Goal: Information Seeking & Learning: Check status

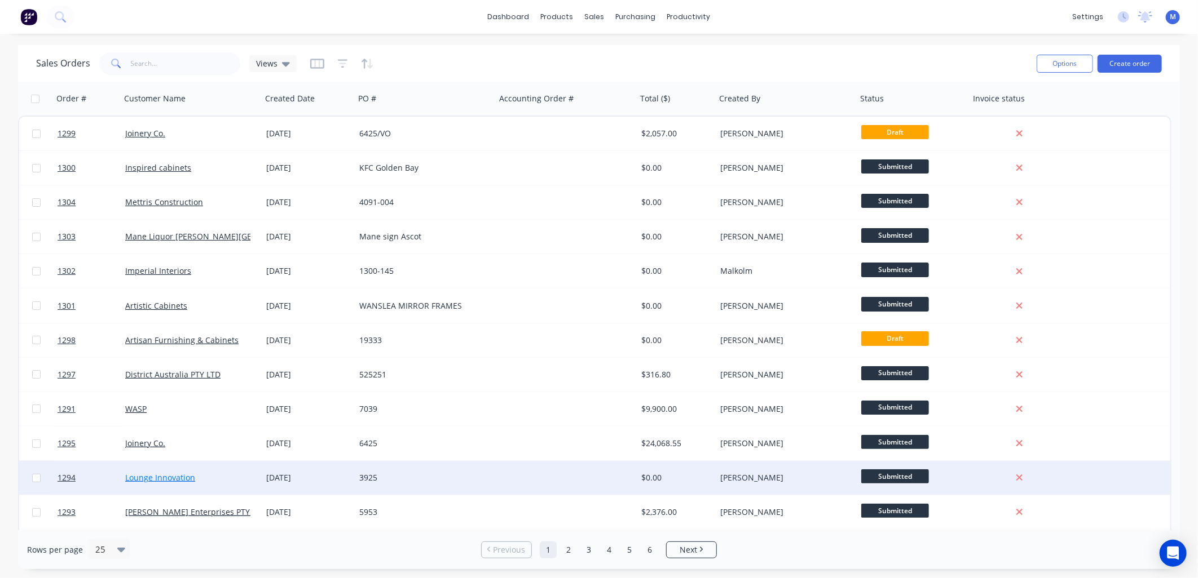
click at [162, 472] on link "Lounge Innovation" at bounding box center [160, 477] width 70 height 11
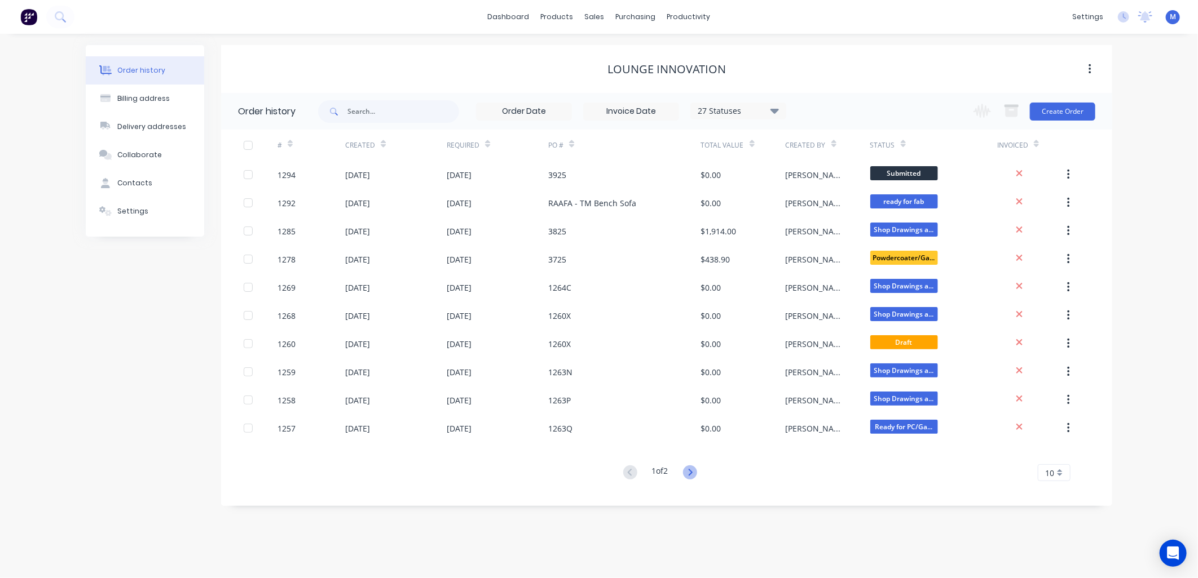
click at [695, 476] on icon at bounding box center [690, 473] width 14 height 14
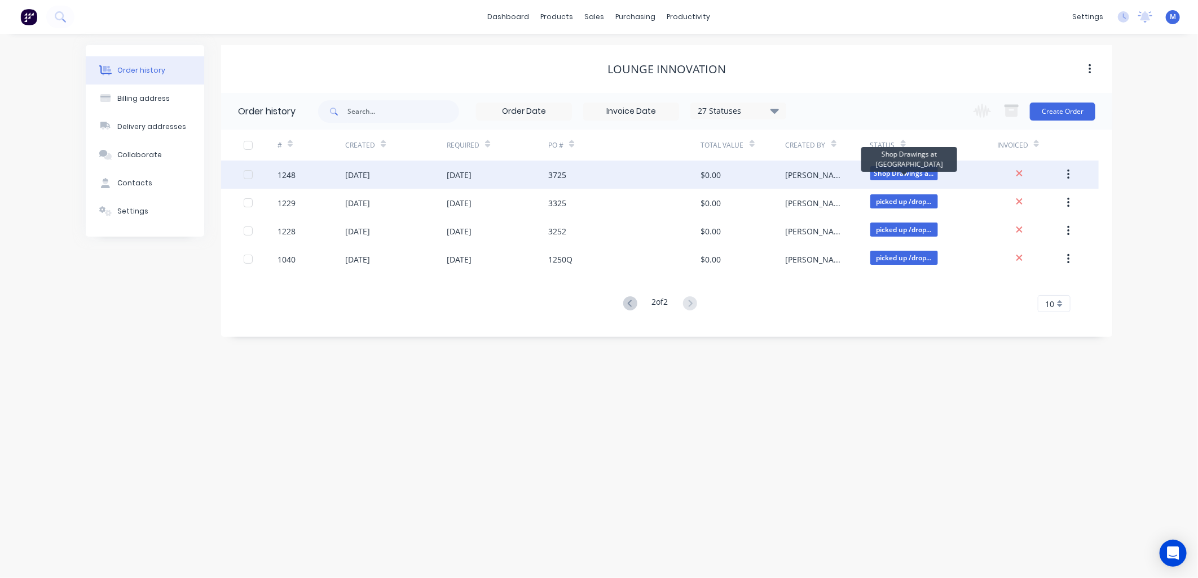
click at [909, 174] on span "Shop Drawings a..." at bounding box center [904, 173] width 68 height 14
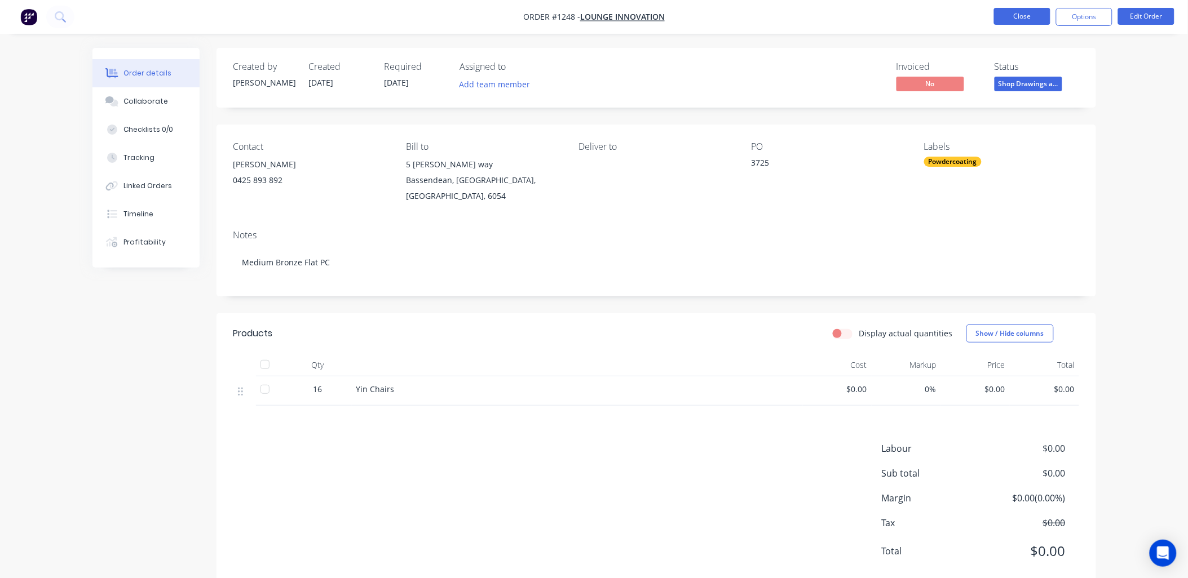
click at [1024, 19] on button "Close" at bounding box center [1022, 16] width 56 height 17
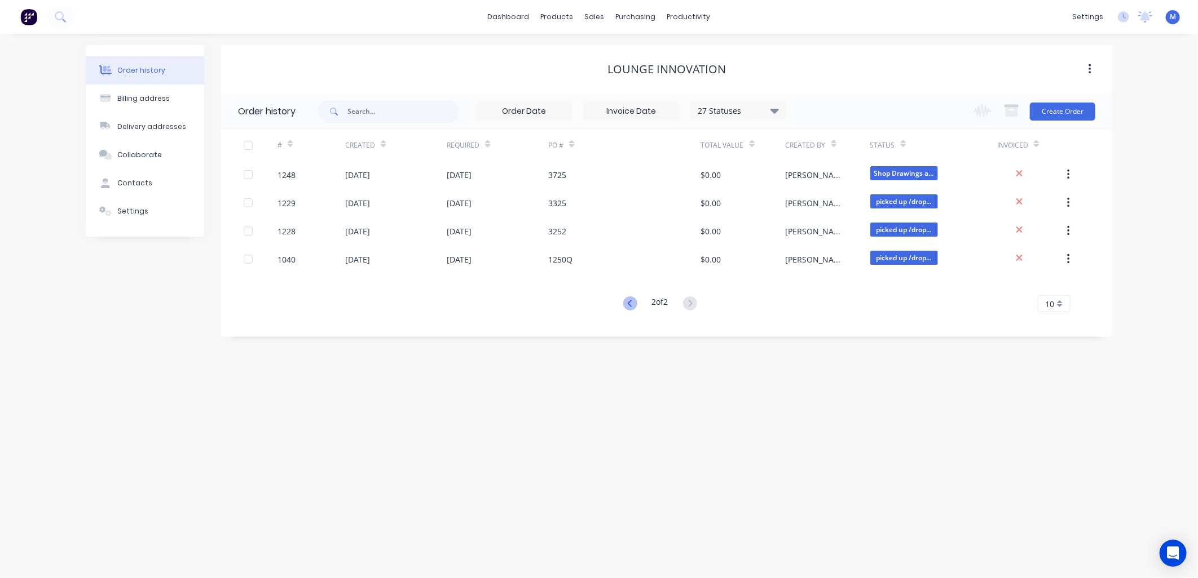
click at [628, 297] on icon at bounding box center [630, 304] width 14 height 14
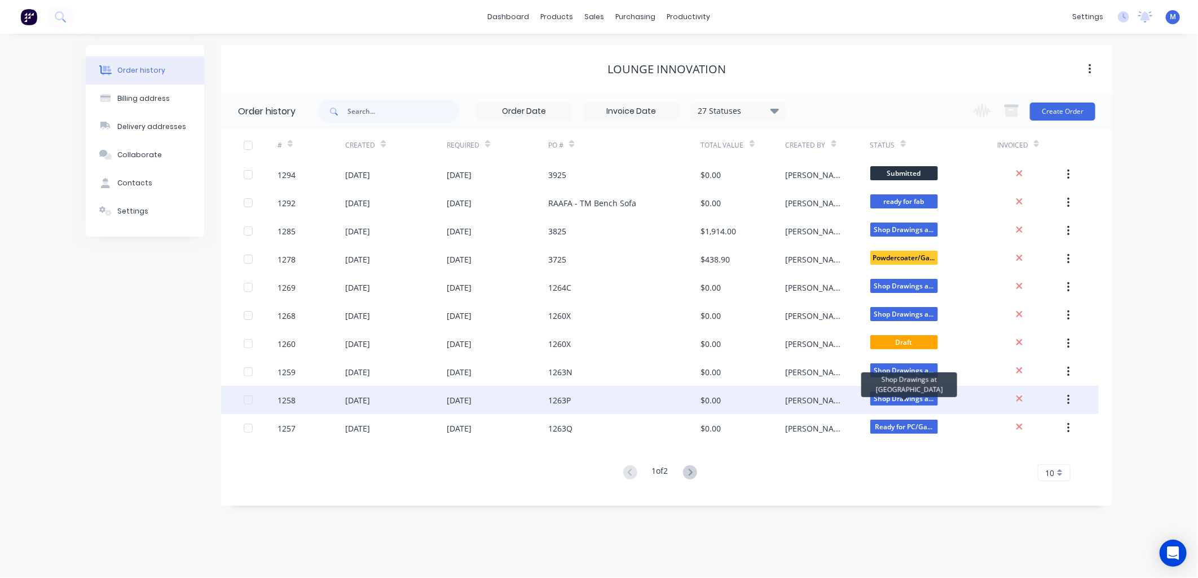
click at [872, 396] on span "Shop Drawings a..." at bounding box center [904, 399] width 68 height 14
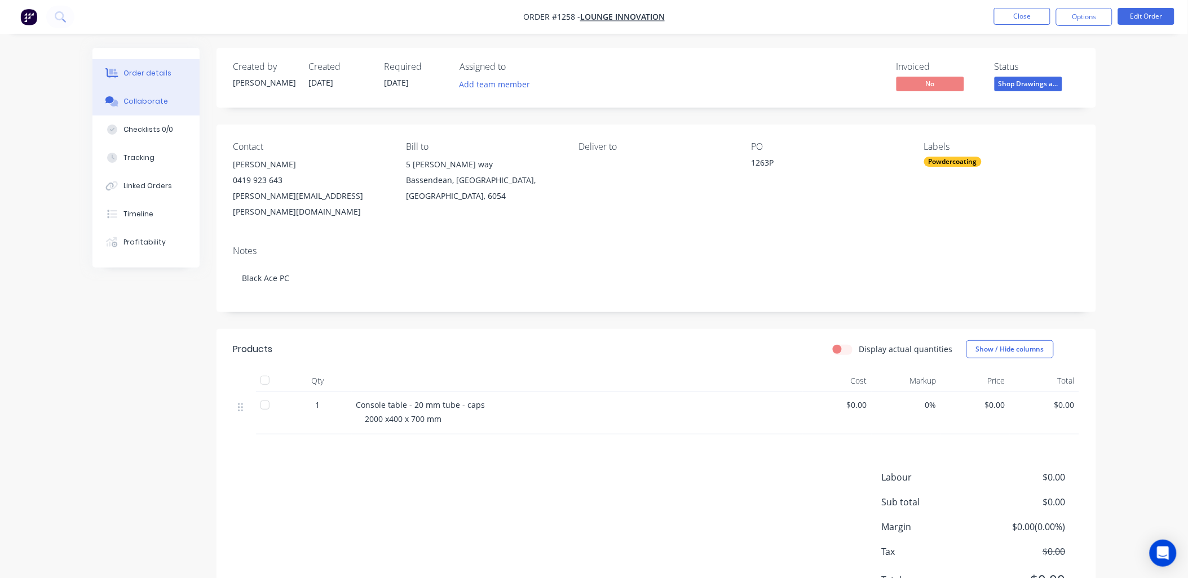
click at [138, 105] on div "Collaborate" at bounding box center [145, 101] width 45 height 10
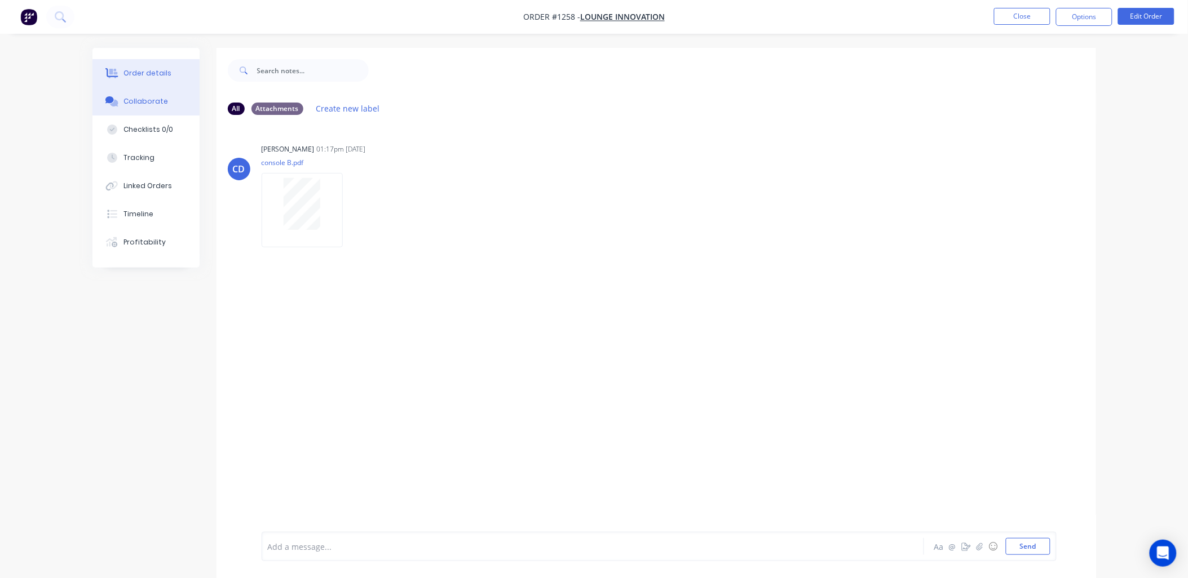
click at [153, 68] on button "Order details" at bounding box center [145, 73] width 107 height 28
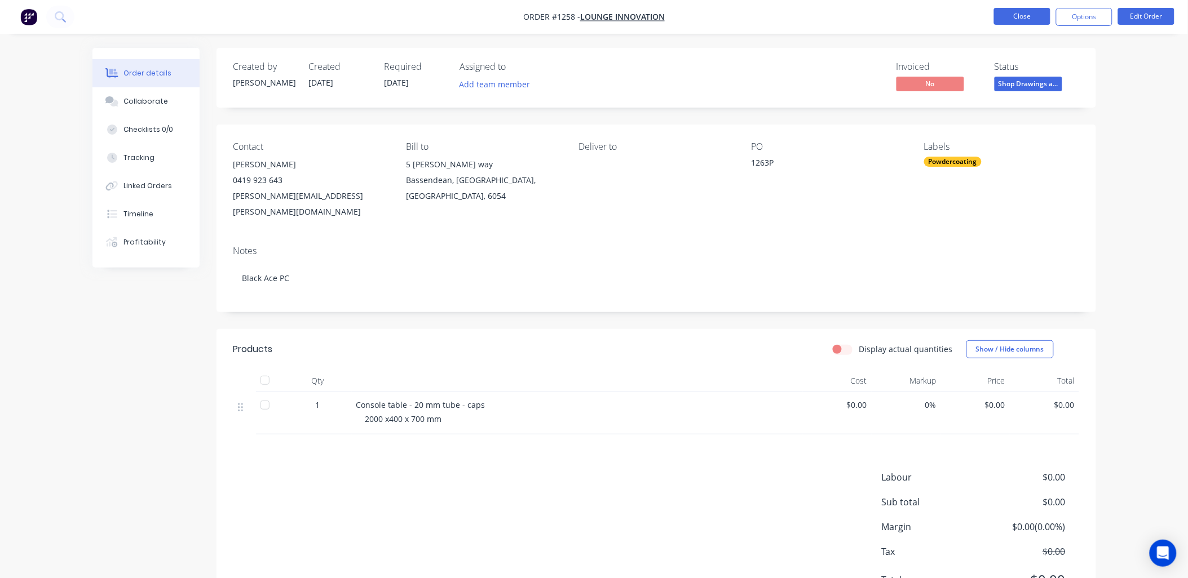
click at [1036, 18] on button "Close" at bounding box center [1022, 16] width 56 height 17
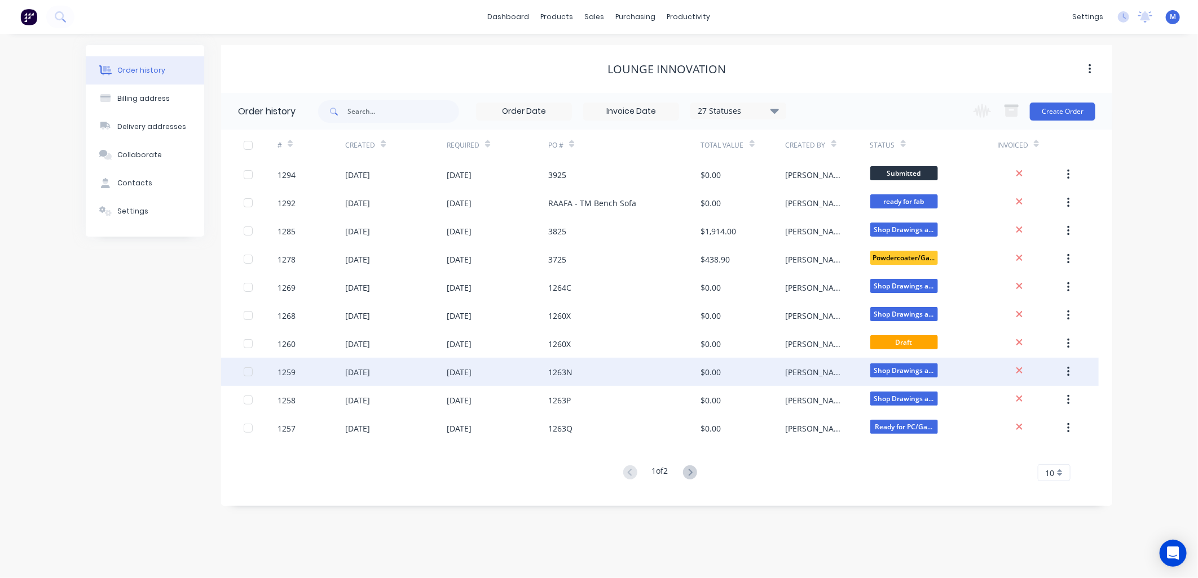
click at [890, 369] on span "Shop Drawings a..." at bounding box center [904, 371] width 68 height 14
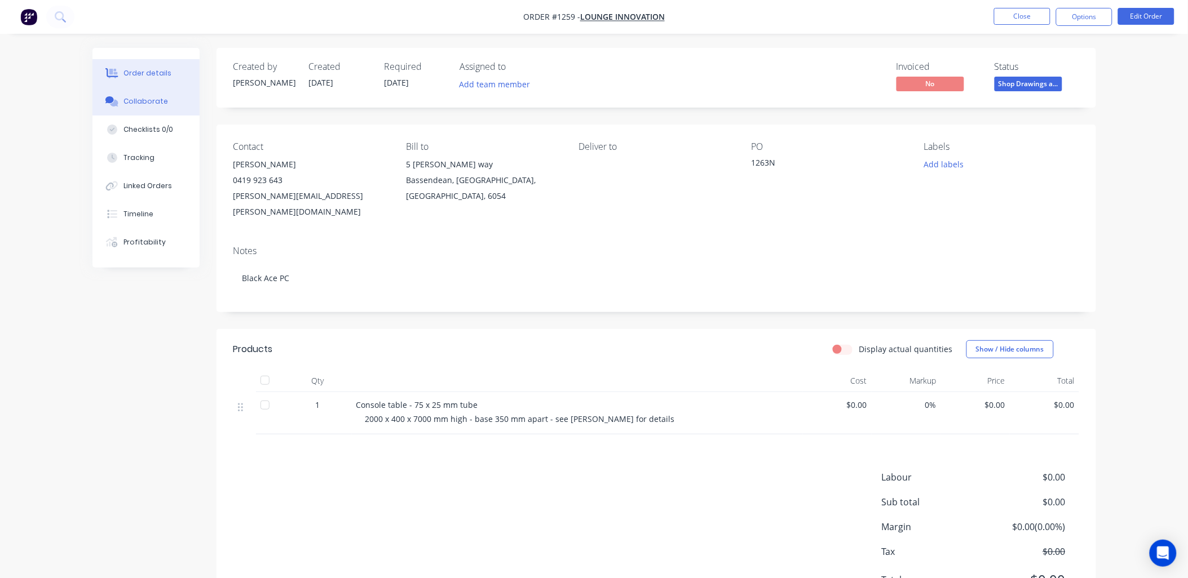
click at [147, 104] on div "Collaborate" at bounding box center [145, 101] width 45 height 10
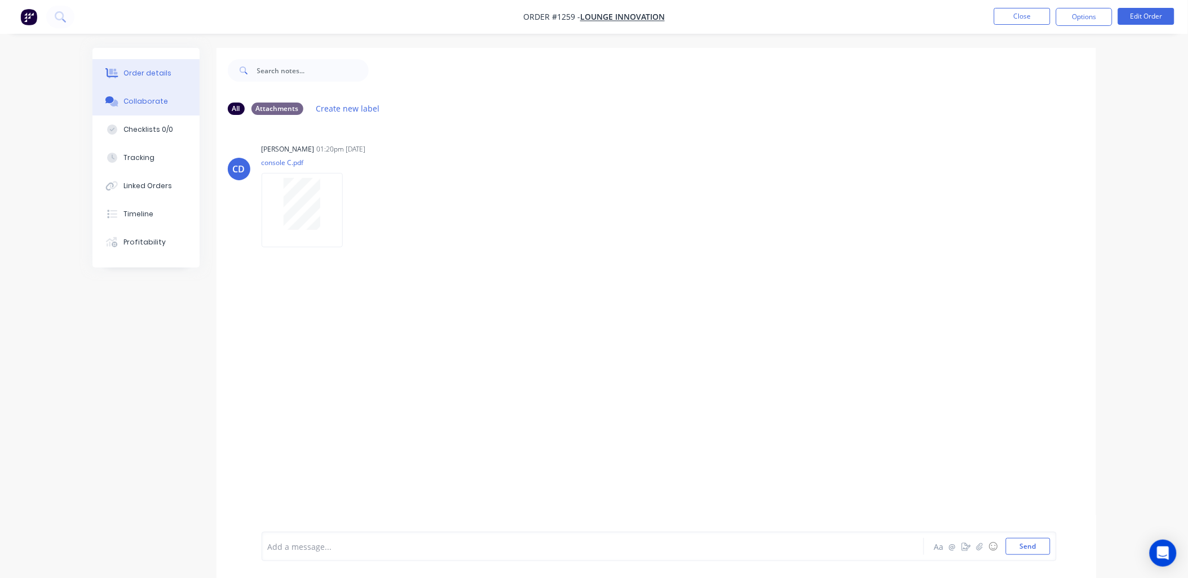
click at [145, 76] on div "Order details" at bounding box center [147, 73] width 48 height 10
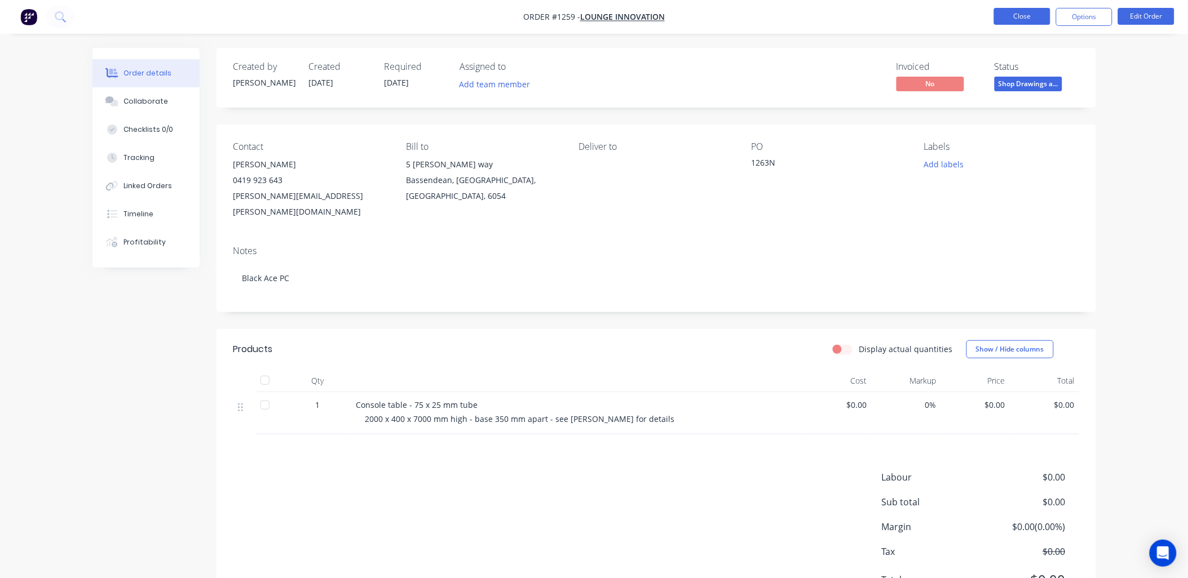
click at [1024, 10] on button "Close" at bounding box center [1022, 16] width 56 height 17
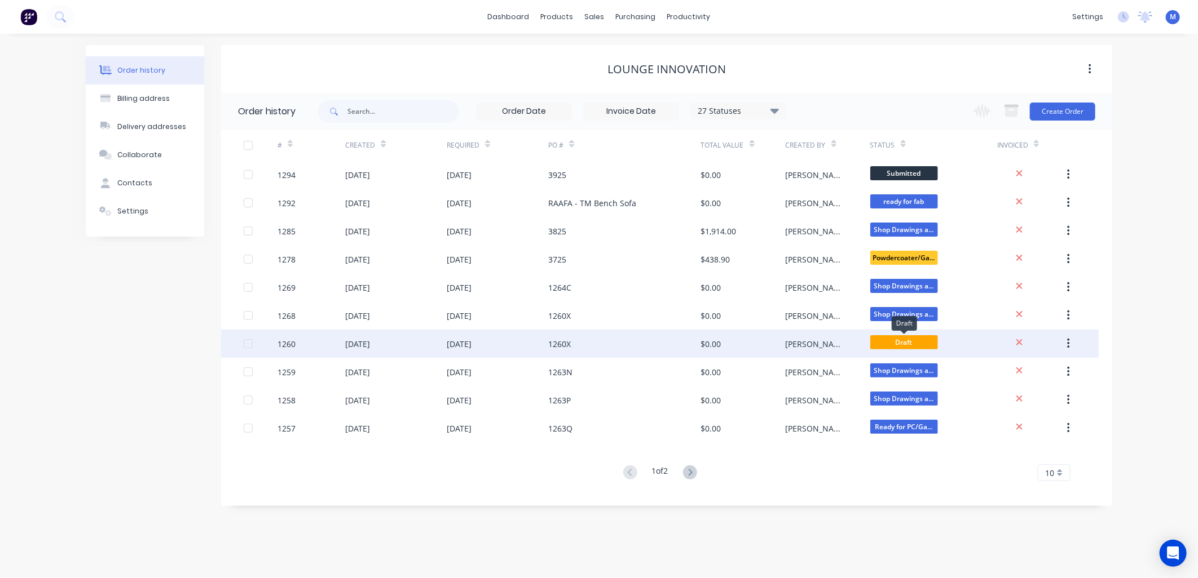
click at [900, 342] on span "Draft" at bounding box center [904, 342] width 68 height 14
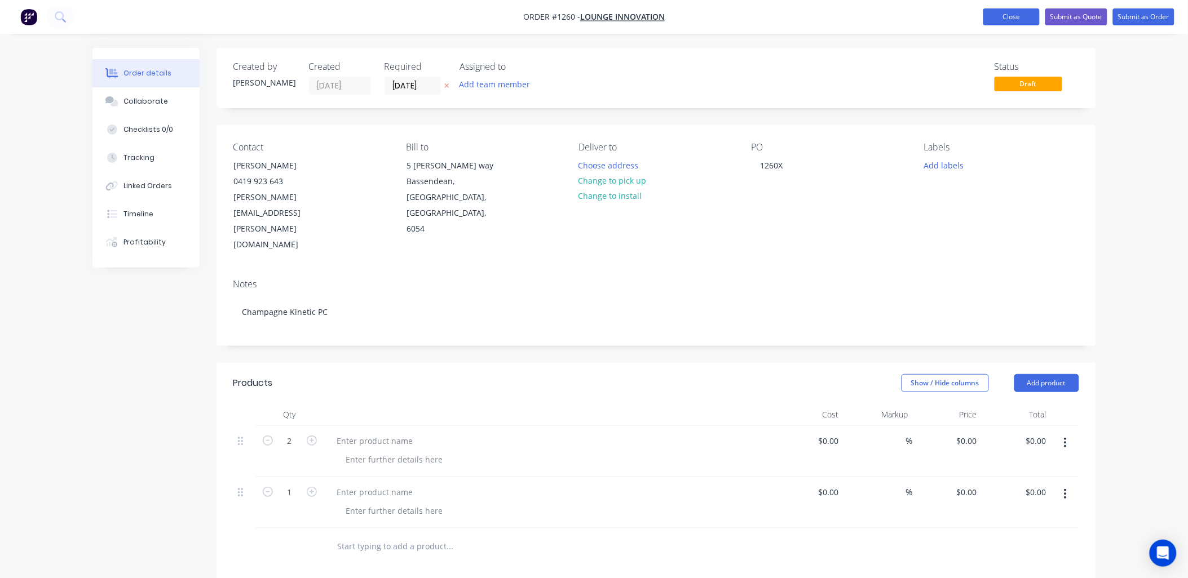
click at [1021, 20] on button "Close" at bounding box center [1011, 16] width 56 height 17
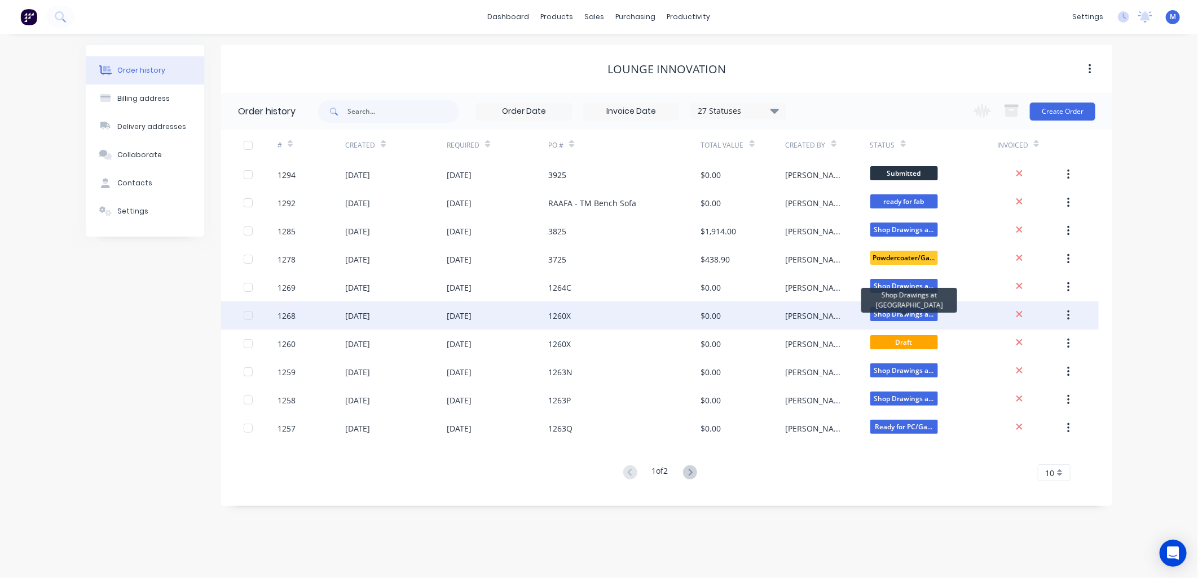
click at [903, 311] on span "Shop Drawings a..." at bounding box center [904, 314] width 68 height 14
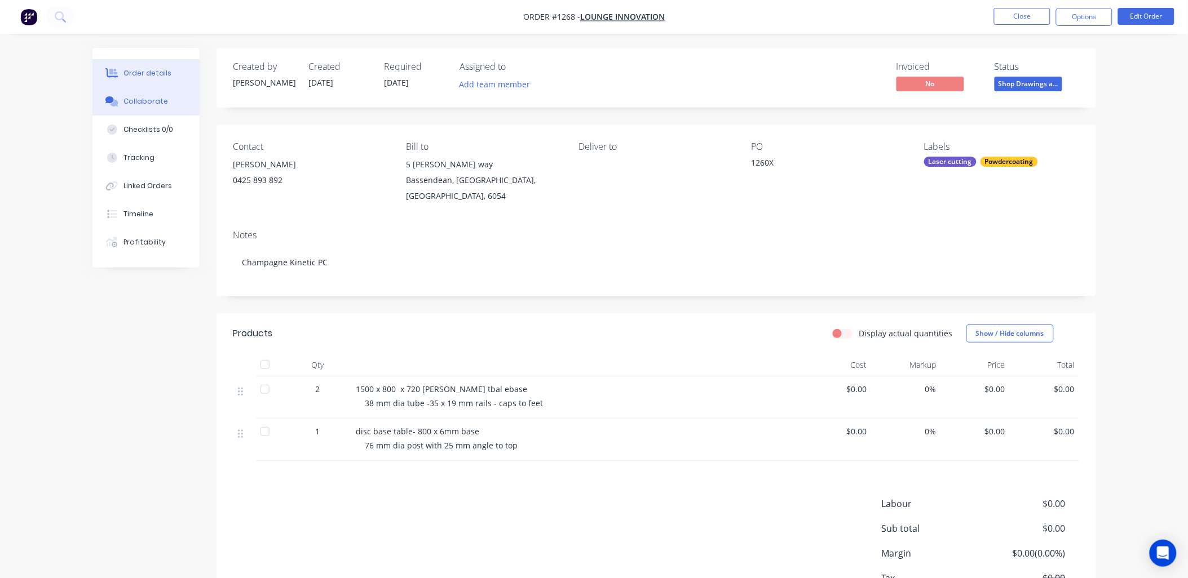
click at [154, 101] on div "Collaborate" at bounding box center [145, 101] width 45 height 10
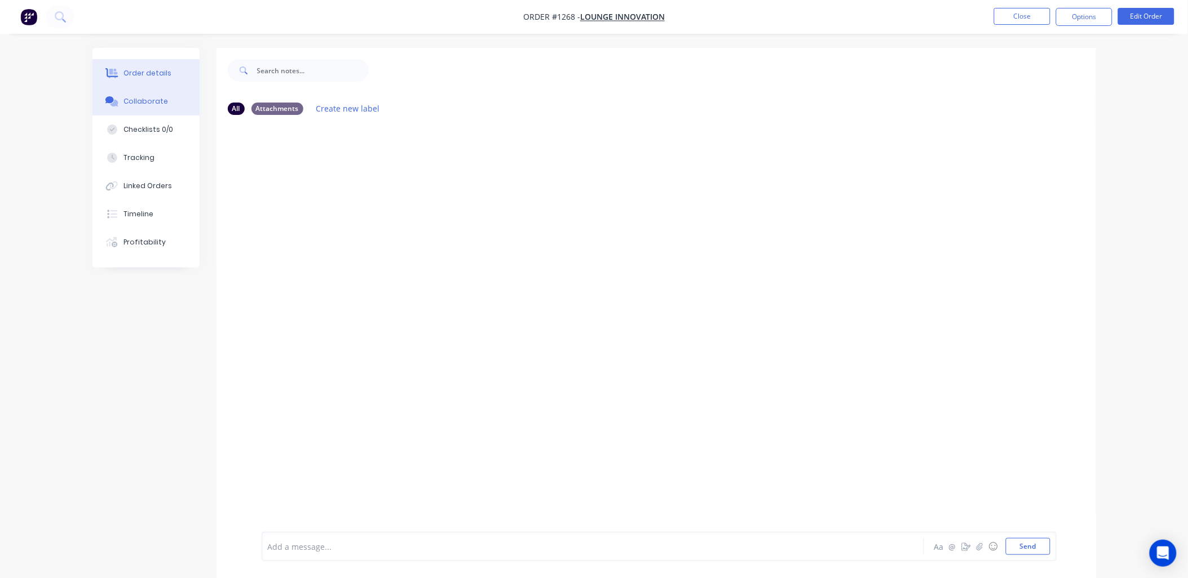
click at [164, 74] on div "Order details" at bounding box center [147, 73] width 48 height 10
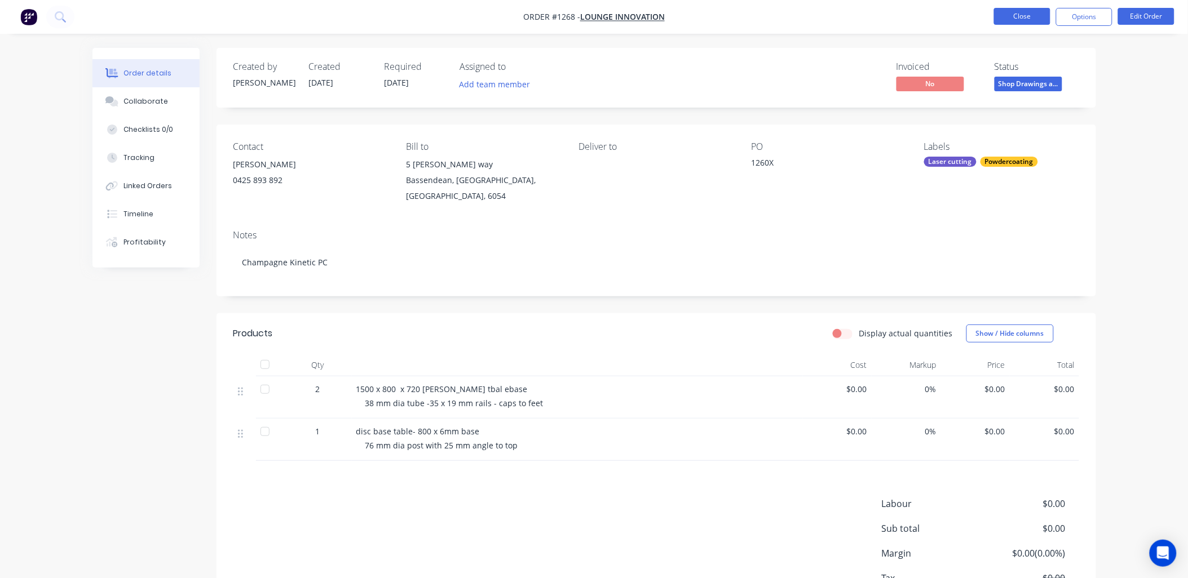
click at [1009, 14] on button "Close" at bounding box center [1022, 16] width 56 height 17
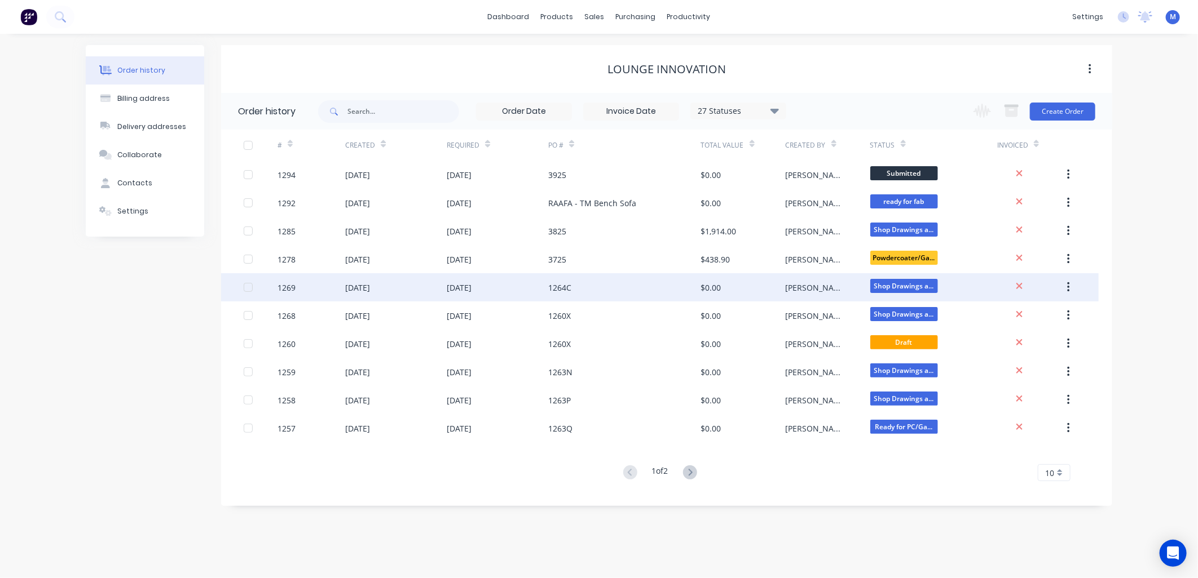
click at [896, 280] on span "Shop Drawings a..." at bounding box center [904, 286] width 68 height 14
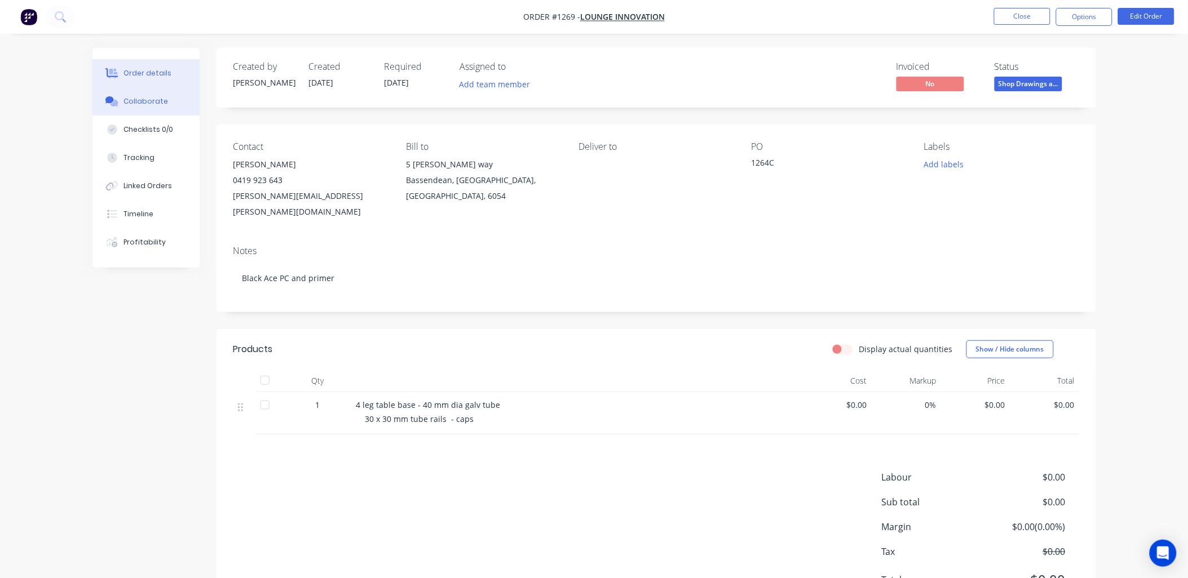
click at [139, 95] on button "Collaborate" at bounding box center [145, 101] width 107 height 28
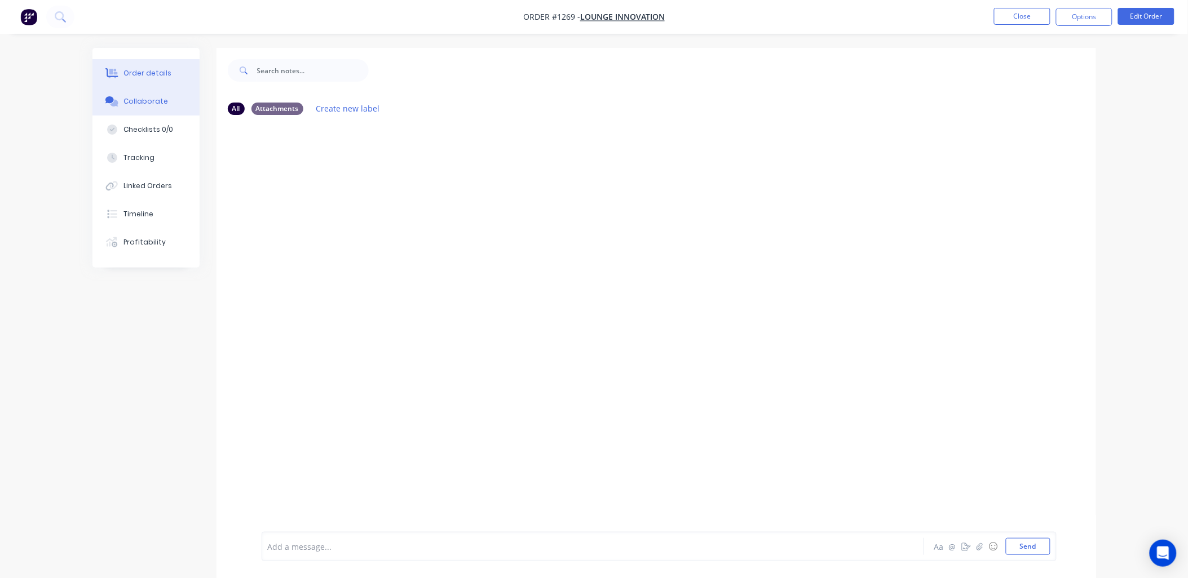
click at [148, 75] on div "Order details" at bounding box center [147, 73] width 48 height 10
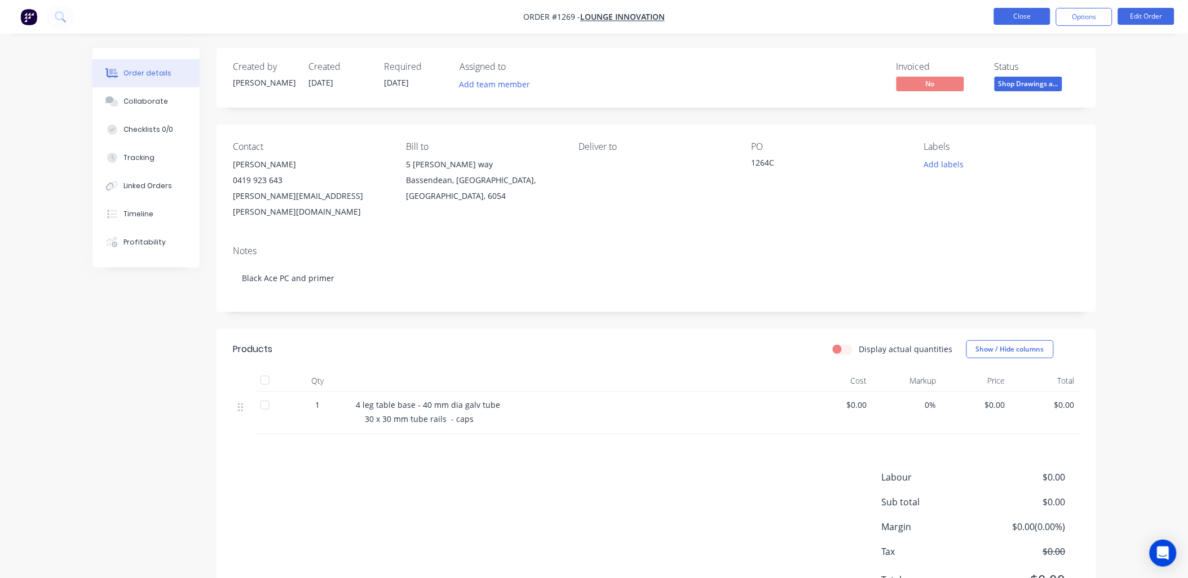
click at [1018, 19] on button "Close" at bounding box center [1022, 16] width 56 height 17
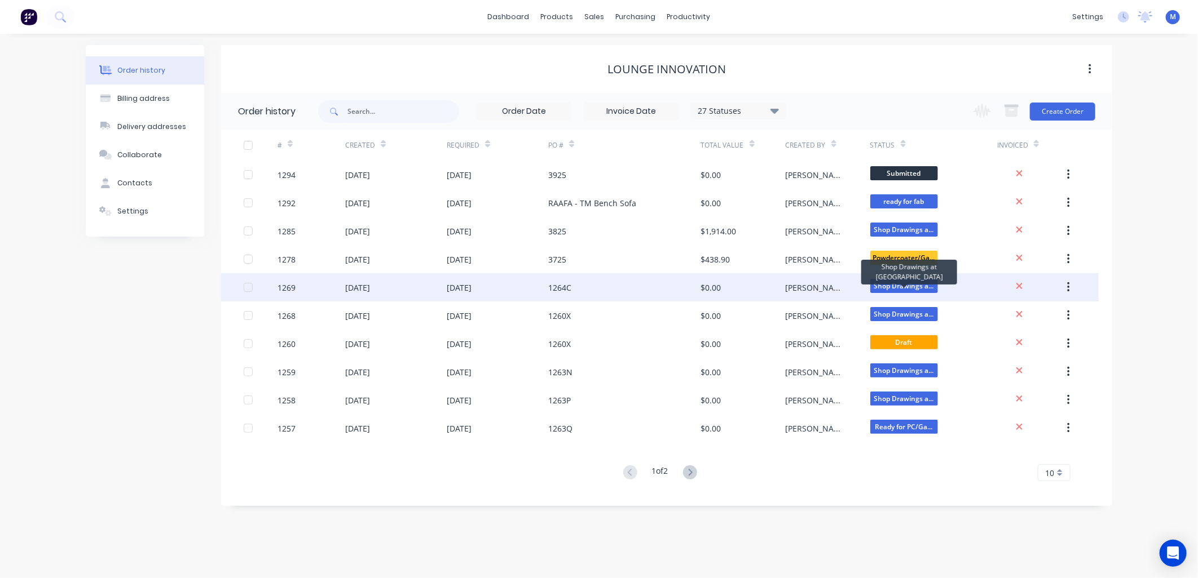
click at [887, 280] on span "Shop Drawings a..." at bounding box center [904, 286] width 68 height 14
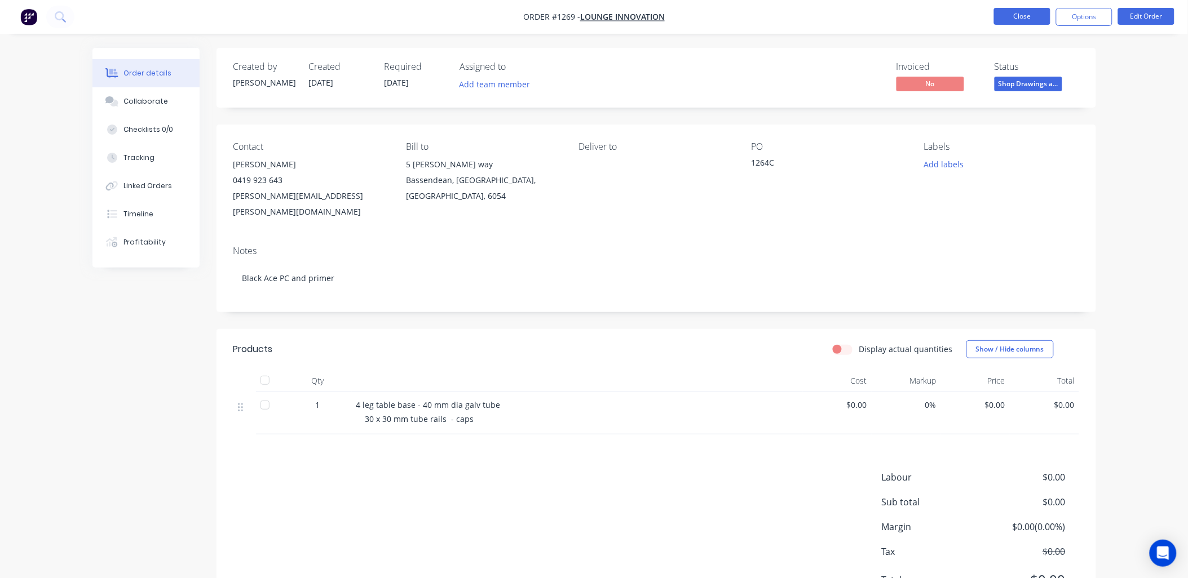
click at [1027, 15] on button "Close" at bounding box center [1022, 16] width 56 height 17
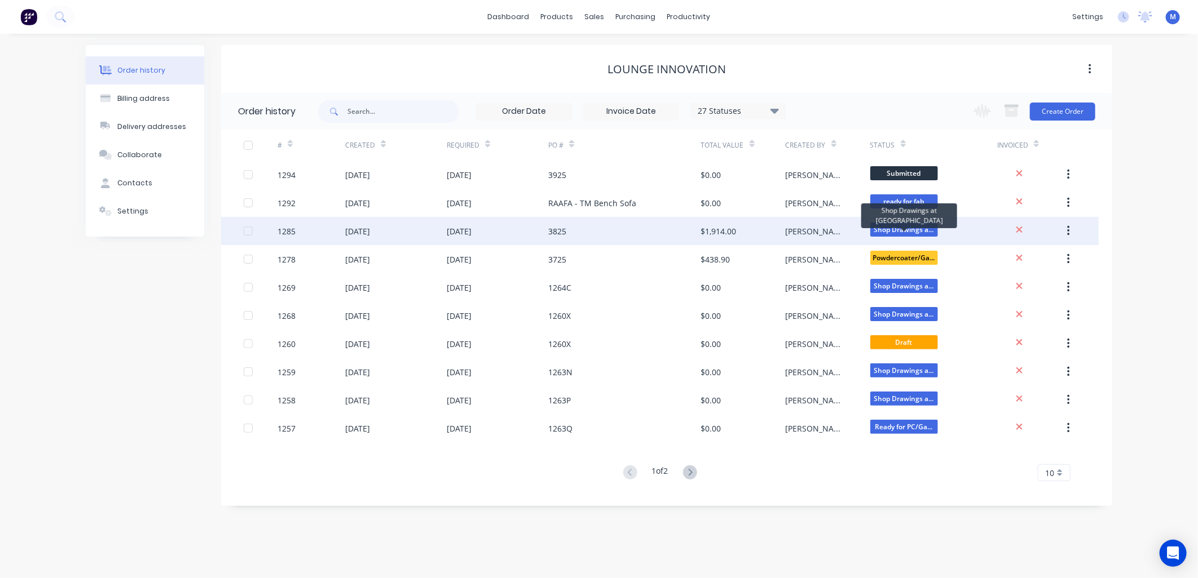
click at [908, 223] on span "Shop Drawings a..." at bounding box center [904, 230] width 68 height 14
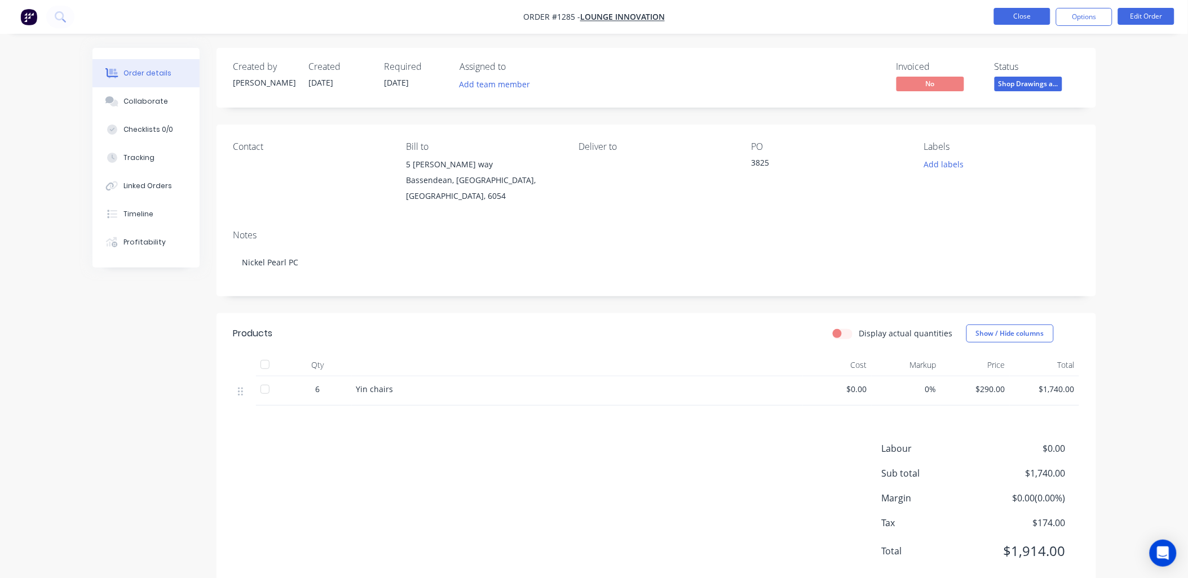
click at [1028, 15] on button "Close" at bounding box center [1022, 16] width 56 height 17
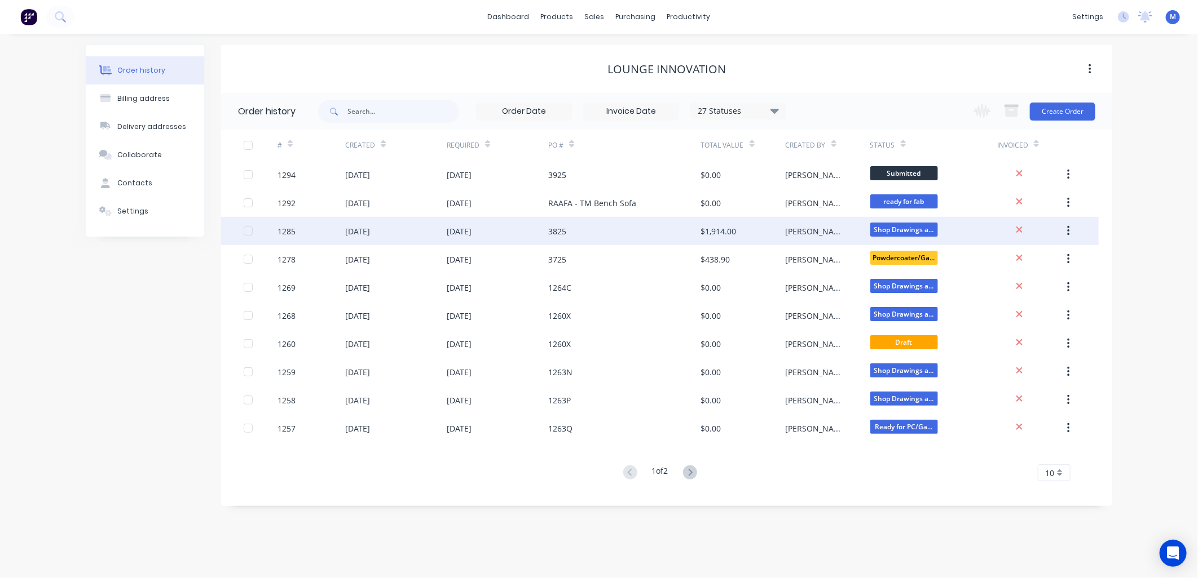
click at [893, 226] on span "Shop Drawings a..." at bounding box center [904, 230] width 68 height 14
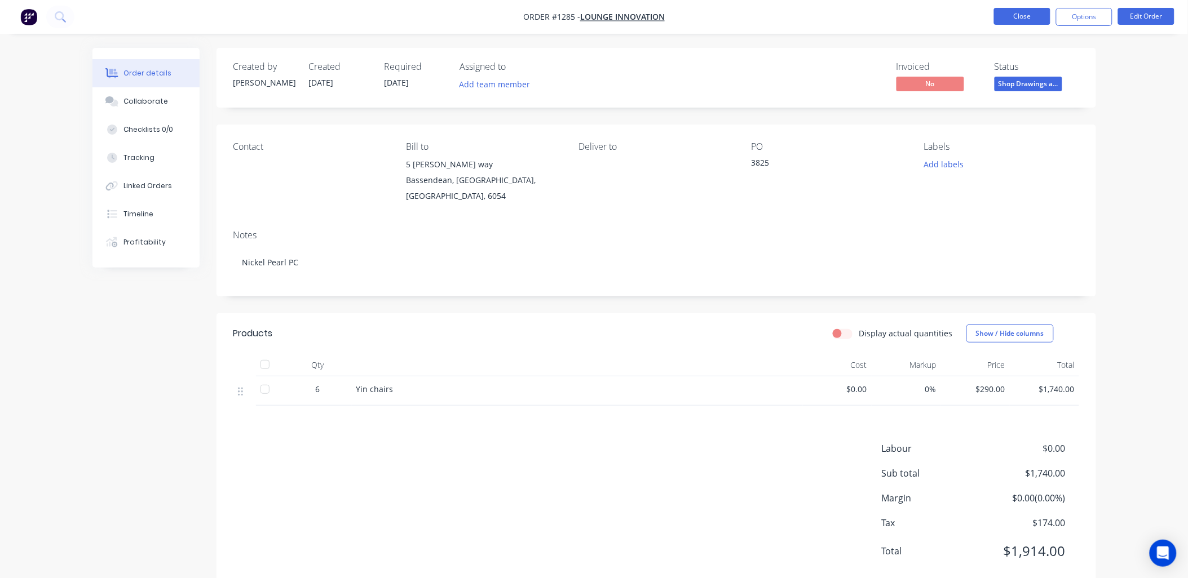
click at [1022, 19] on button "Close" at bounding box center [1022, 16] width 56 height 17
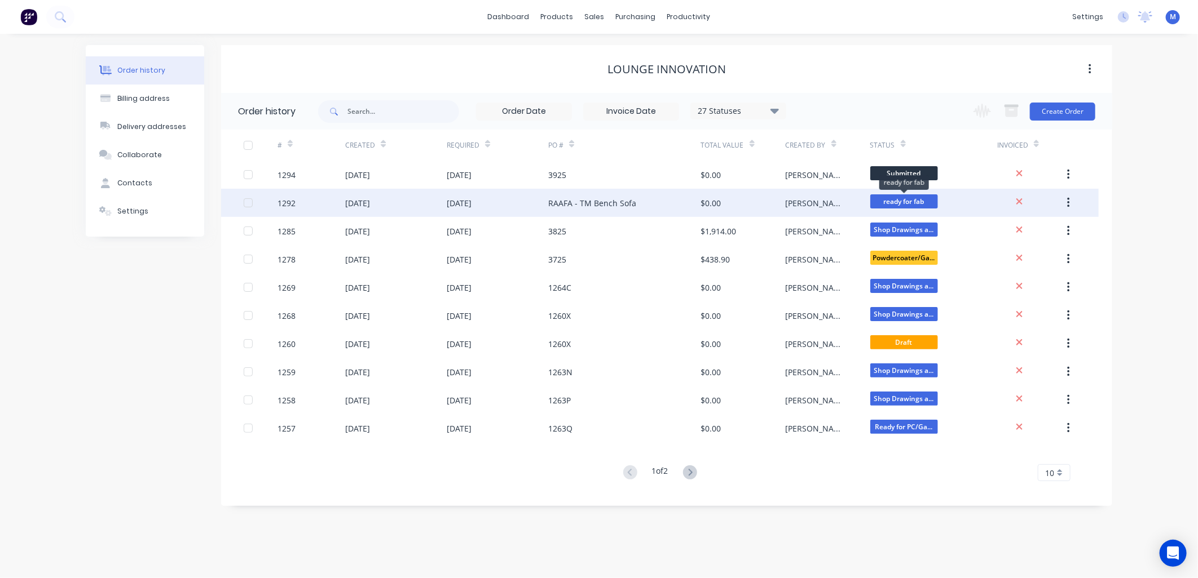
click at [915, 198] on span "ready for fab" at bounding box center [904, 202] width 68 height 14
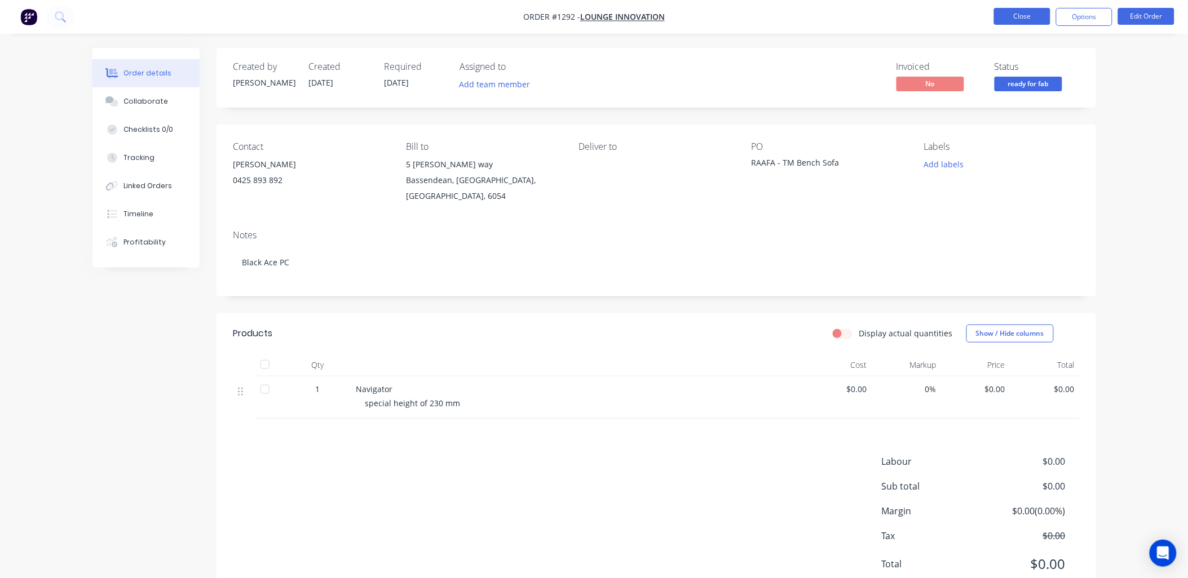
click at [1023, 15] on button "Close" at bounding box center [1022, 16] width 56 height 17
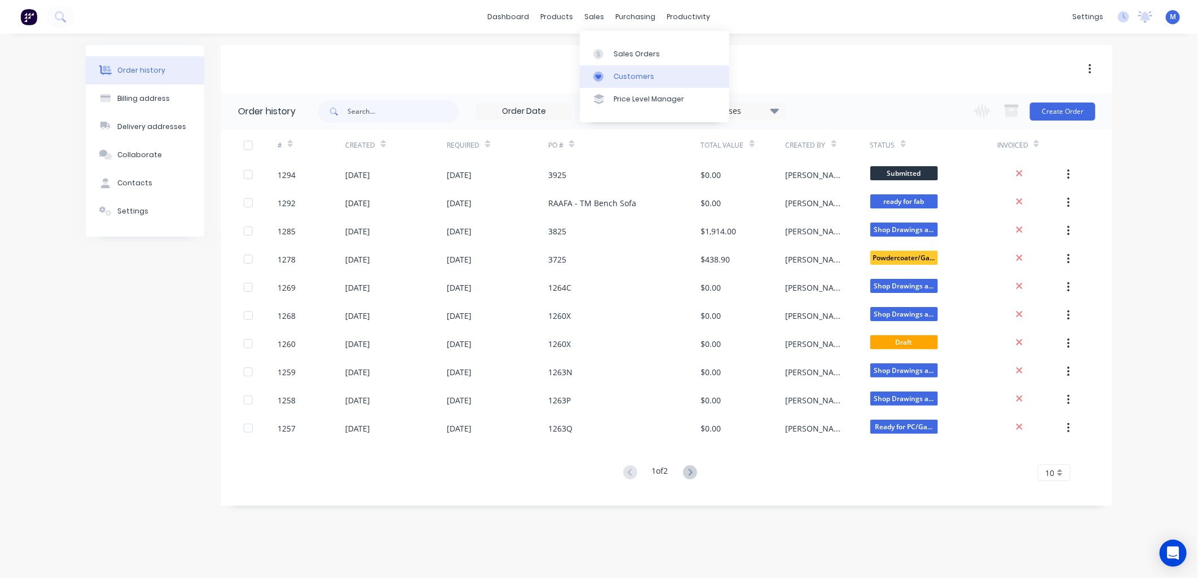
click at [607, 74] on div at bounding box center [601, 77] width 17 height 10
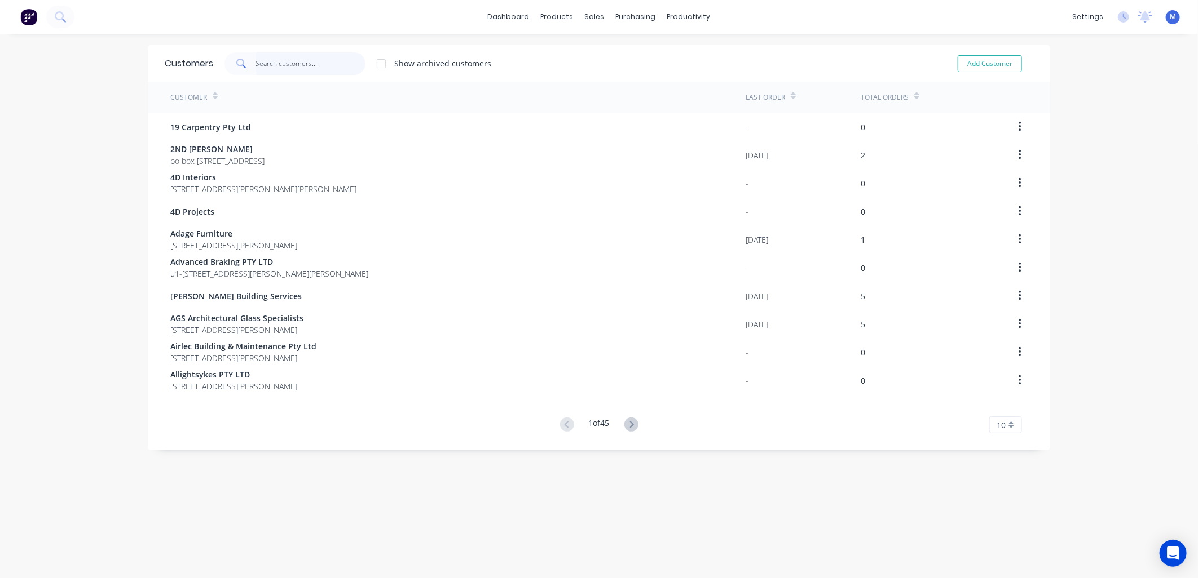
click at [286, 63] on input "text" at bounding box center [311, 63] width 110 height 23
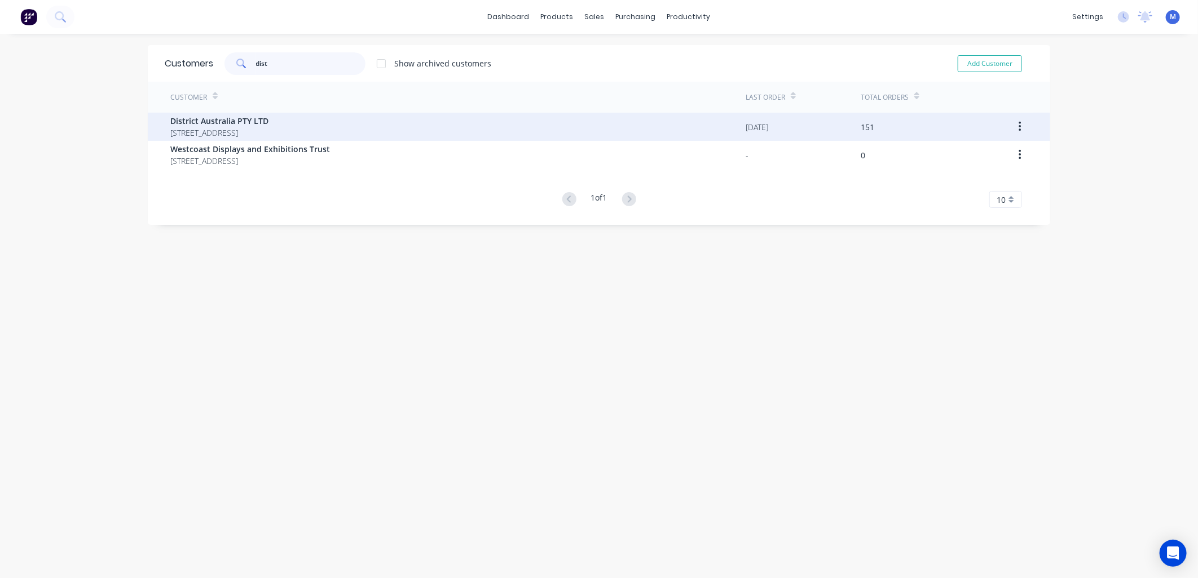
type input "dist"
click at [245, 121] on span "District Australia PTY LTD" at bounding box center [219, 121] width 98 height 12
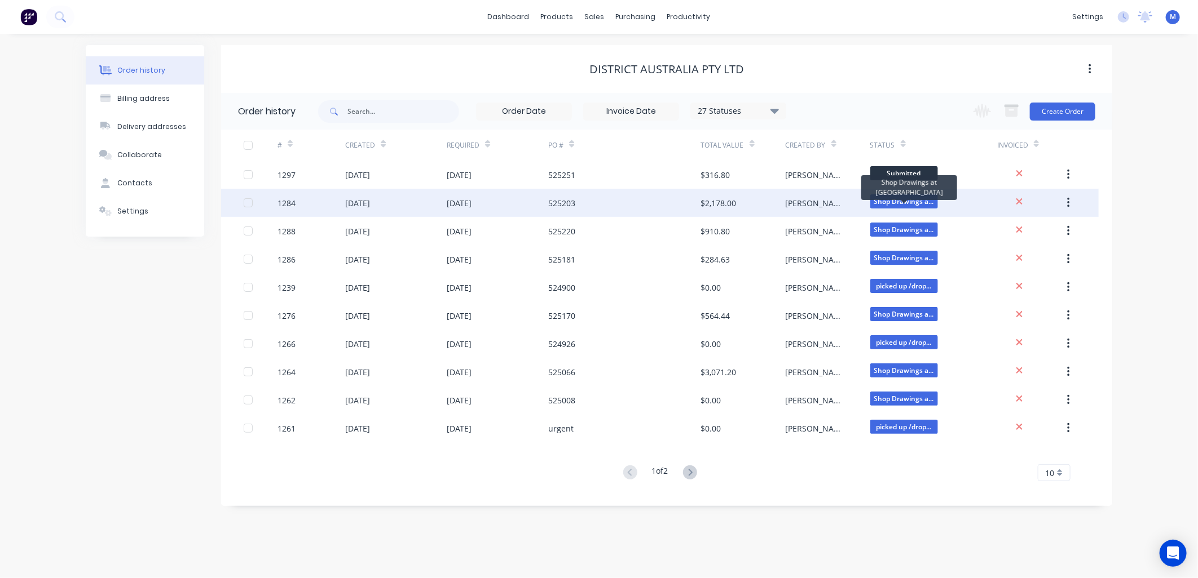
click at [878, 201] on span "Shop Drawings a..." at bounding box center [904, 202] width 68 height 14
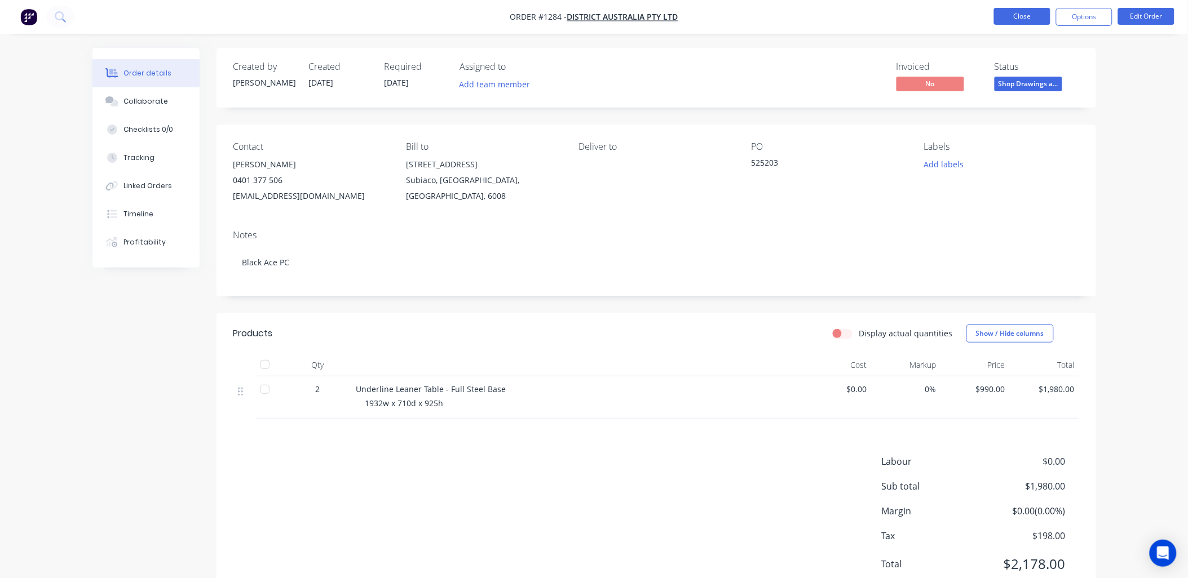
click at [1016, 14] on button "Close" at bounding box center [1022, 16] width 56 height 17
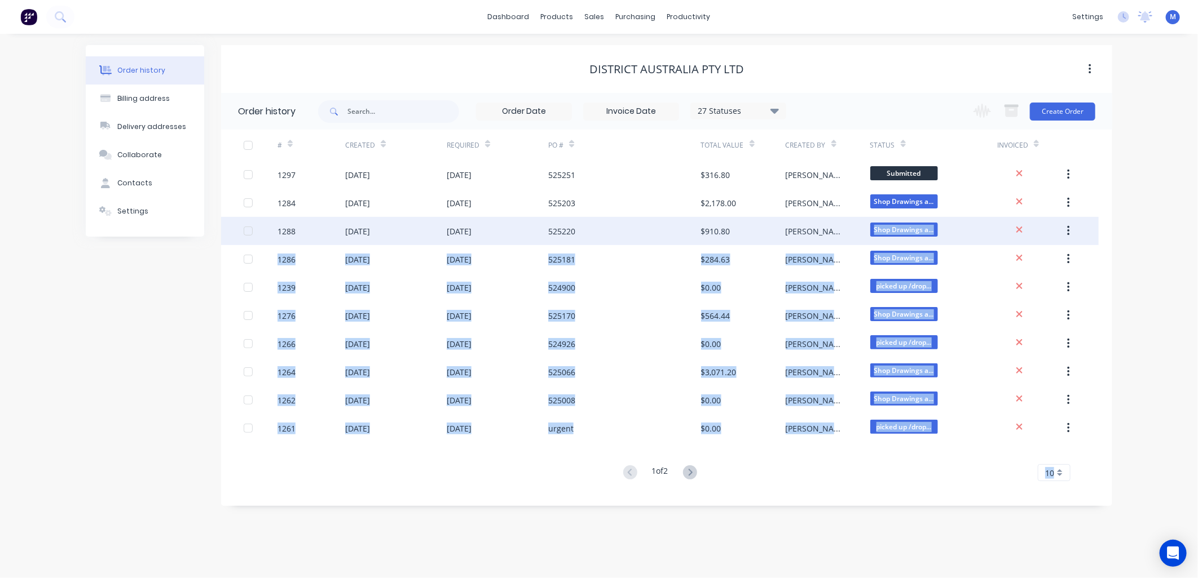
click at [912, 222] on div "Shop Drawings a..." at bounding box center [933, 231] width 127 height 28
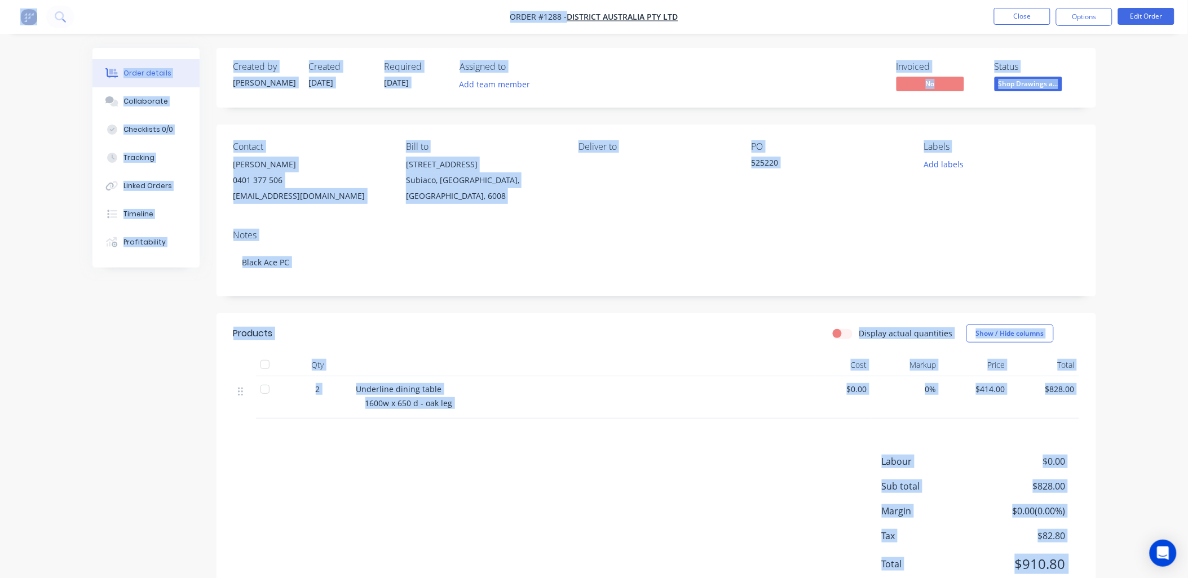
drag, startPoint x: 912, startPoint y: 222, endPoint x: 736, endPoint y: 302, distance: 193.3
click at [736, 302] on div "Created by Chris Created 01/09/25 Required 29/09/25 Assigned to Add team member…" at bounding box center [657, 325] width 880 height 555
click at [1010, 20] on button "Close" at bounding box center [1022, 16] width 56 height 17
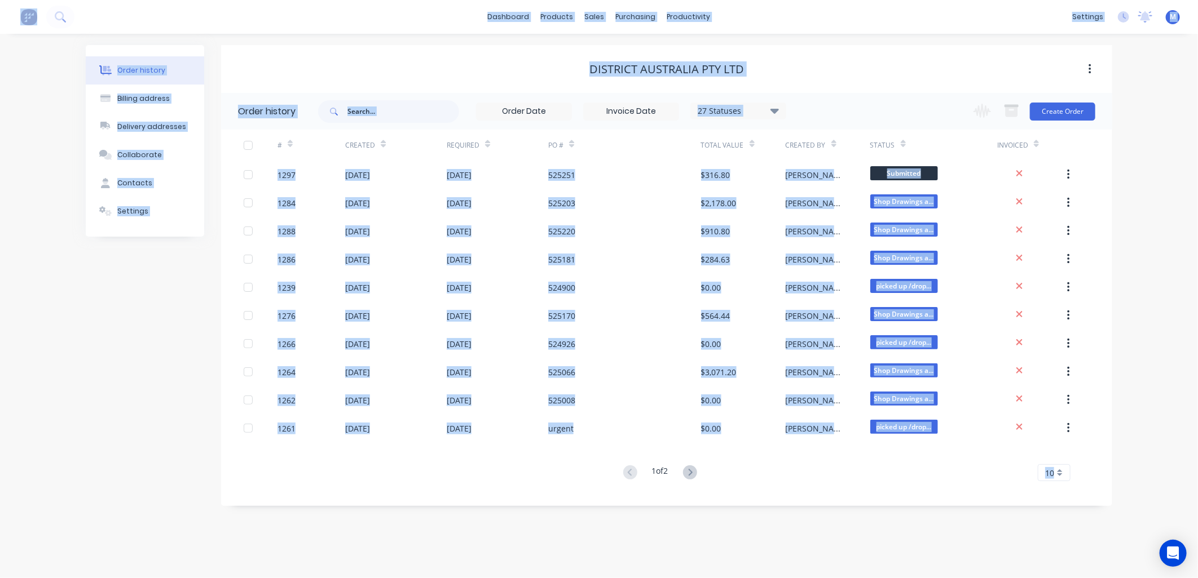
click at [1139, 88] on div "Order history Billing address Delivery addresses Collaborate Contacts Settings …" at bounding box center [599, 306] width 1198 height 545
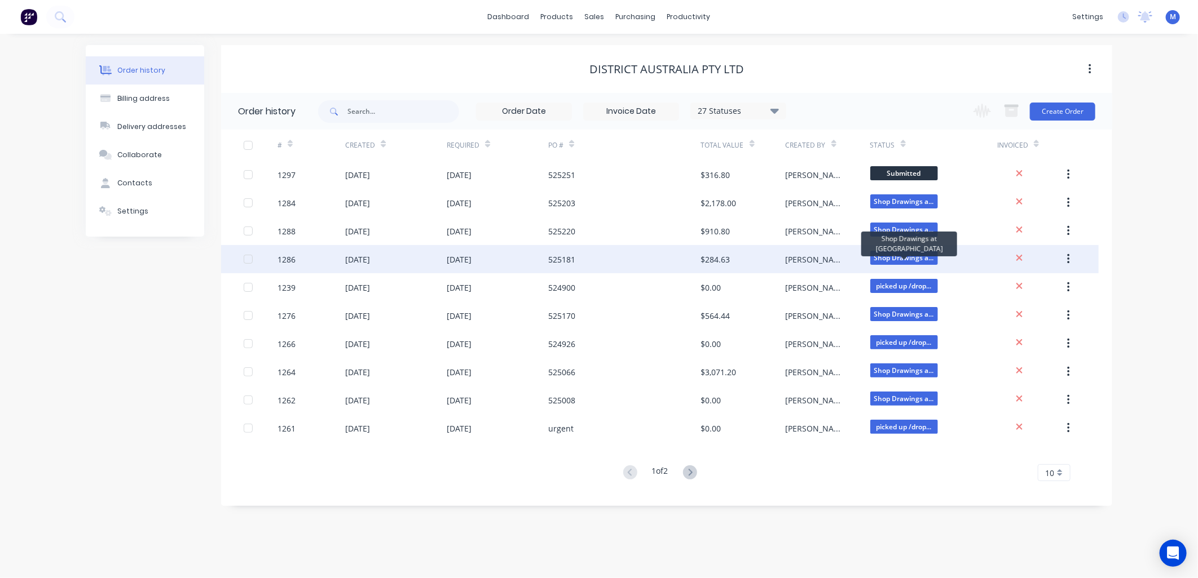
click at [894, 252] on span "Shop Drawings a..." at bounding box center [904, 258] width 68 height 14
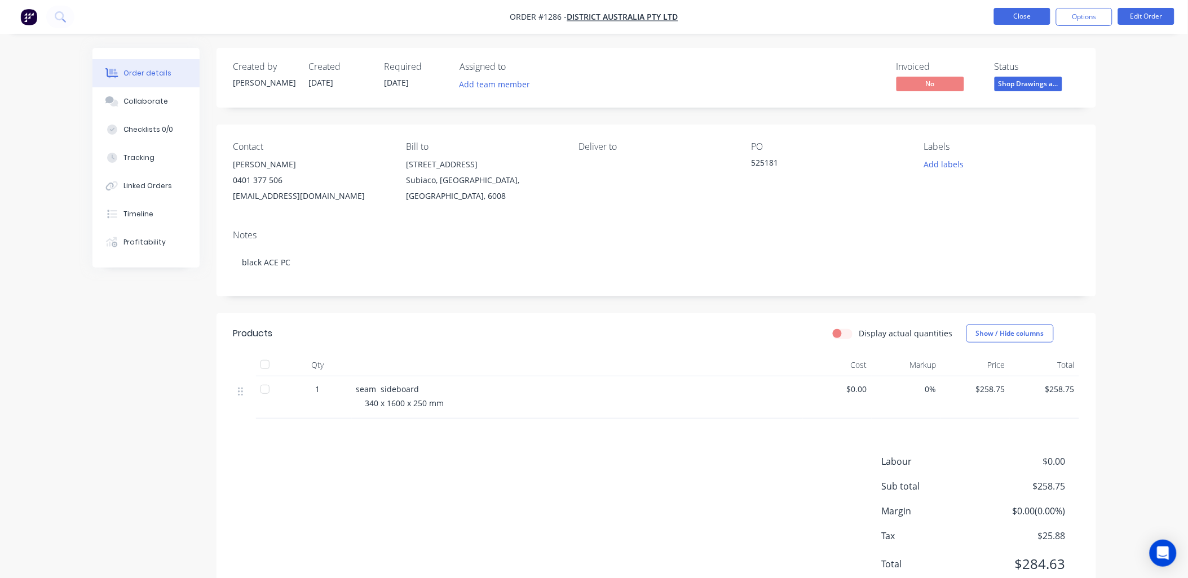
click at [1012, 23] on button "Close" at bounding box center [1022, 16] width 56 height 17
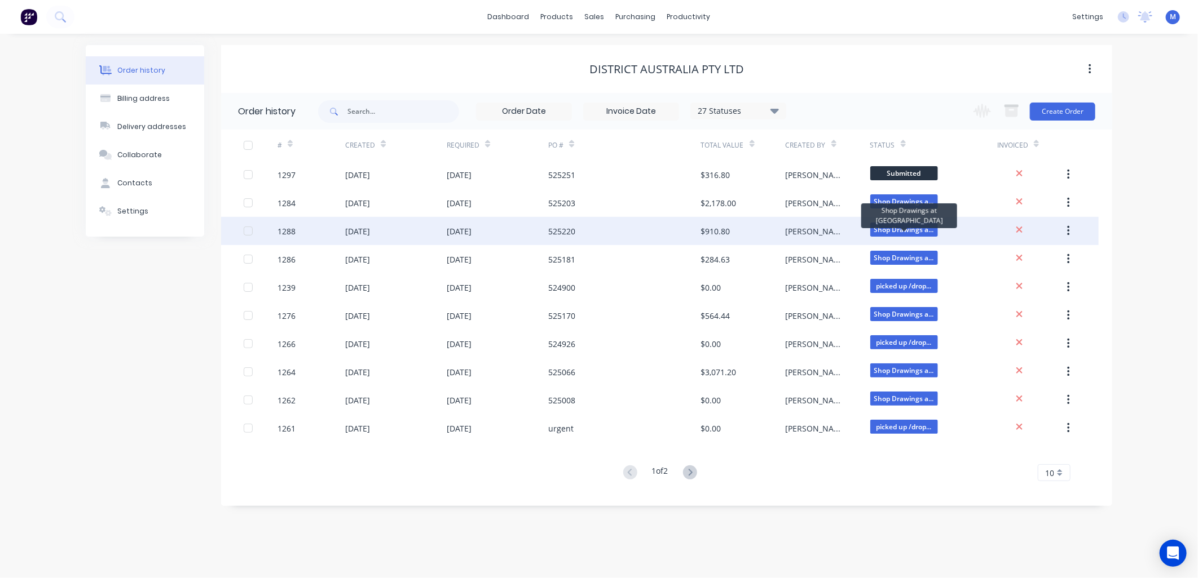
click at [921, 226] on span "Shop Drawings a..." at bounding box center [904, 230] width 68 height 14
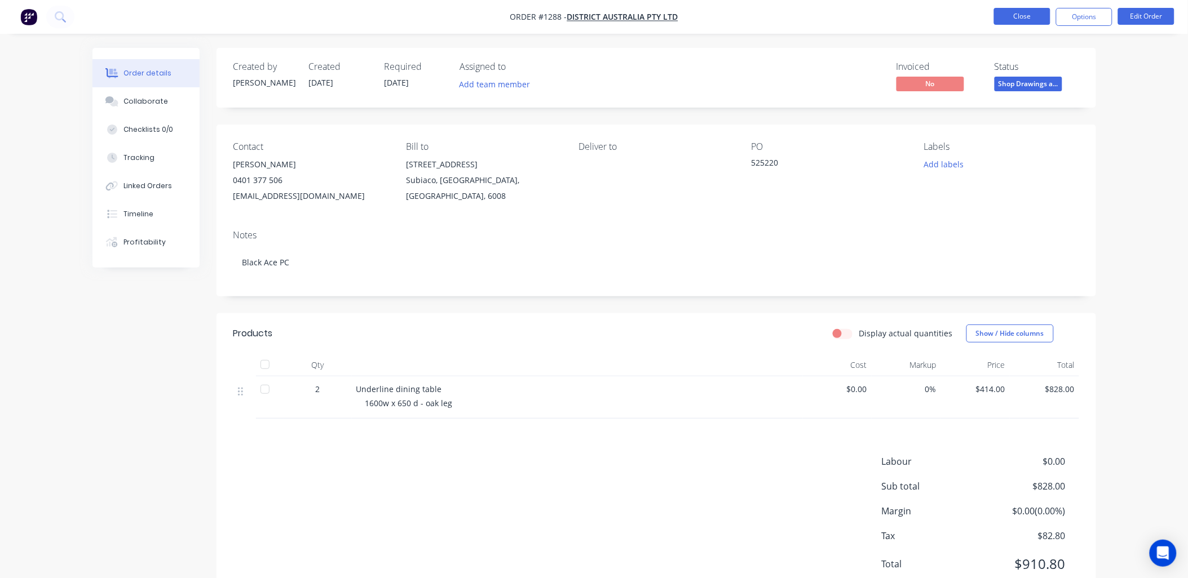
click at [1016, 21] on button "Close" at bounding box center [1022, 16] width 56 height 17
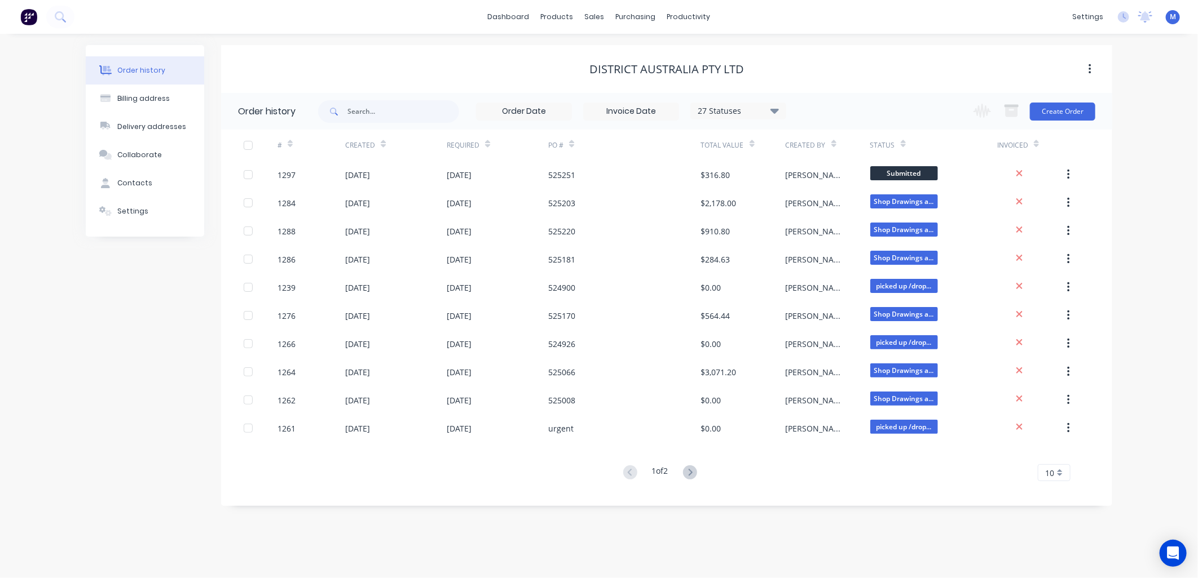
click at [489, 143] on icon at bounding box center [487, 144] width 5 height 8
click at [690, 474] on icon at bounding box center [690, 473] width 14 height 14
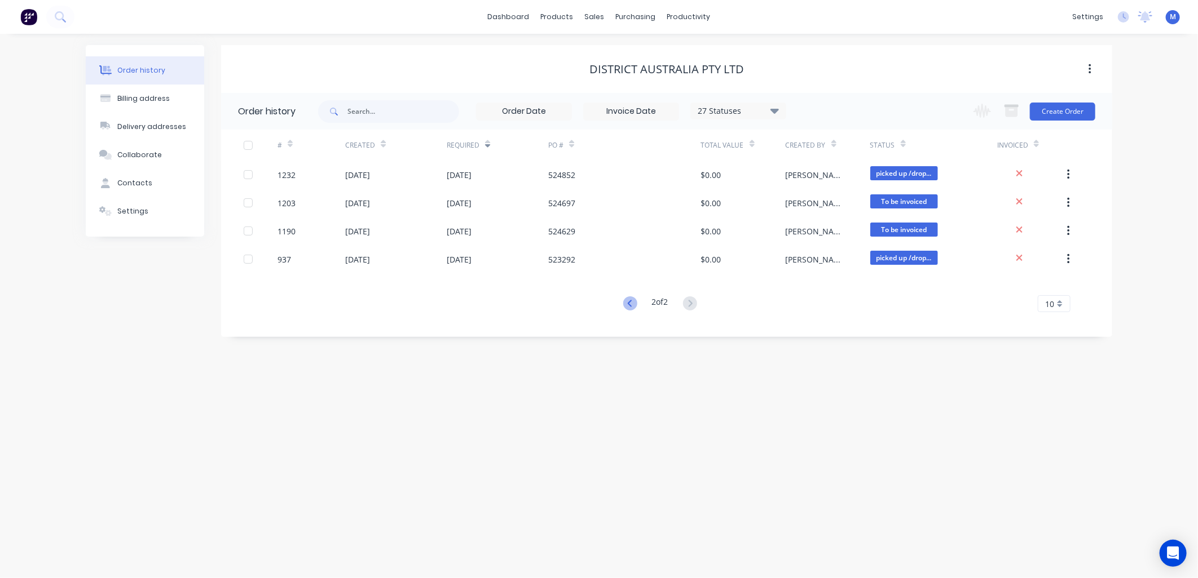
click at [627, 302] on icon at bounding box center [629, 303] width 4 height 7
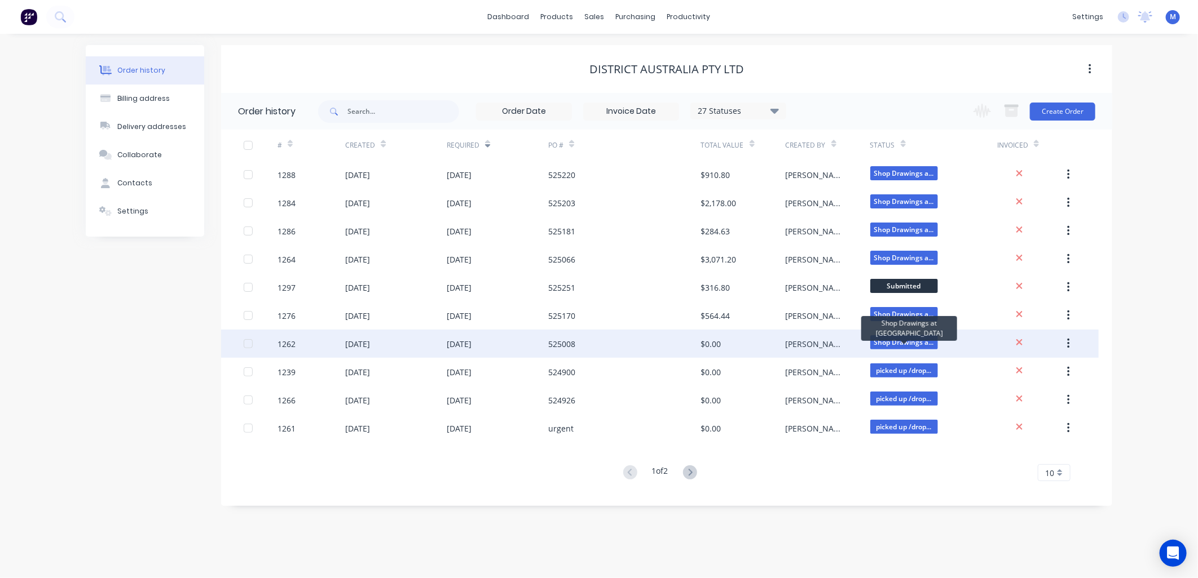
click at [881, 336] on span "Shop Drawings a..." at bounding box center [904, 342] width 68 height 14
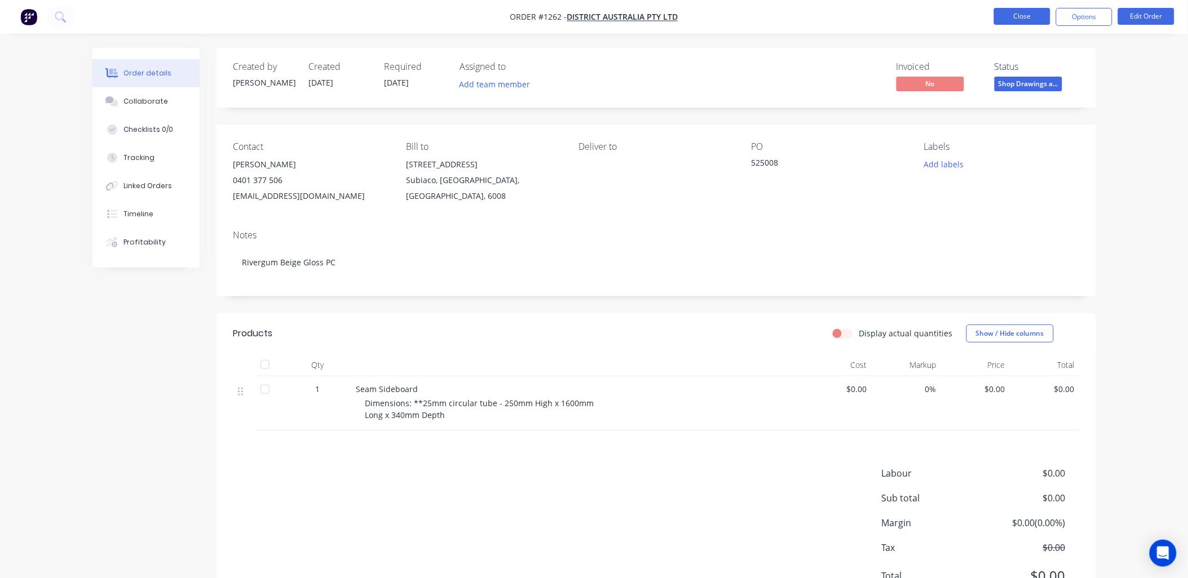
click at [1032, 20] on button "Close" at bounding box center [1022, 16] width 56 height 17
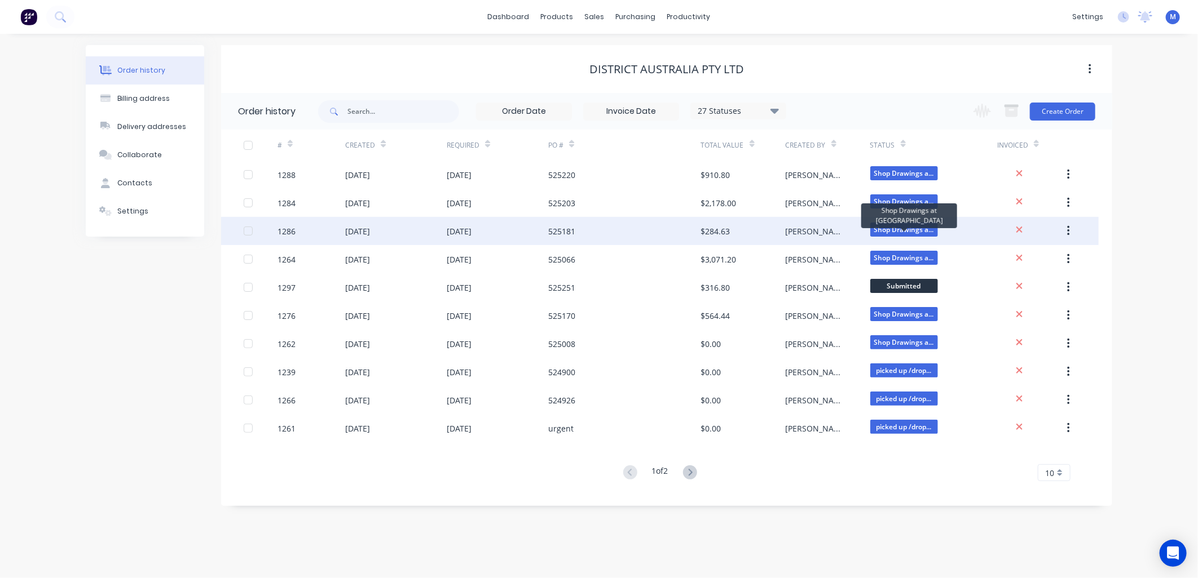
click at [891, 227] on span "Shop Drawings a..." at bounding box center [904, 230] width 68 height 14
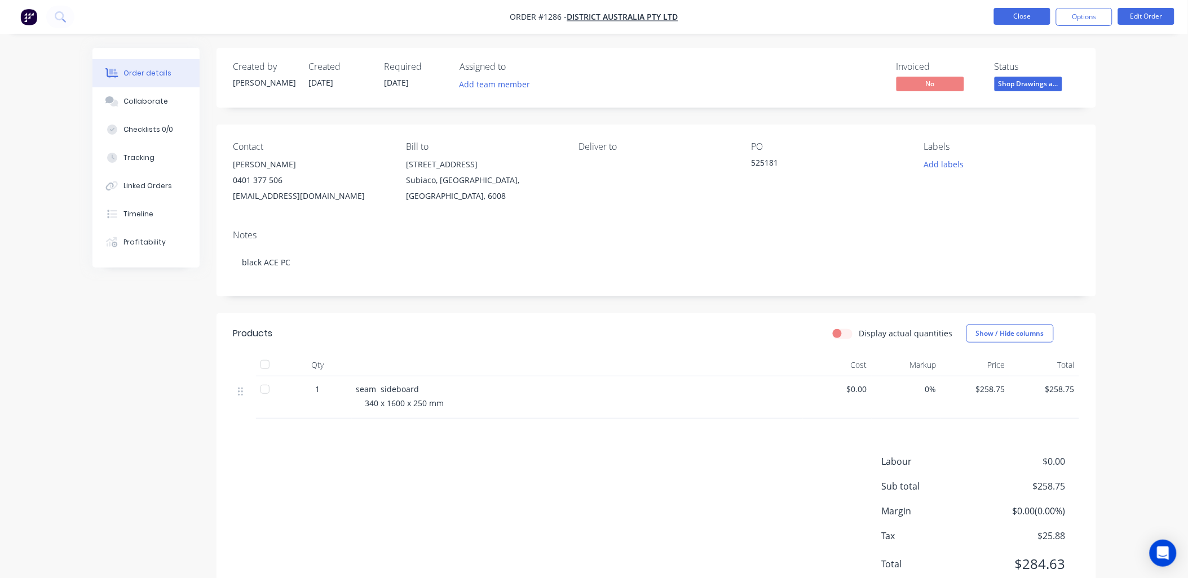
click at [1017, 17] on button "Close" at bounding box center [1022, 16] width 56 height 17
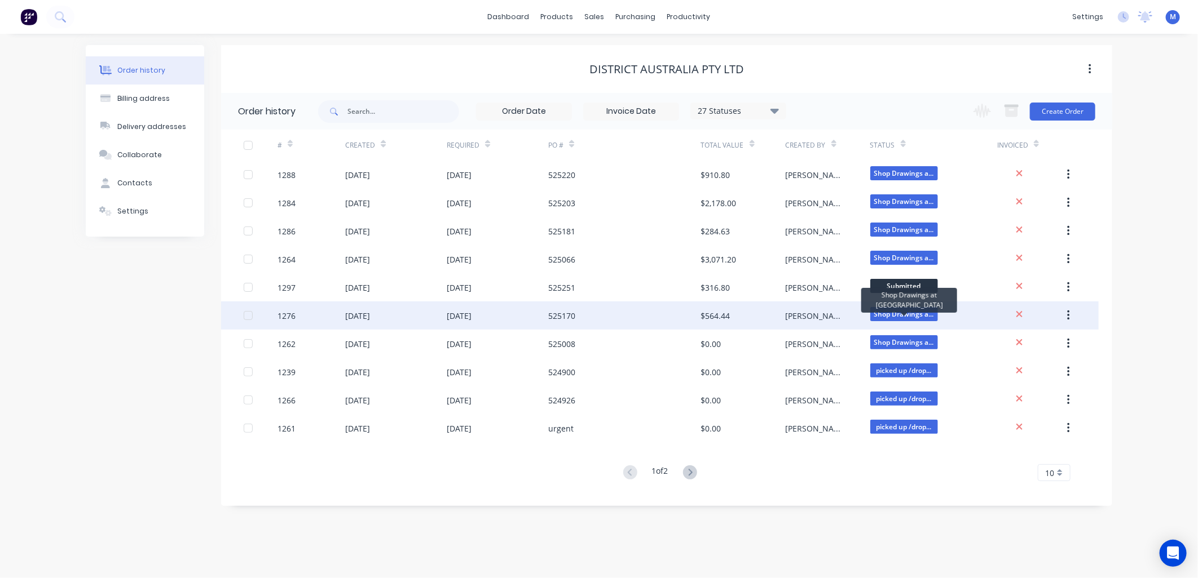
click at [893, 310] on span "Shop Drawings a..." at bounding box center [904, 314] width 68 height 14
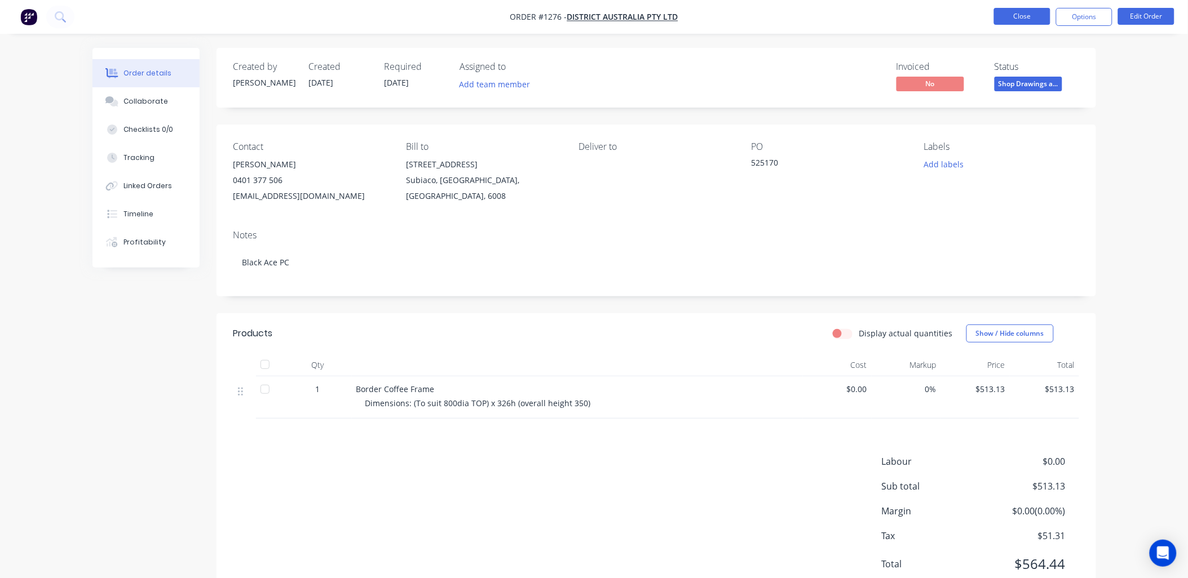
click at [1039, 21] on button "Close" at bounding box center [1022, 16] width 56 height 17
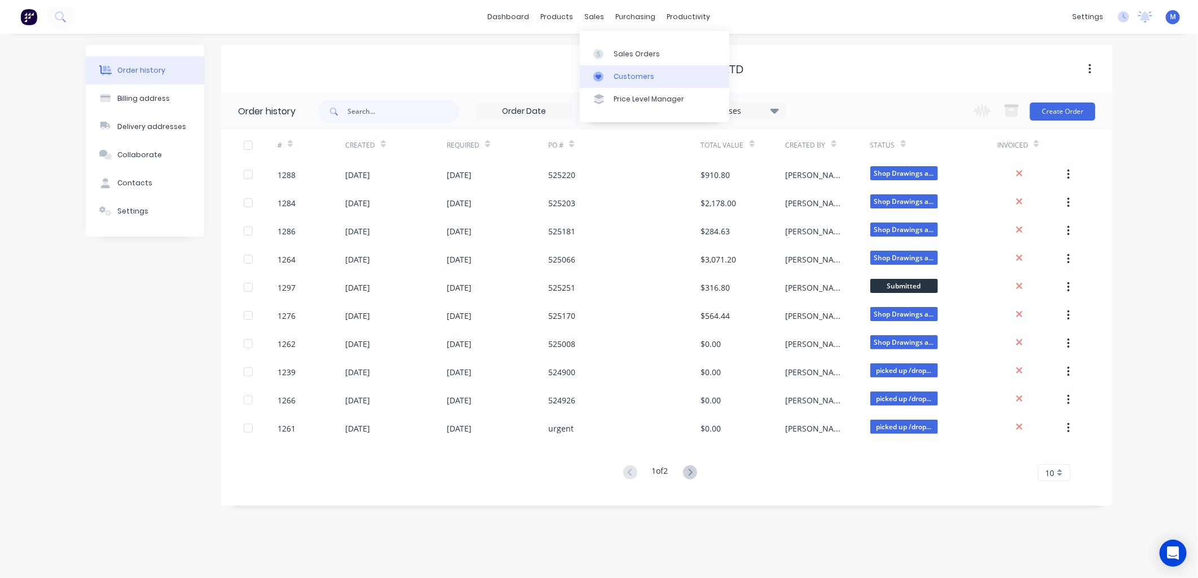
click at [619, 72] on div "Customers" at bounding box center [633, 77] width 41 height 10
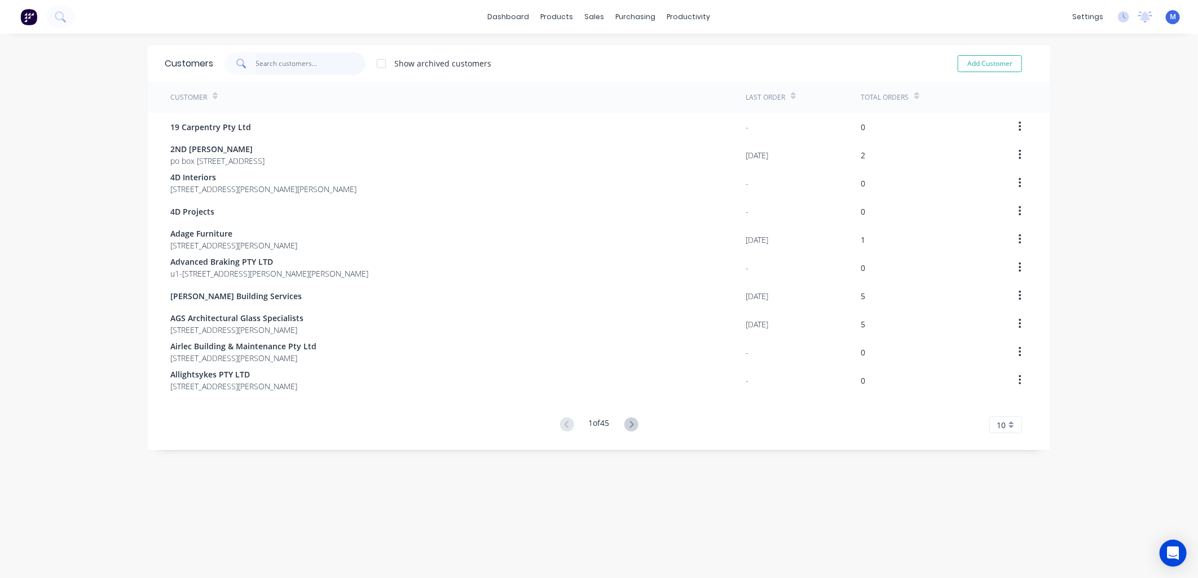
click at [325, 66] on input "text" at bounding box center [311, 63] width 110 height 23
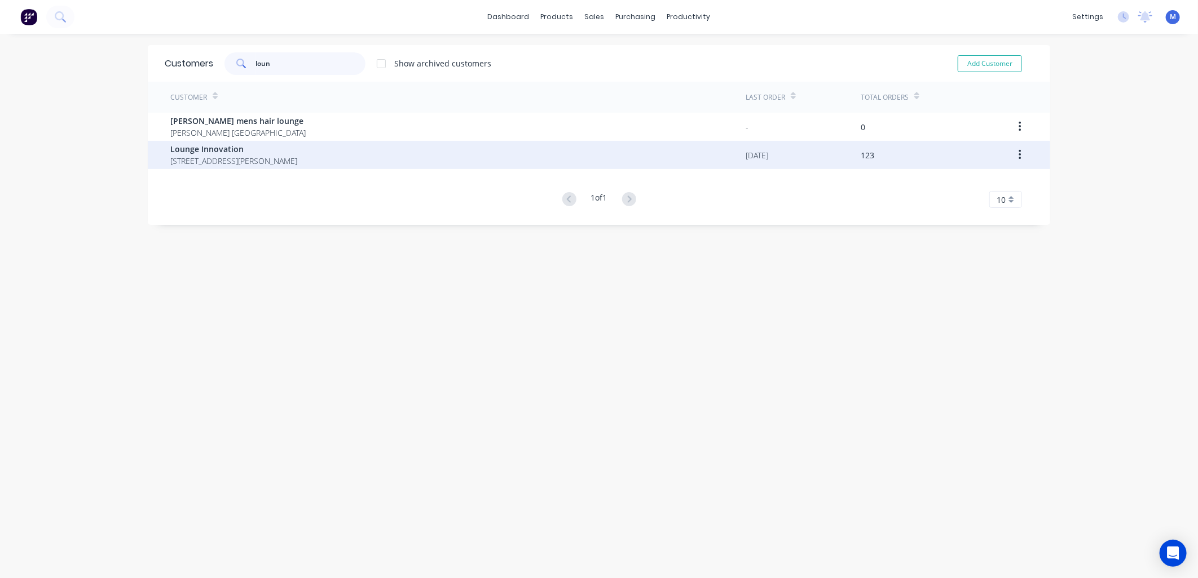
type input "loun"
click at [250, 158] on span "5 Yelland way Bassendean Western Australia Australia 6054" at bounding box center [233, 161] width 127 height 12
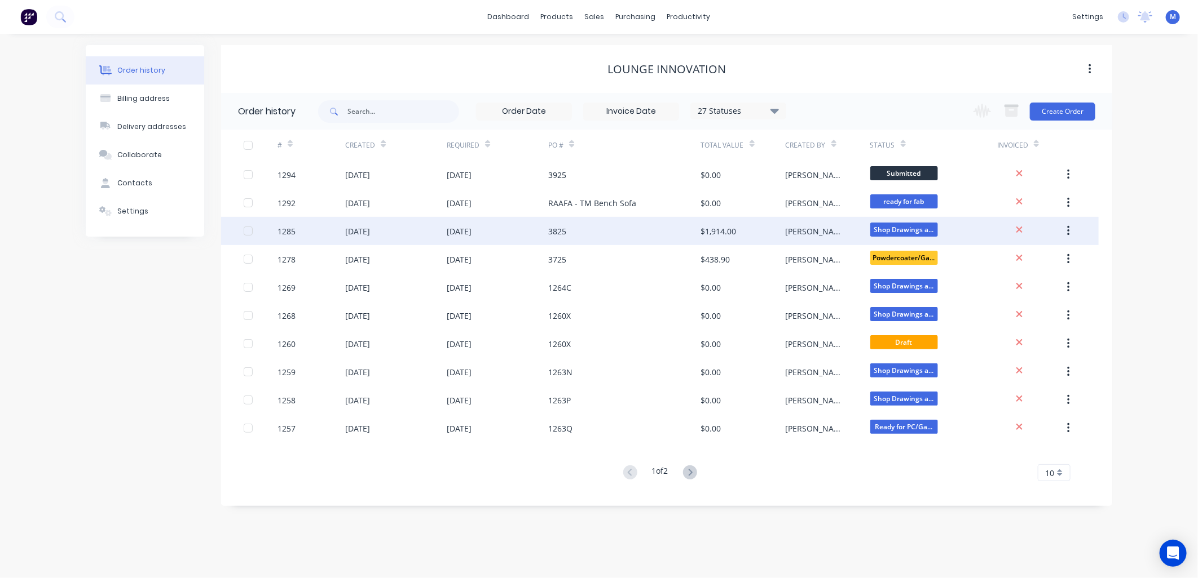
click at [559, 229] on div "3825" at bounding box center [557, 232] width 18 height 12
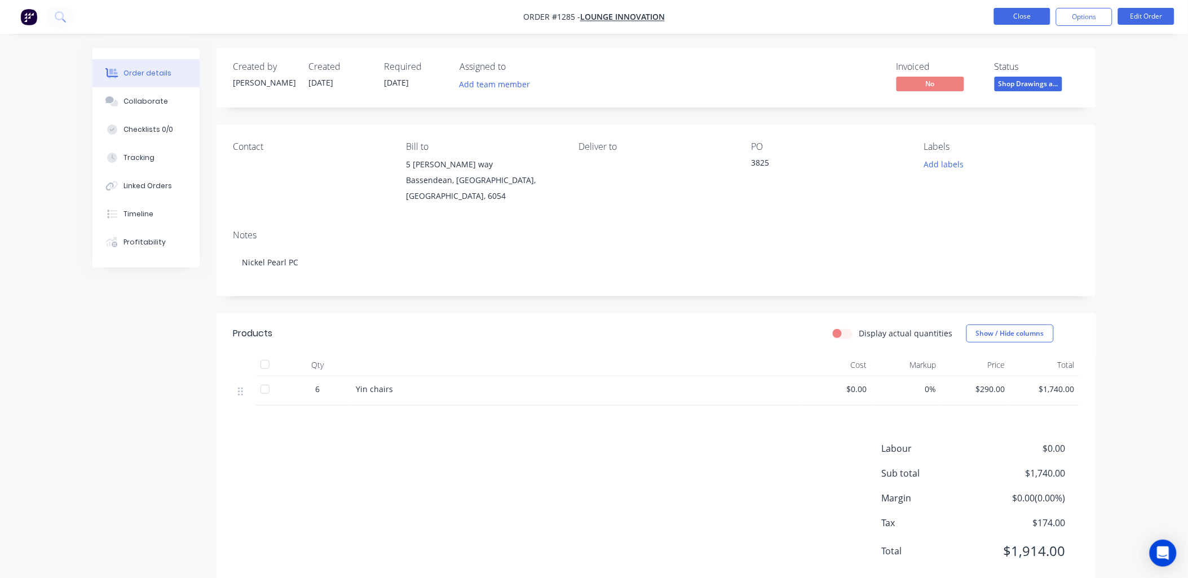
click at [1026, 19] on button "Close" at bounding box center [1022, 16] width 56 height 17
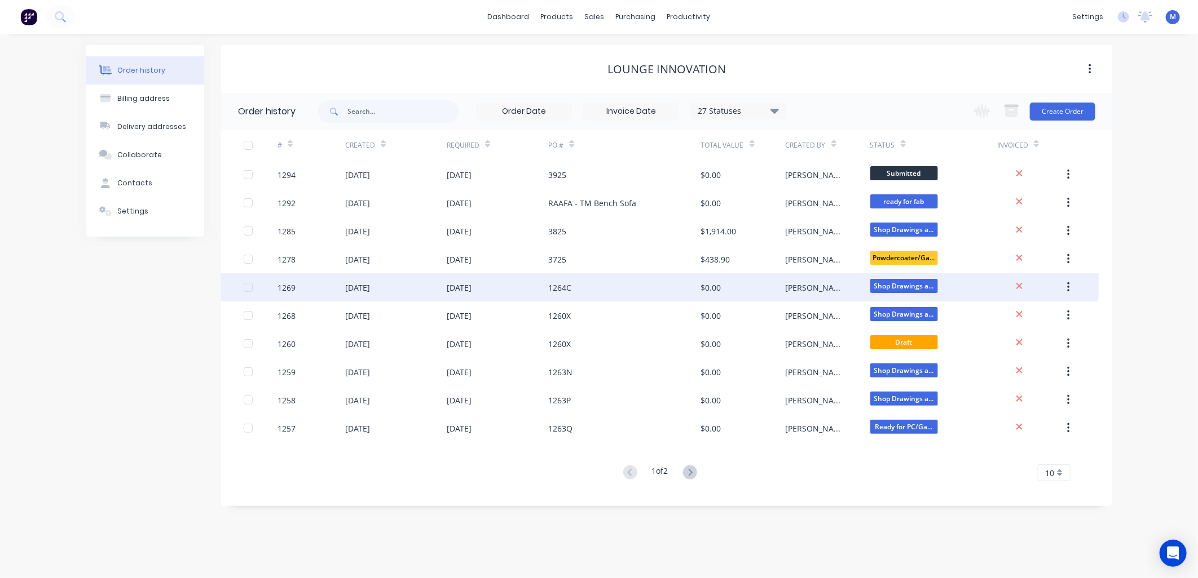
click at [554, 288] on div "1264C" at bounding box center [559, 288] width 23 height 12
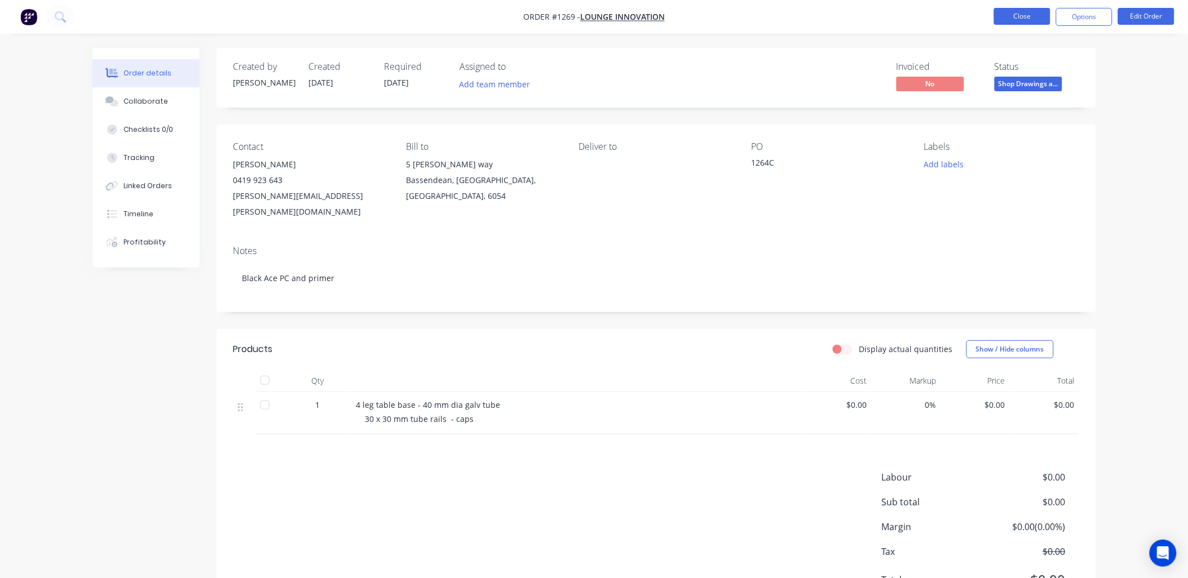
click at [1015, 19] on button "Close" at bounding box center [1022, 16] width 56 height 17
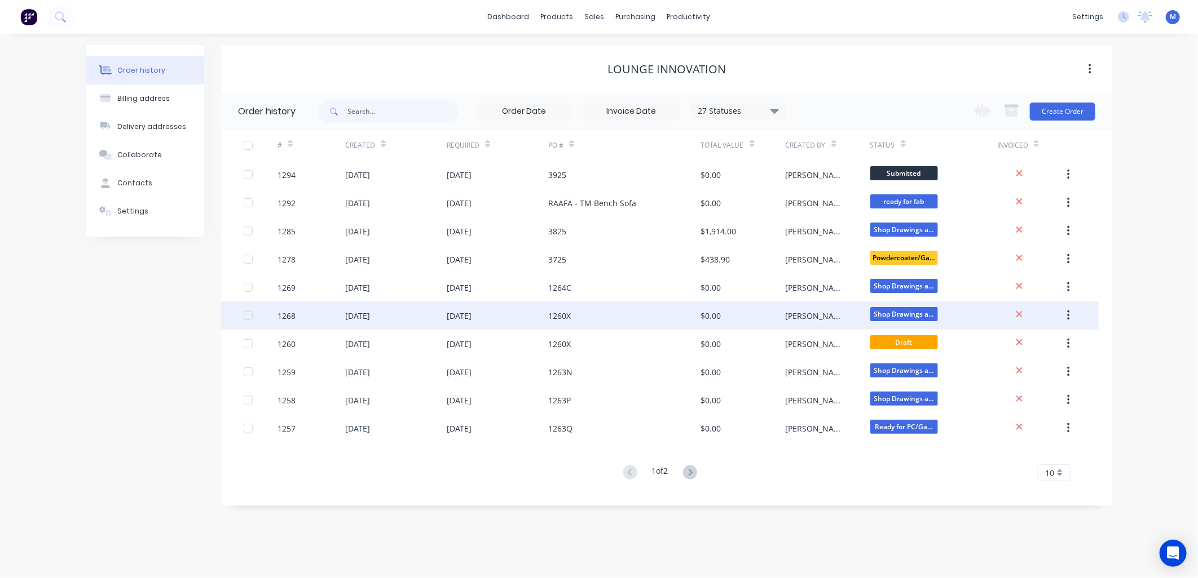
click at [865, 312] on div "[PERSON_NAME]" at bounding box center [827, 316] width 85 height 28
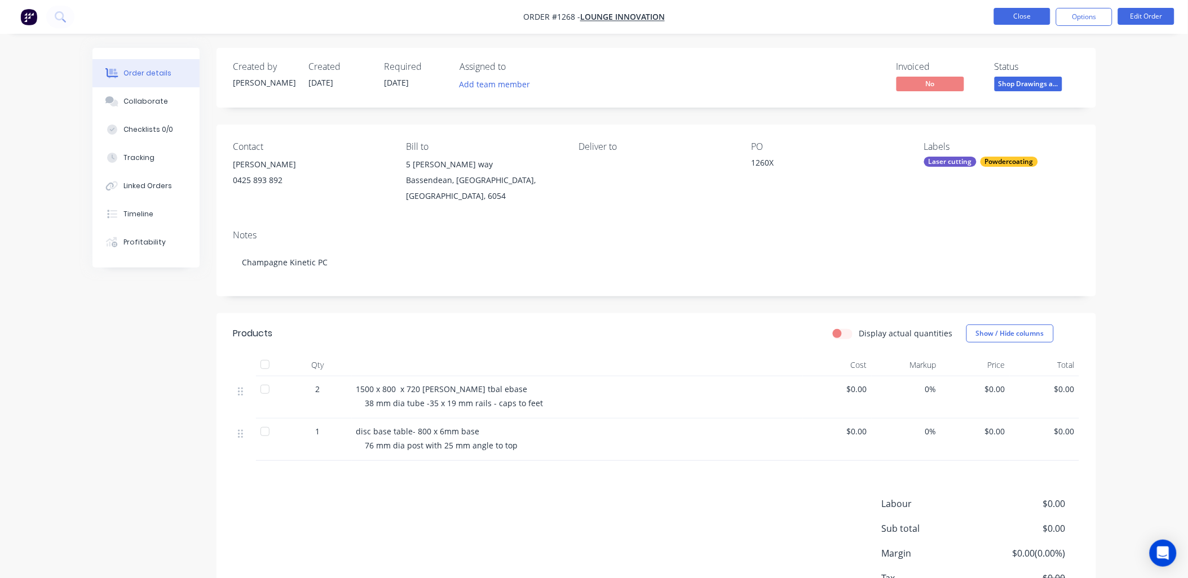
click at [1016, 17] on button "Close" at bounding box center [1022, 16] width 56 height 17
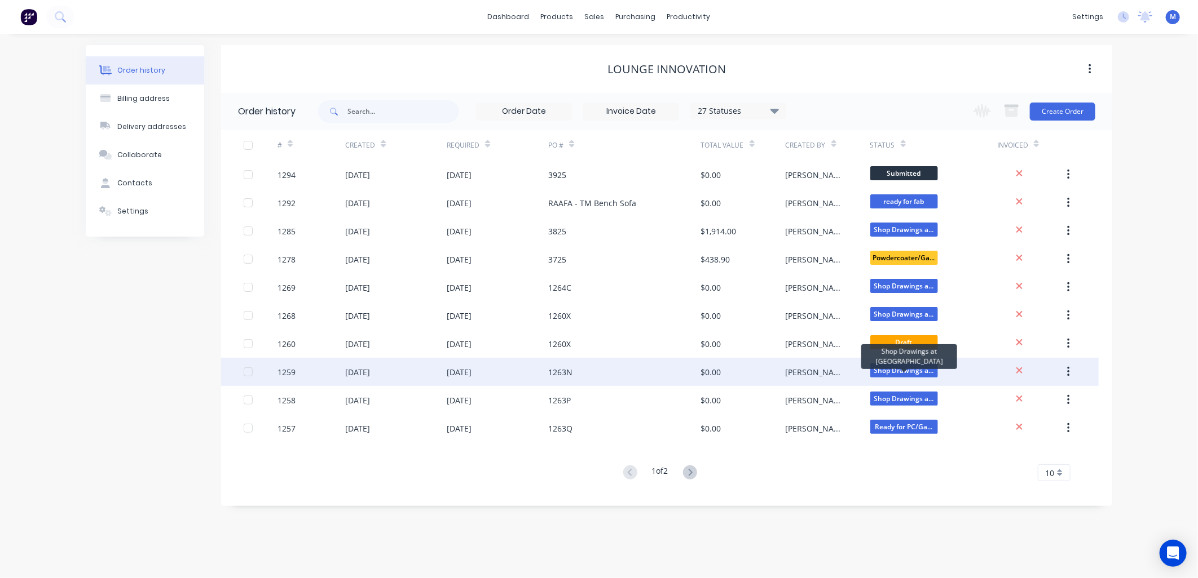
click at [900, 369] on span "Shop Drawings a..." at bounding box center [904, 371] width 68 height 14
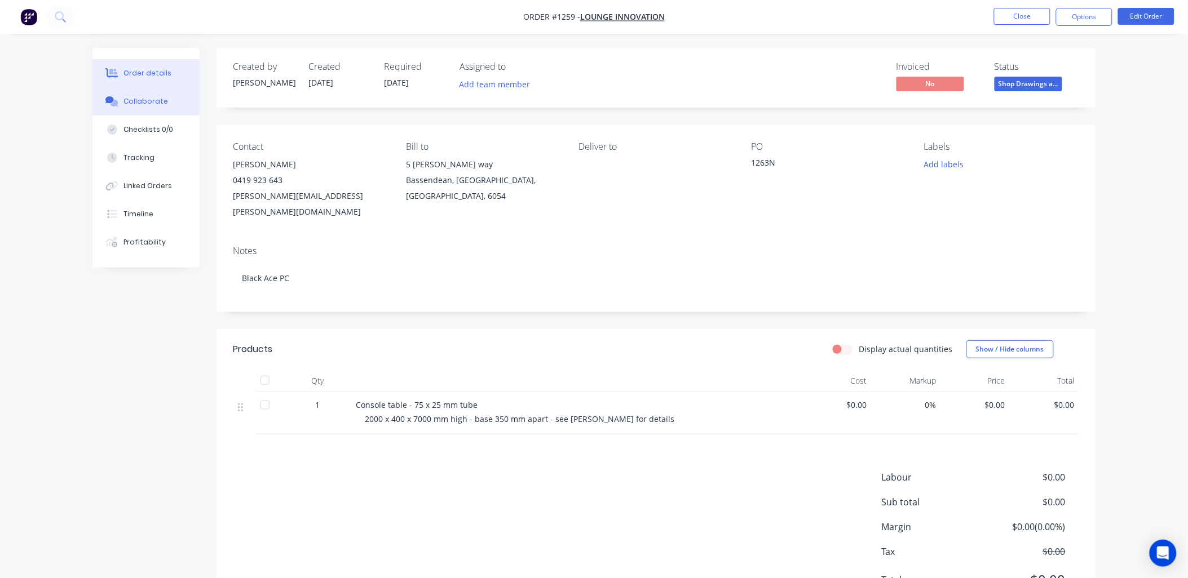
click at [158, 94] on button "Collaborate" at bounding box center [145, 101] width 107 height 28
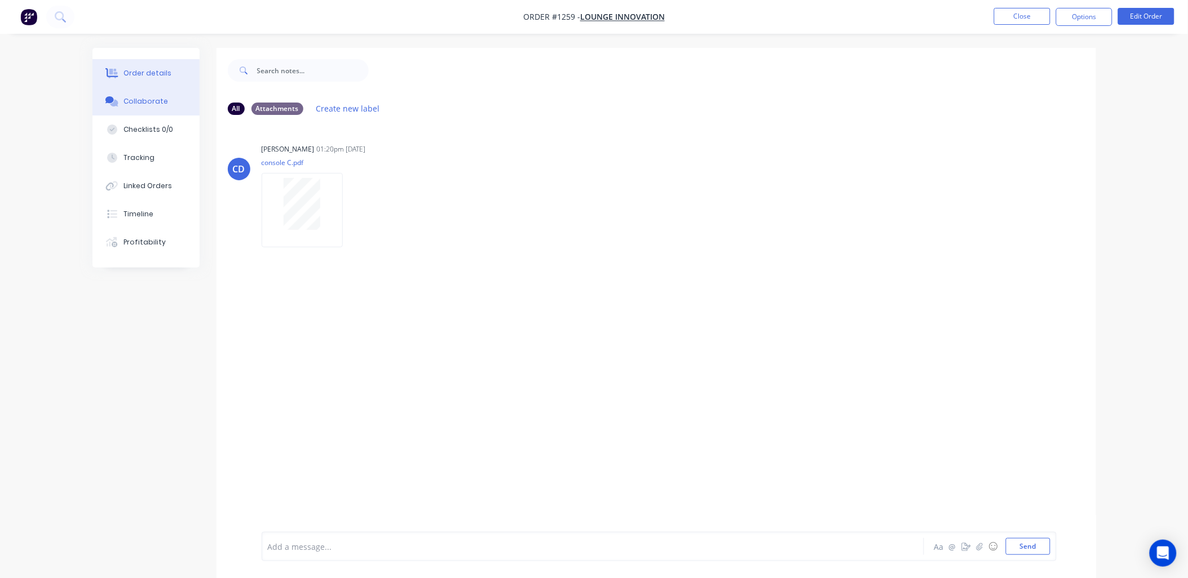
click at [155, 76] on div "Order details" at bounding box center [147, 73] width 48 height 10
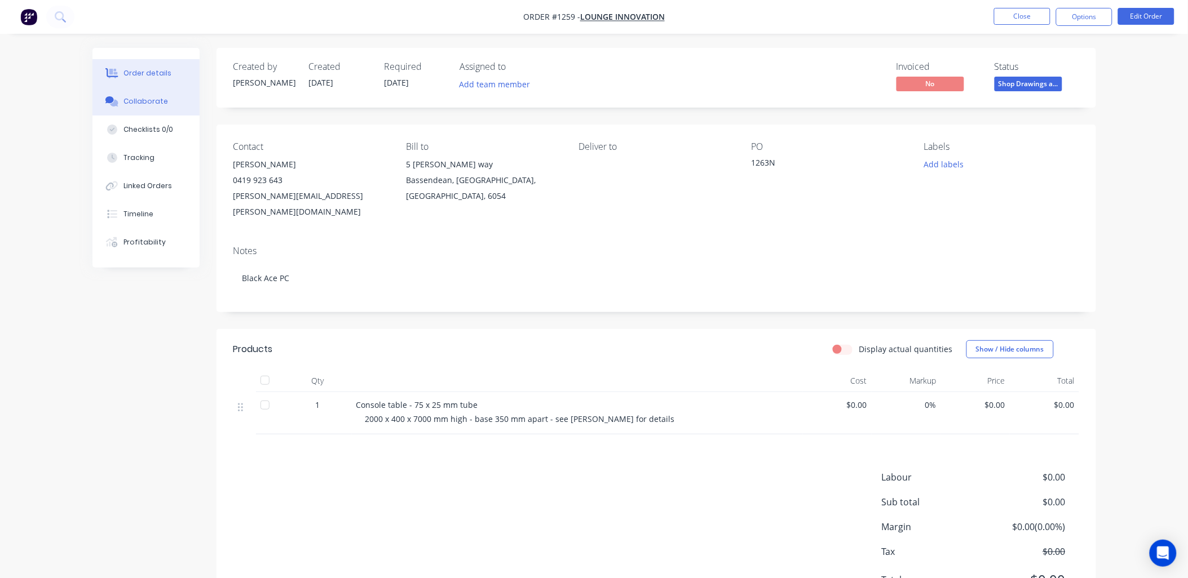
drag, startPoint x: 149, startPoint y: 79, endPoint x: 171, endPoint y: 103, distance: 32.7
click at [171, 103] on div "Order details Collaborate Checklists 0/0 Tracking Linked Orders Timeline Profit…" at bounding box center [145, 158] width 107 height 220
click at [998, 11] on button "Close" at bounding box center [1022, 16] width 56 height 17
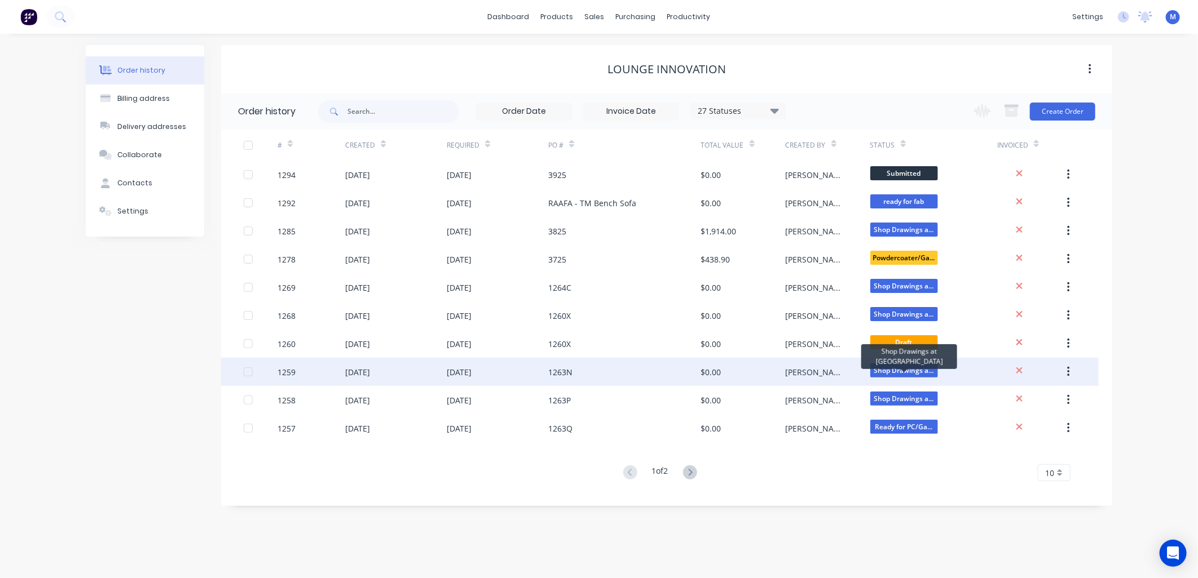
click at [884, 366] on span "Shop Drawings a..." at bounding box center [904, 371] width 68 height 14
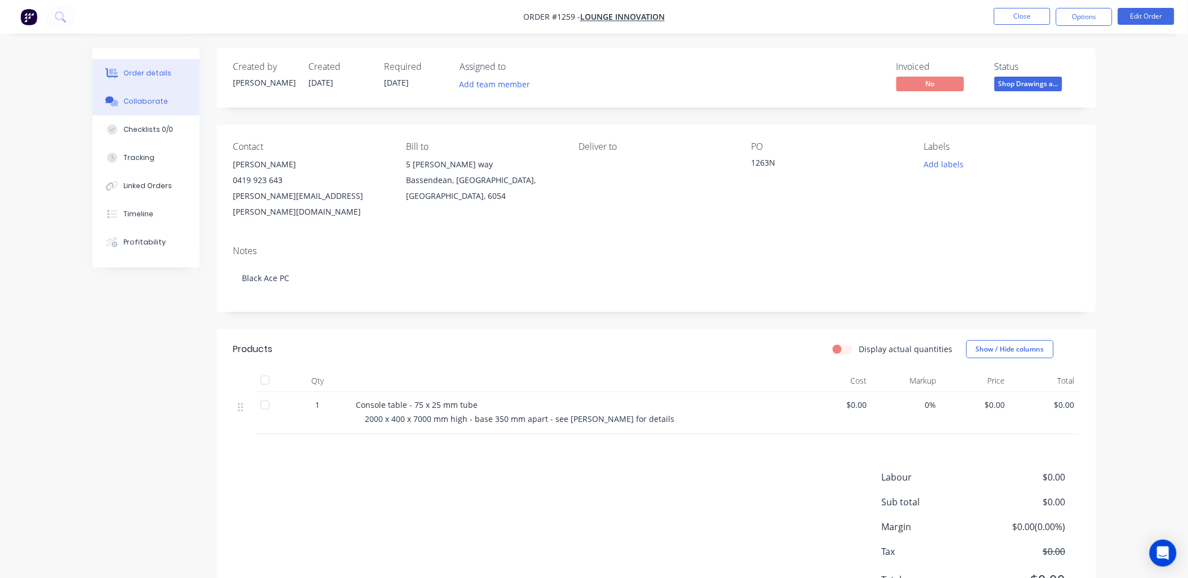
click at [132, 100] on div "Collaborate" at bounding box center [145, 101] width 45 height 10
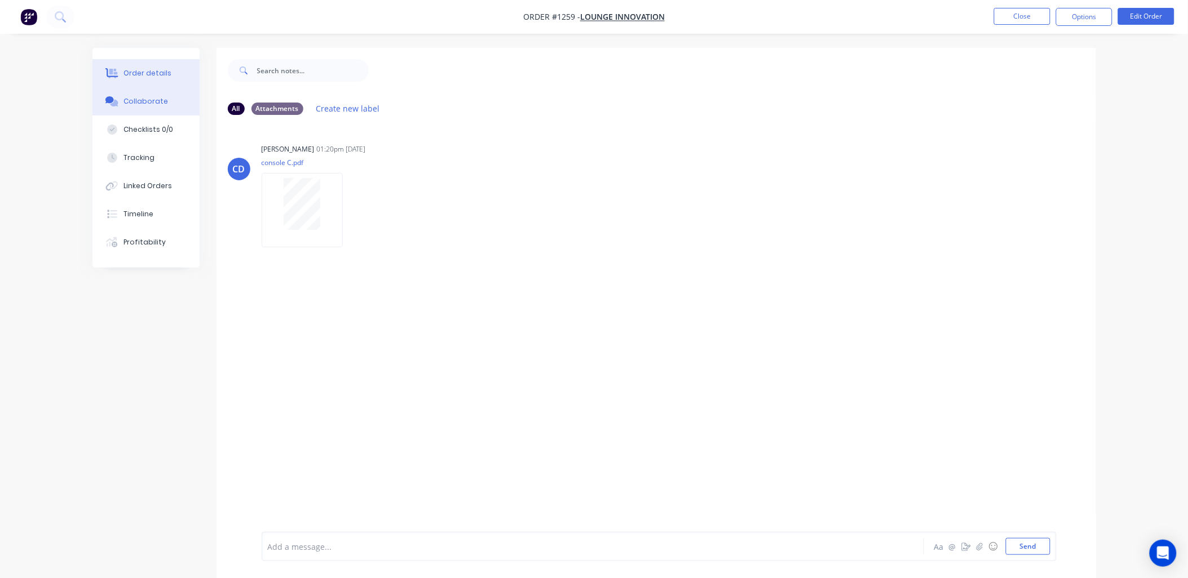
click at [148, 67] on button "Order details" at bounding box center [145, 73] width 107 height 28
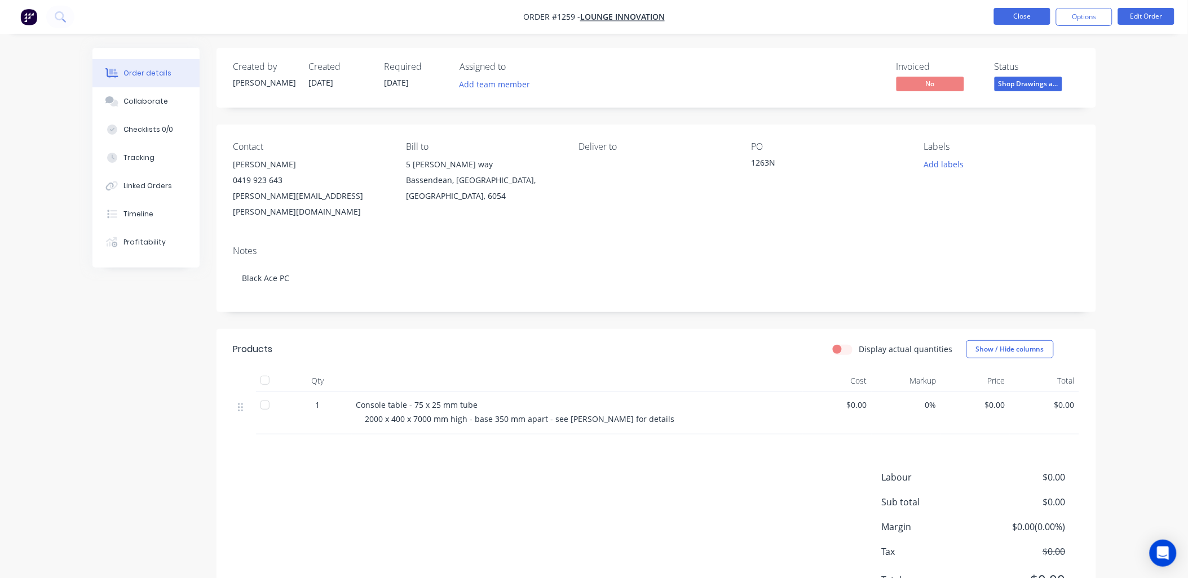
click at [1028, 18] on button "Close" at bounding box center [1022, 16] width 56 height 17
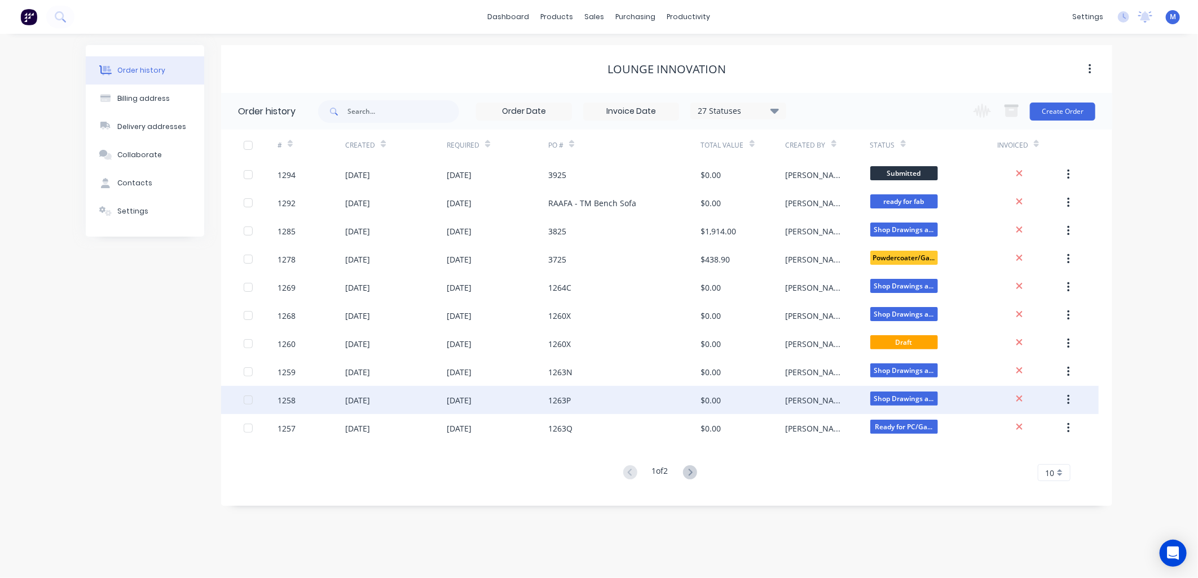
click at [371, 393] on div "14 Aug 2025" at bounding box center [395, 400] width 101 height 28
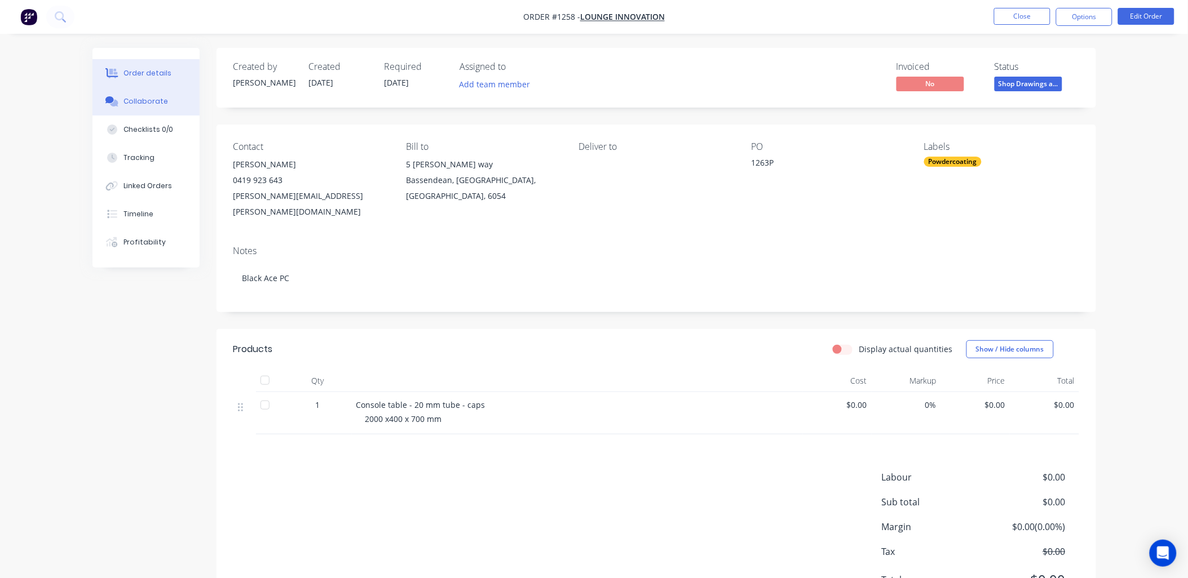
click at [145, 104] on div "Collaborate" at bounding box center [145, 101] width 45 height 10
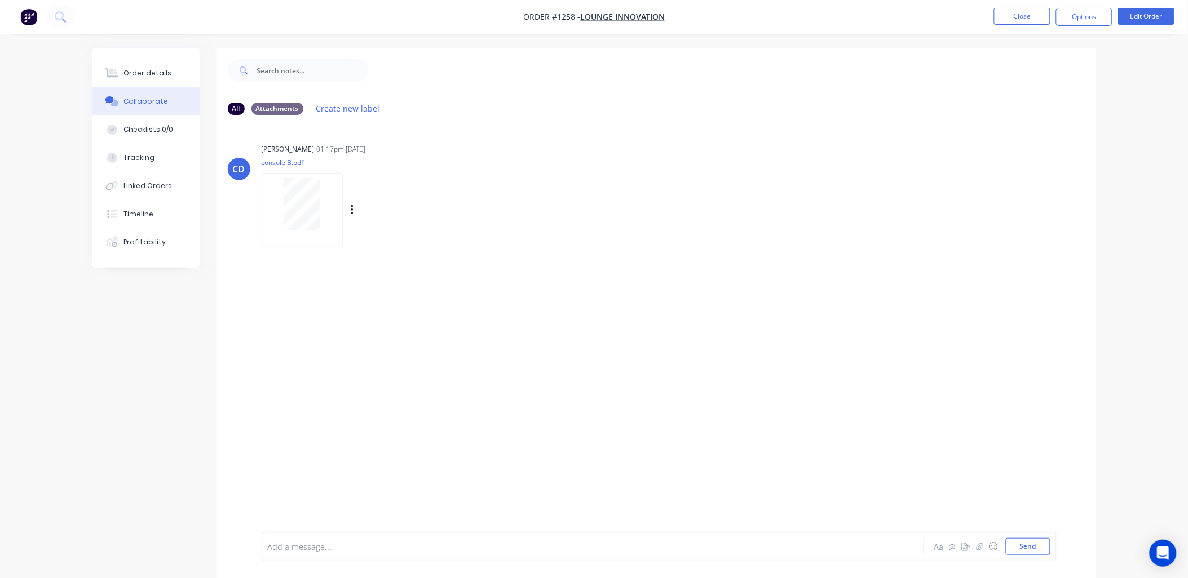
click at [328, 197] on div at bounding box center [302, 204] width 71 height 52
click at [147, 72] on div "Order details" at bounding box center [147, 73] width 48 height 10
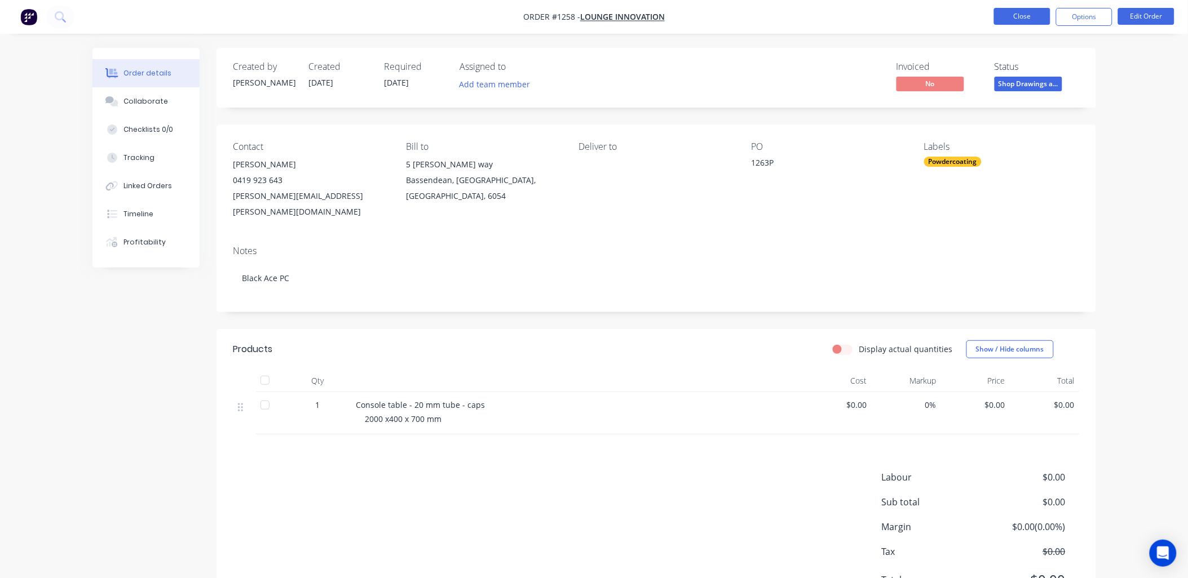
click at [1014, 24] on button "Close" at bounding box center [1022, 16] width 56 height 17
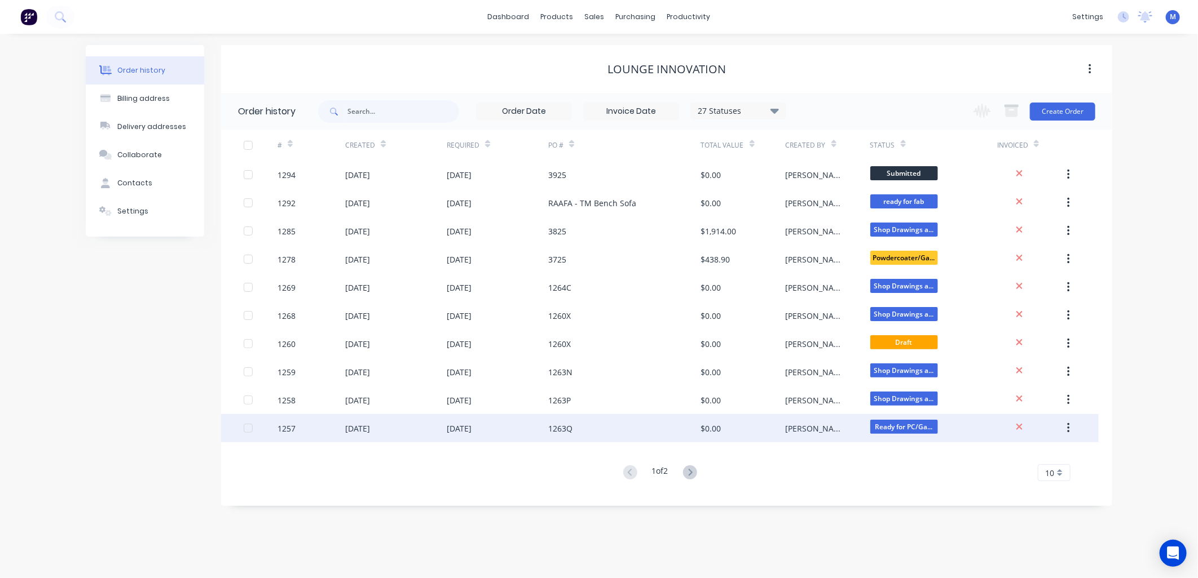
click at [369, 425] on div "14 Aug 2025" at bounding box center [357, 429] width 25 height 12
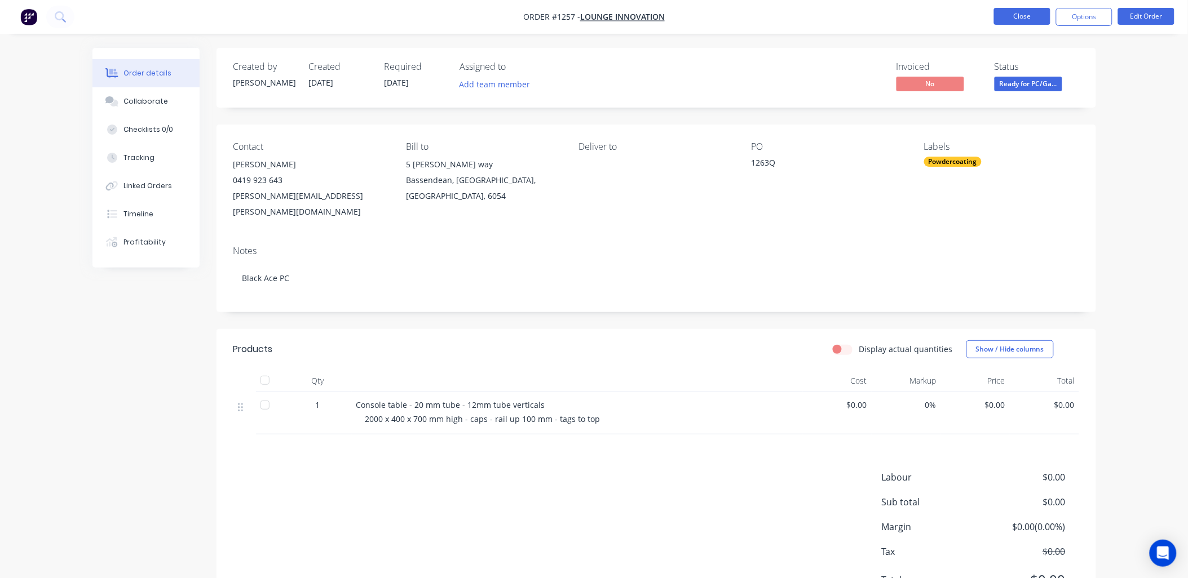
click at [999, 20] on button "Close" at bounding box center [1022, 16] width 56 height 17
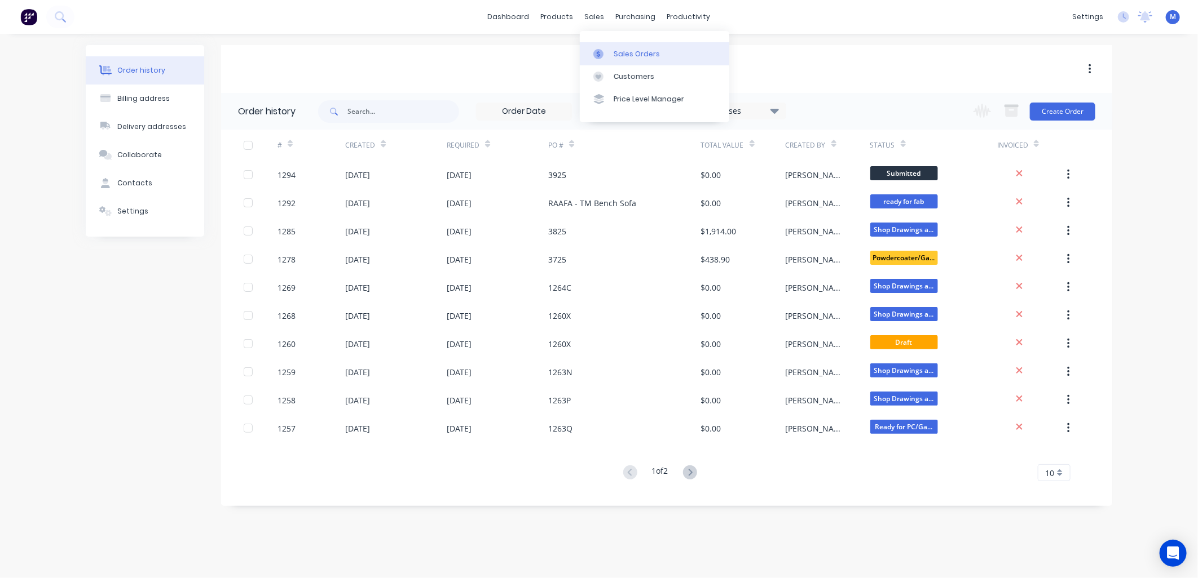
click at [613, 51] on div "Sales Orders" at bounding box center [636, 54] width 46 height 10
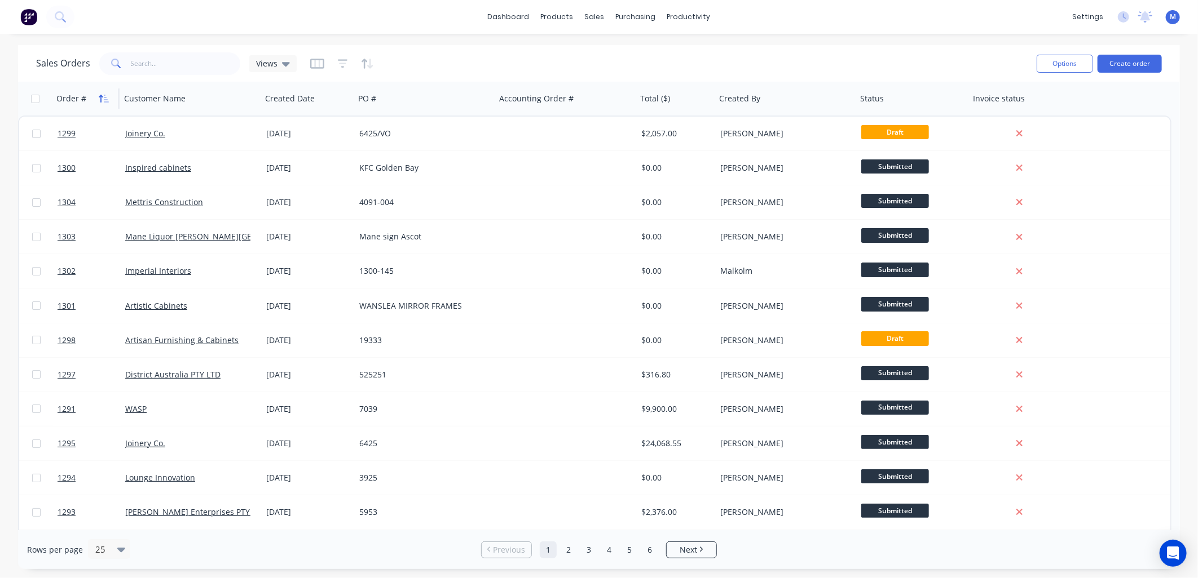
click at [99, 96] on icon "button" at bounding box center [101, 99] width 4 height 8
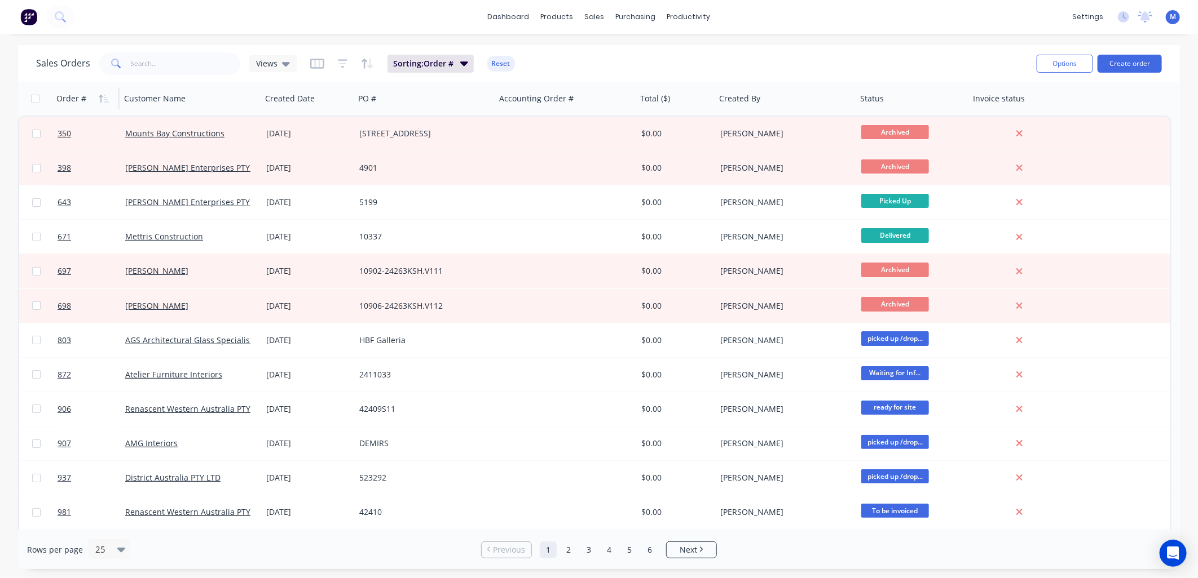
click at [99, 96] on icon "button" at bounding box center [101, 99] width 4 height 8
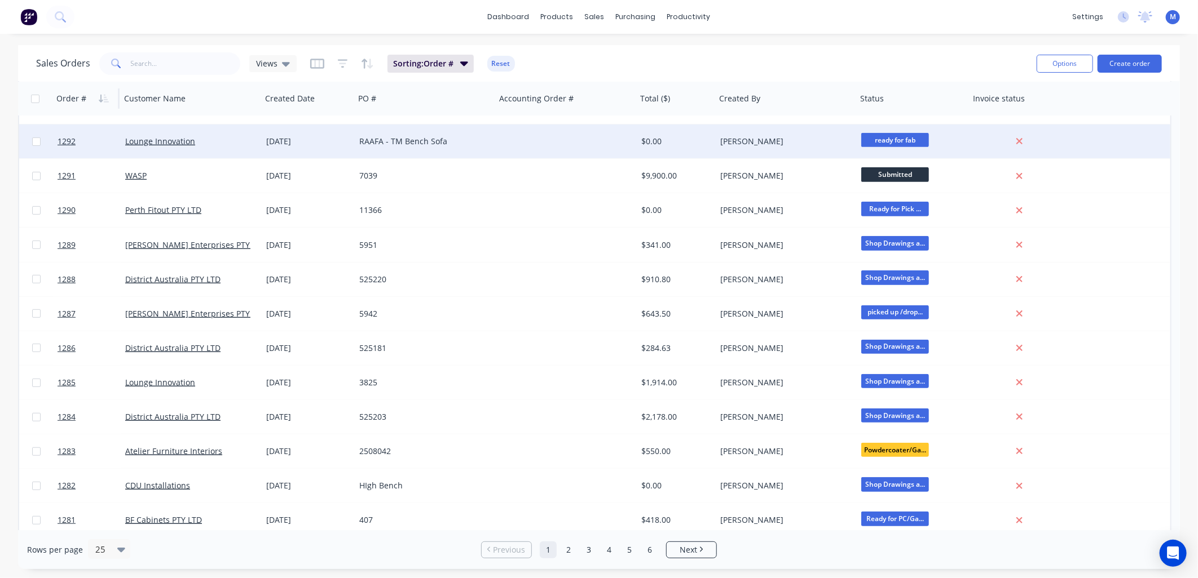
scroll to position [446, 0]
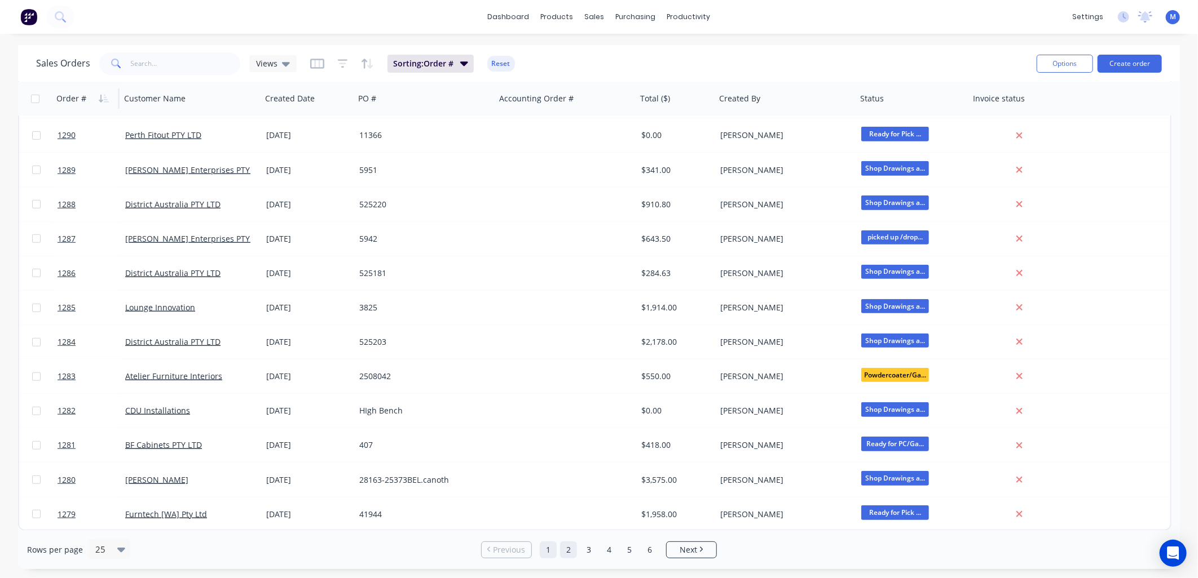
click at [572, 553] on link "2" at bounding box center [568, 550] width 17 height 17
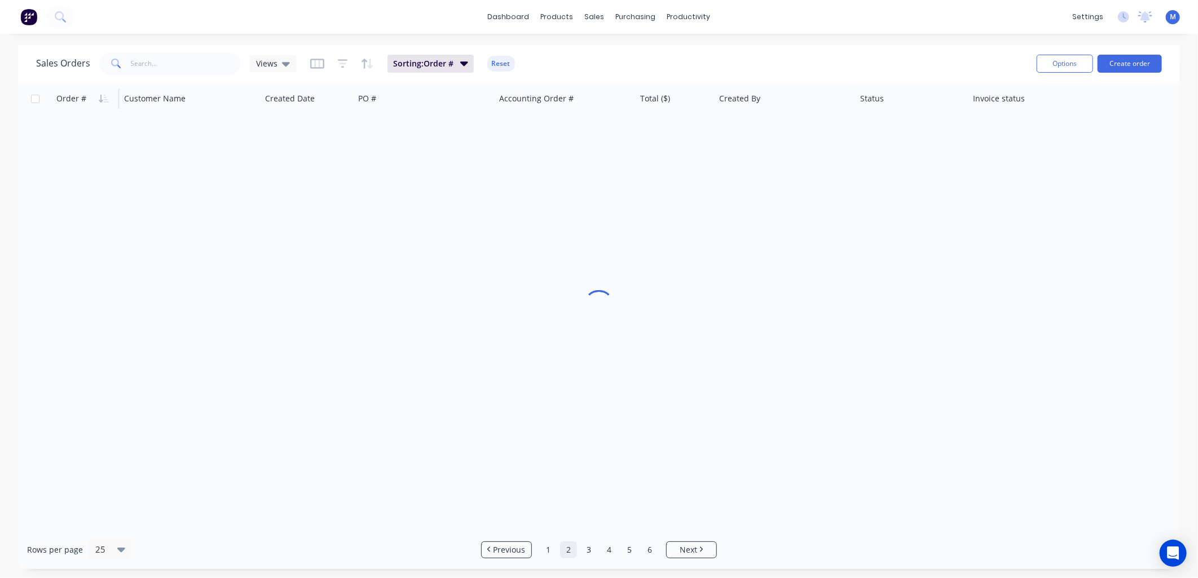
scroll to position [0, 0]
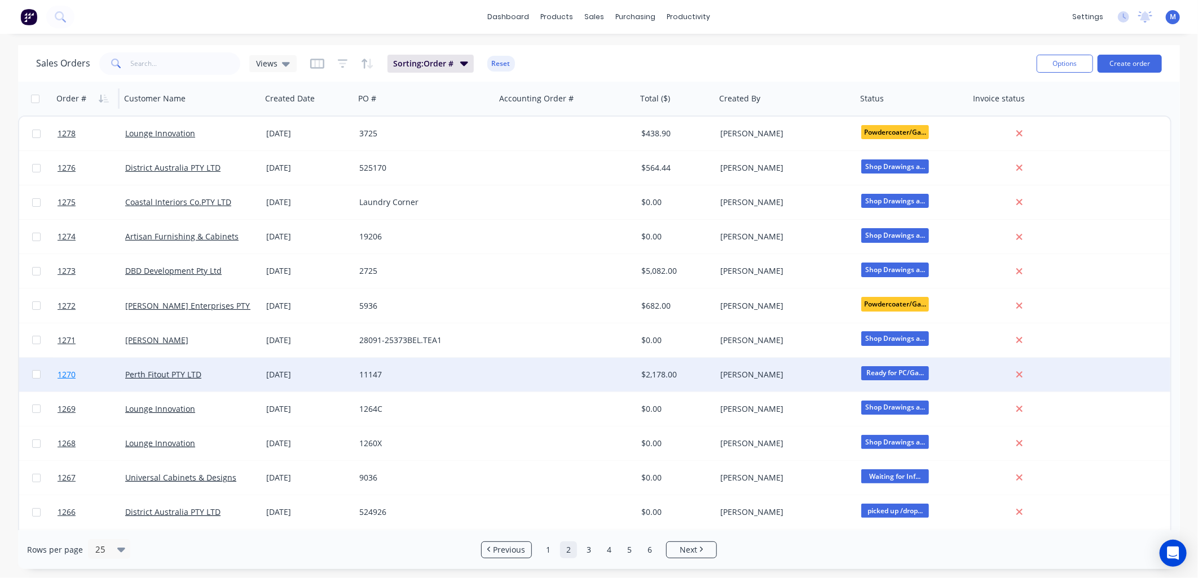
click at [69, 376] on span "1270" at bounding box center [67, 374] width 18 height 11
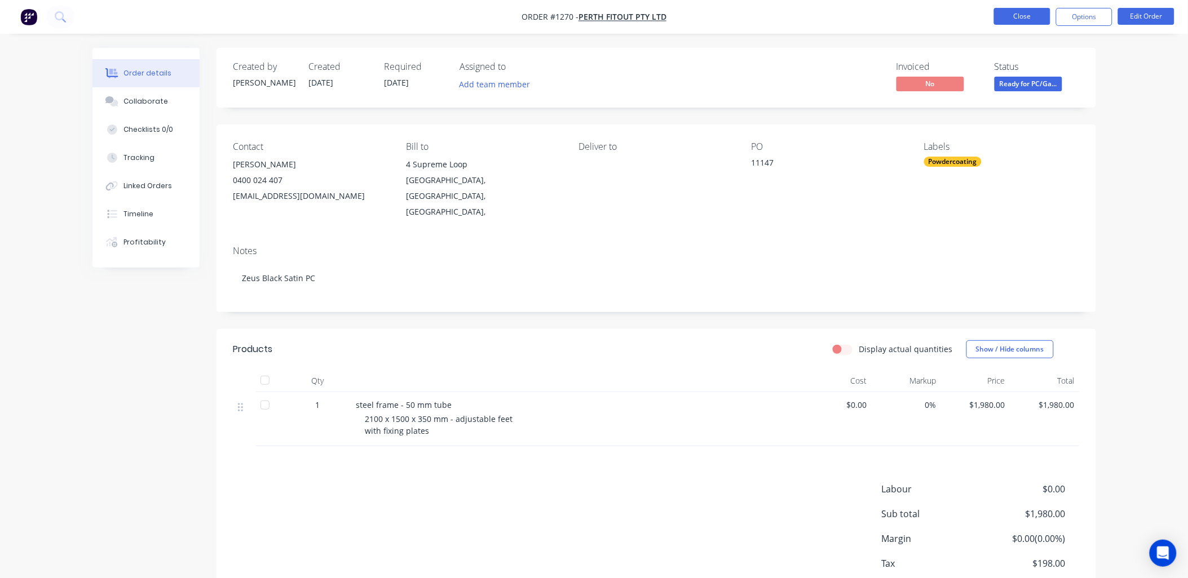
click at [1013, 20] on button "Close" at bounding box center [1022, 16] width 56 height 17
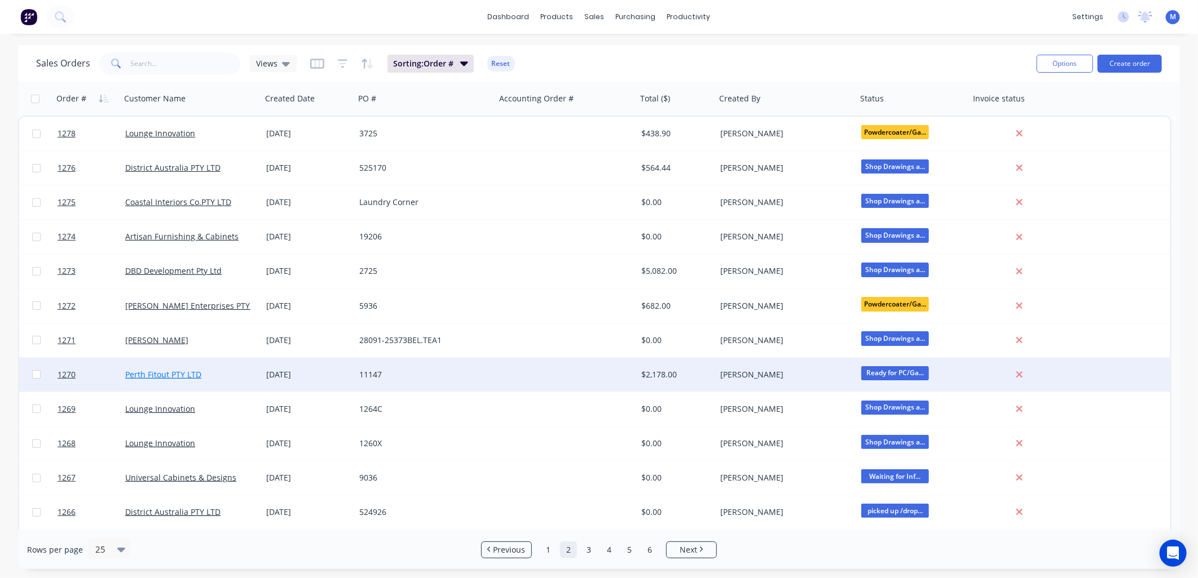
click at [164, 375] on link "Perth Fitout PTY LTD" at bounding box center [163, 374] width 76 height 11
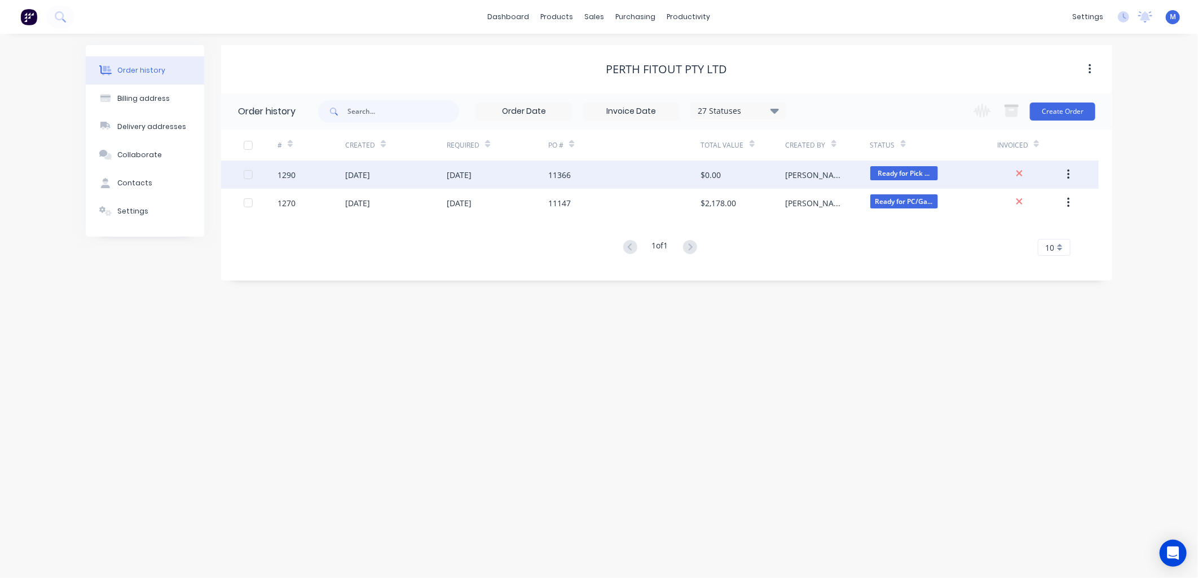
click at [363, 171] on div "[DATE]" at bounding box center [357, 175] width 25 height 12
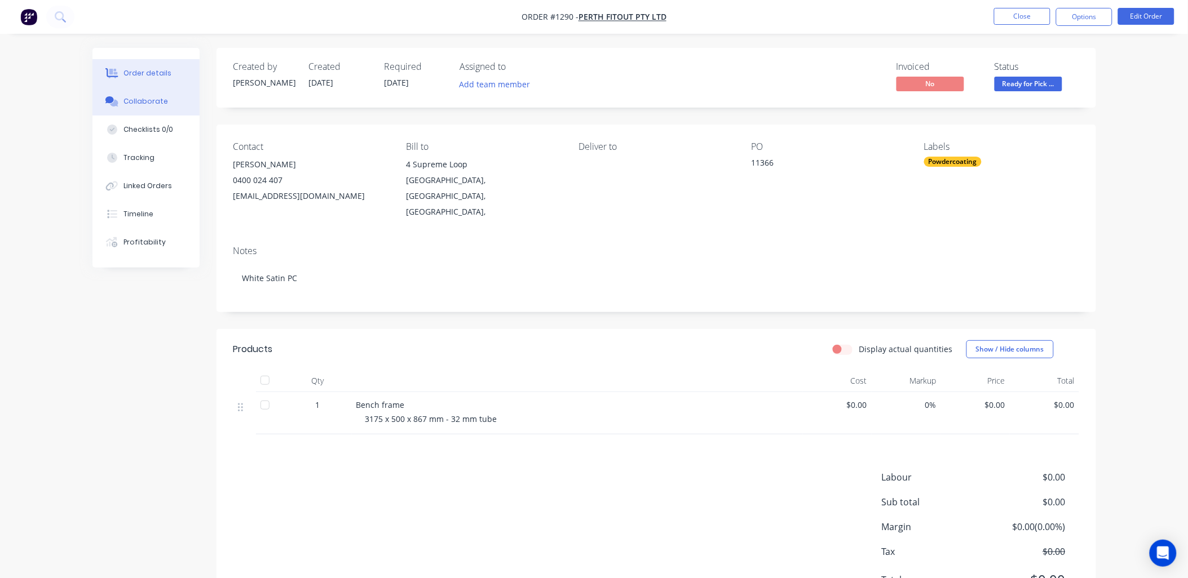
click at [143, 103] on div "Collaborate" at bounding box center [145, 101] width 45 height 10
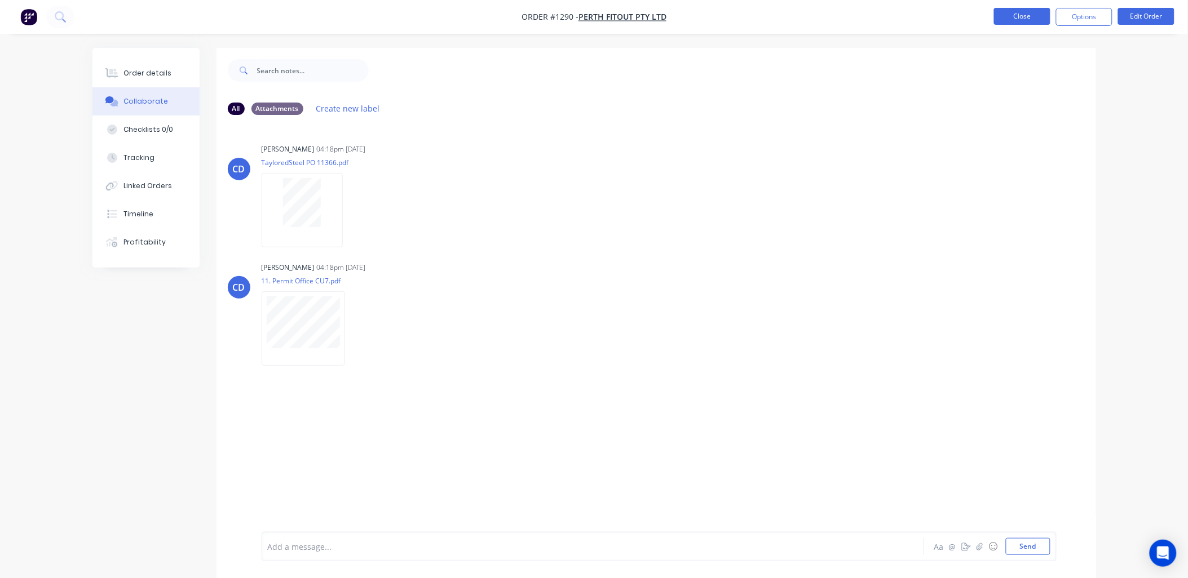
click at [1025, 19] on button "Close" at bounding box center [1022, 16] width 56 height 17
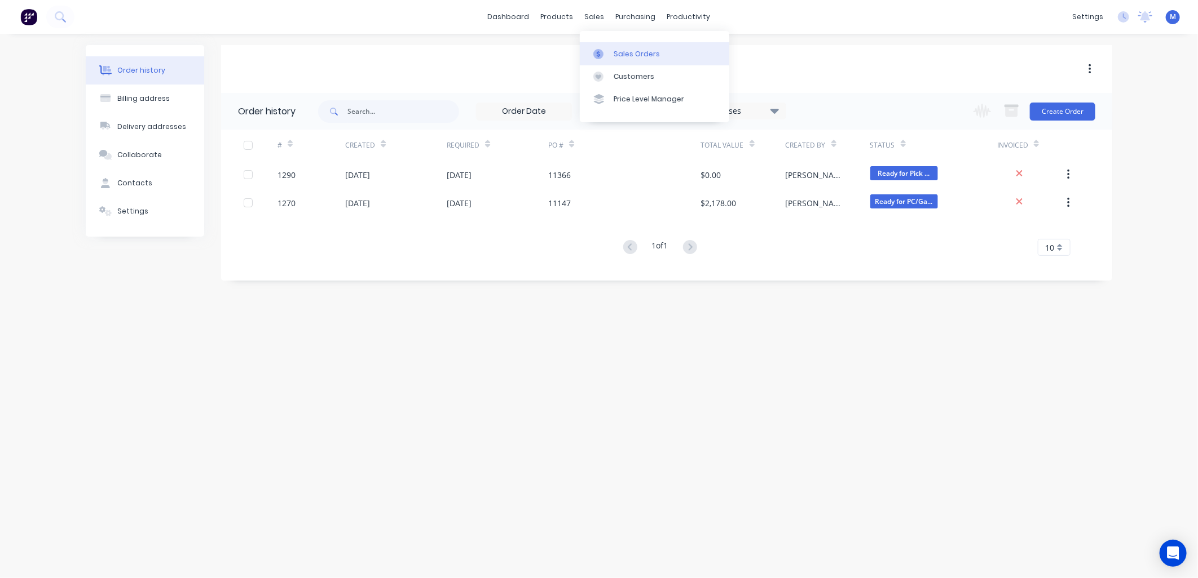
click at [606, 52] on div at bounding box center [601, 54] width 17 height 10
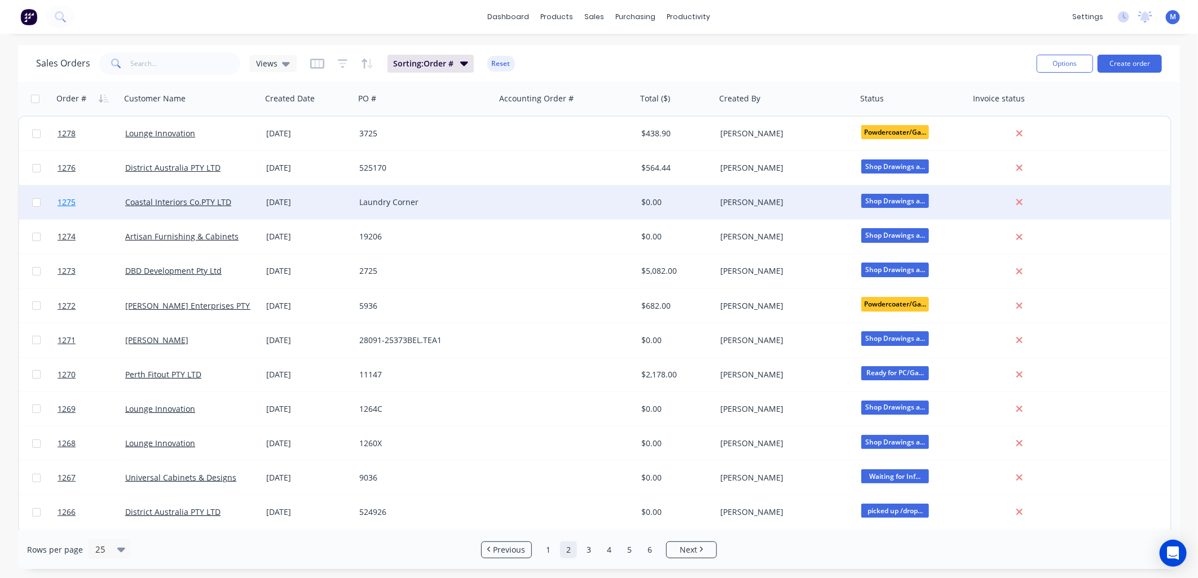
click at [69, 201] on span "1275" at bounding box center [67, 202] width 18 height 11
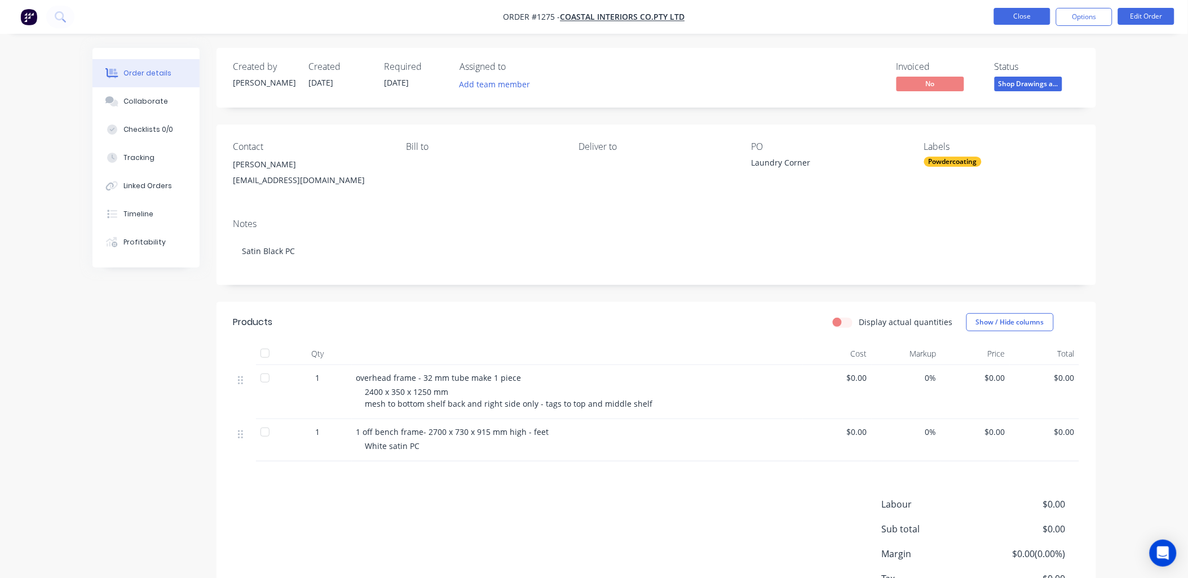
click at [1004, 20] on button "Close" at bounding box center [1022, 16] width 56 height 17
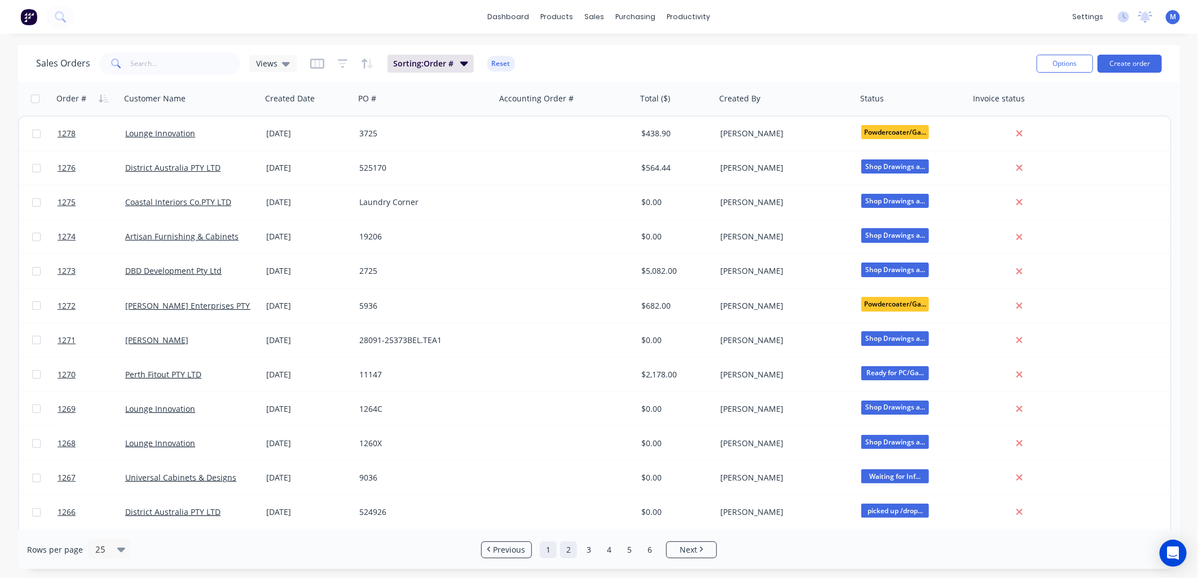
click at [545, 550] on link "1" at bounding box center [548, 550] width 17 height 17
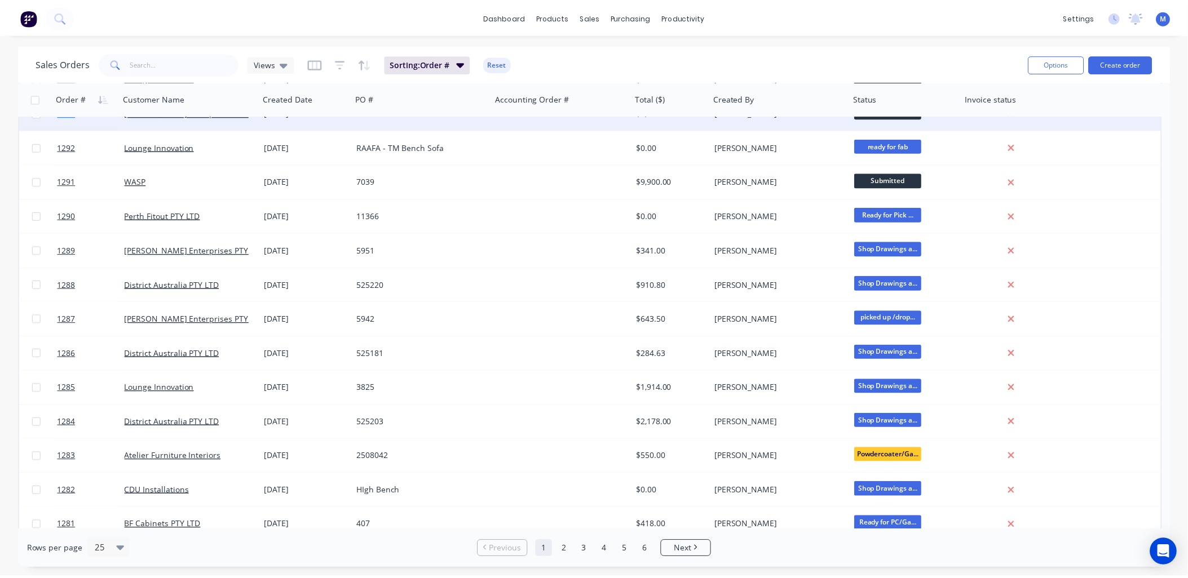
scroll to position [376, 0]
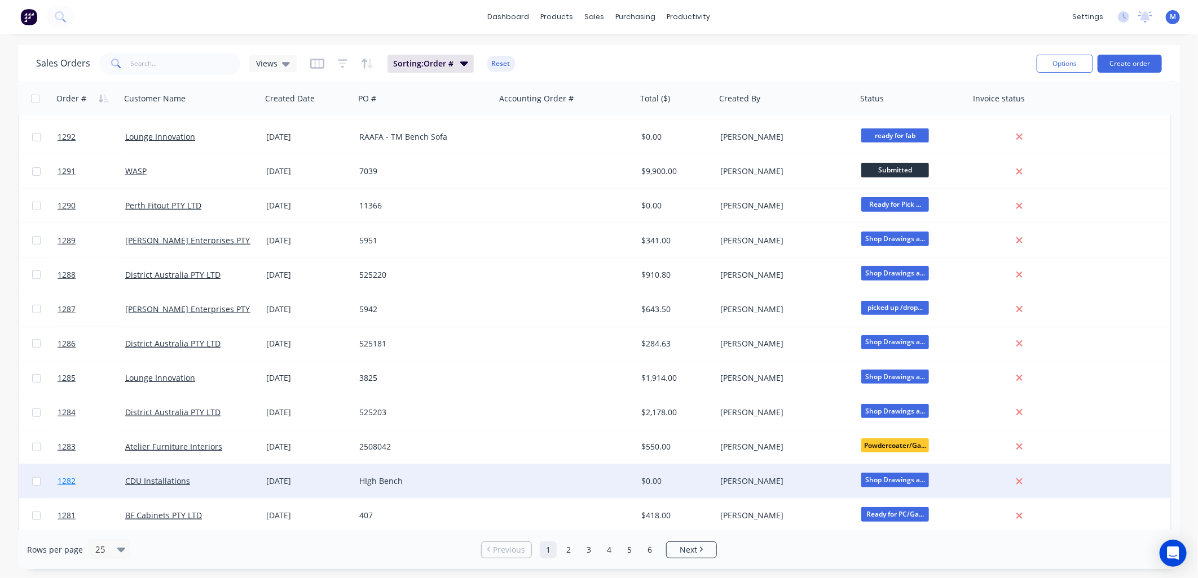
click at [68, 480] on span "1282" at bounding box center [67, 481] width 18 height 11
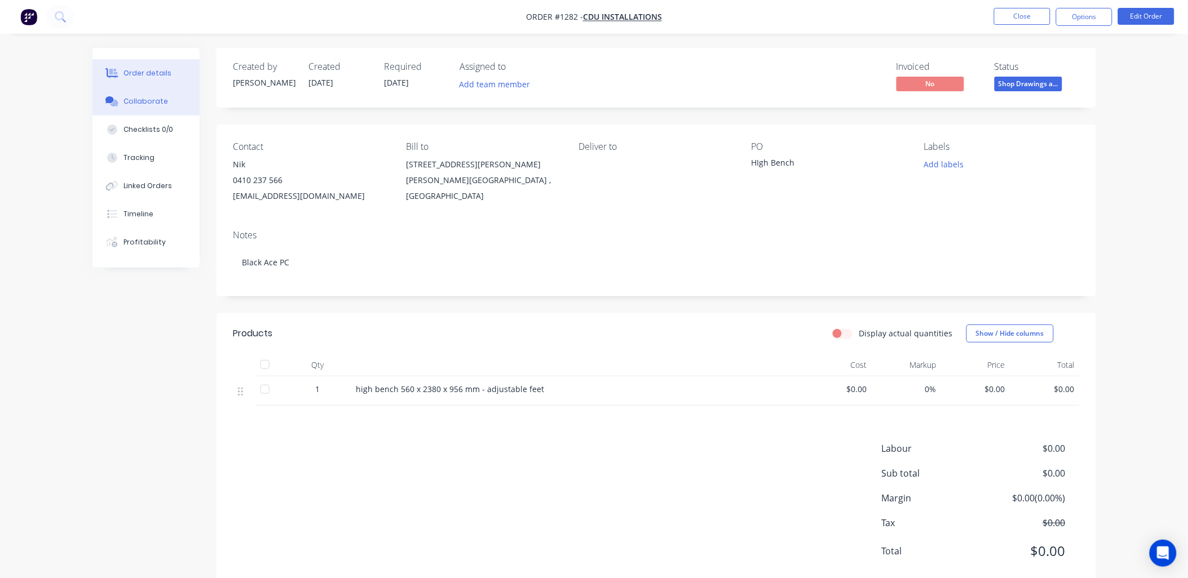
click at [150, 97] on div "Collaborate" at bounding box center [145, 101] width 45 height 10
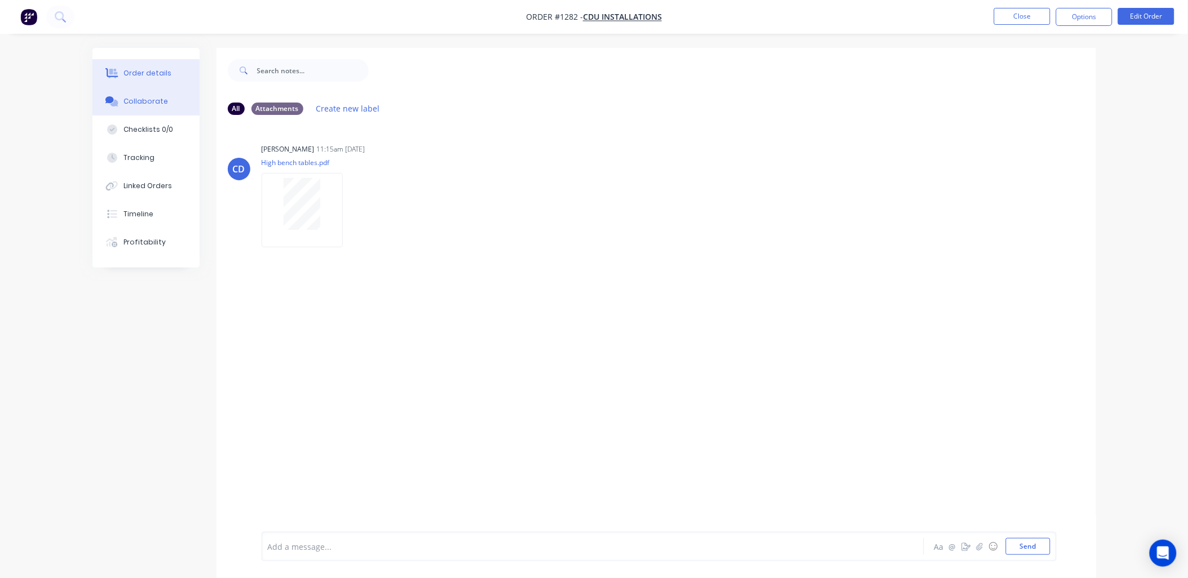
click at [162, 76] on div "Order details" at bounding box center [147, 73] width 48 height 10
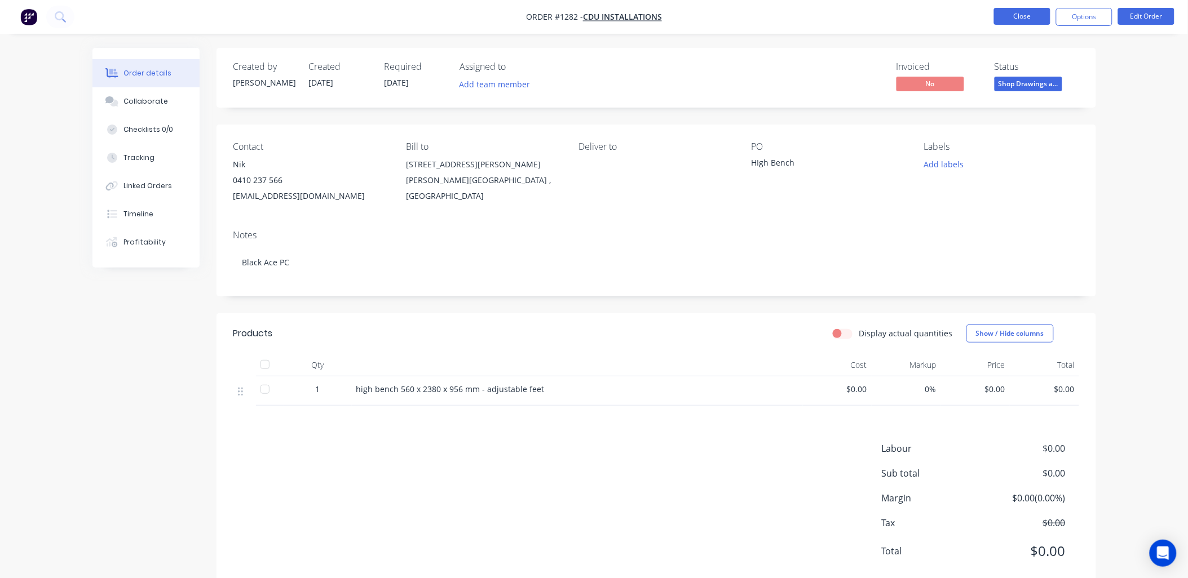
click at [1039, 16] on button "Close" at bounding box center [1022, 16] width 56 height 17
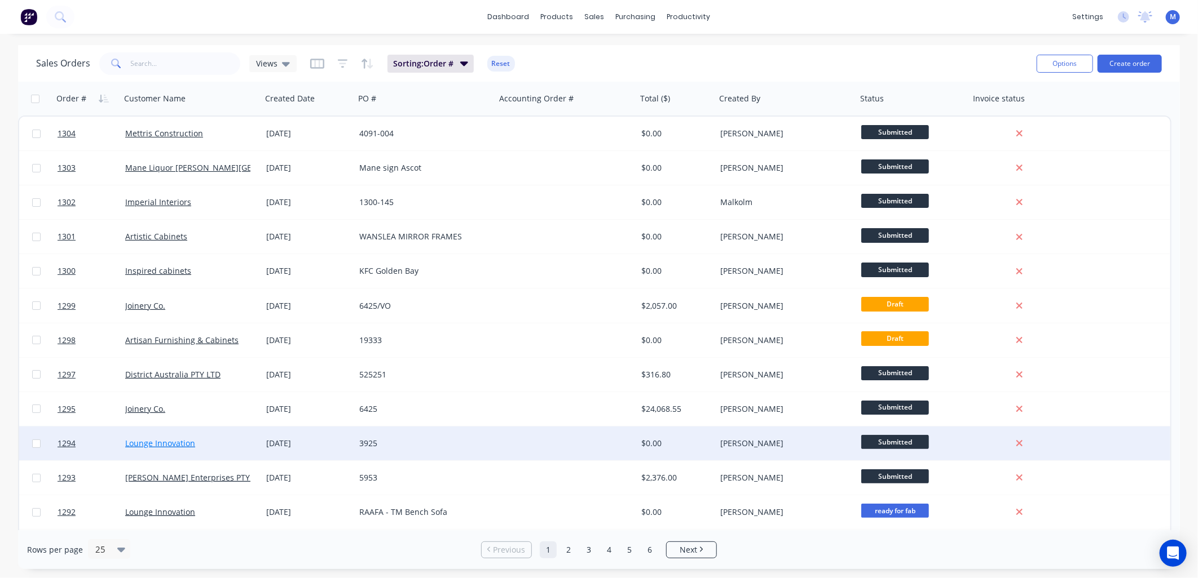
click at [166, 443] on link "Lounge Innovation" at bounding box center [160, 443] width 70 height 11
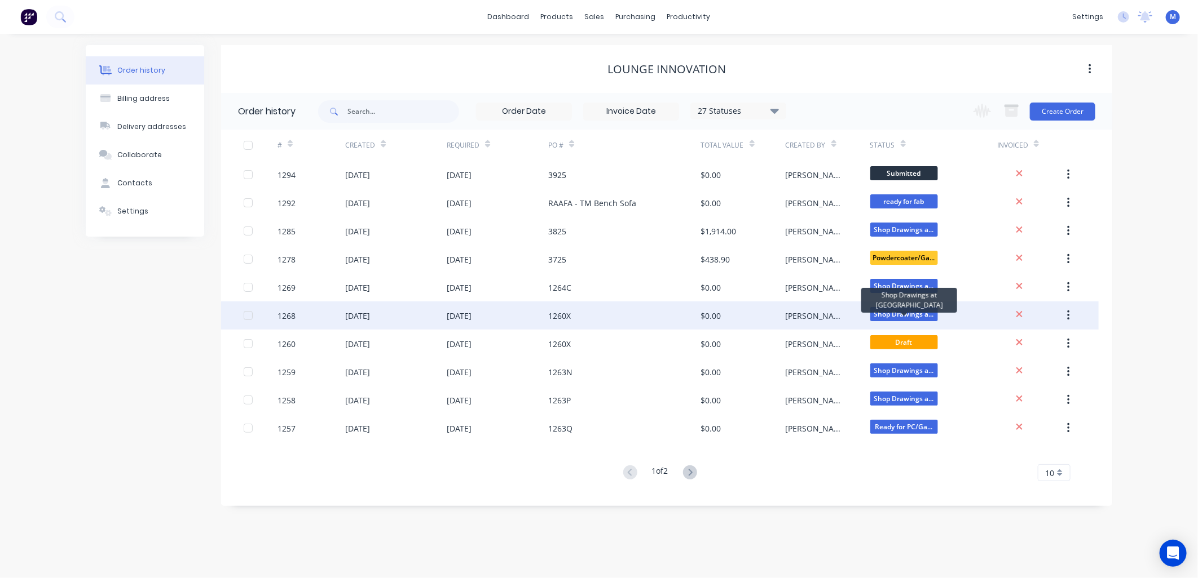
click at [891, 314] on span "Shop Drawings a..." at bounding box center [904, 314] width 68 height 14
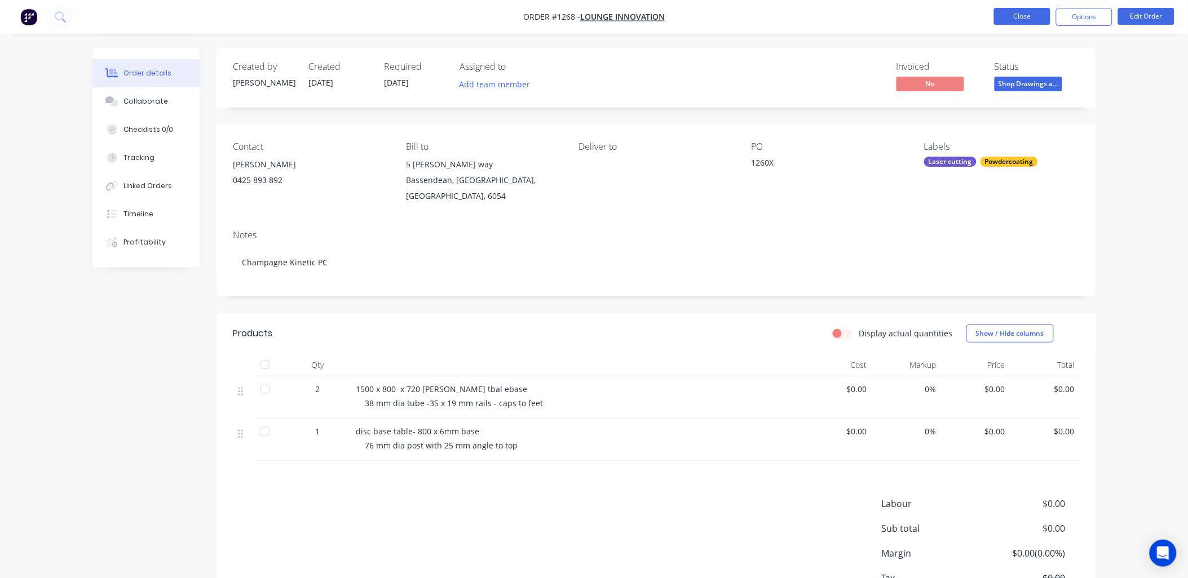
click at [1017, 19] on button "Close" at bounding box center [1022, 16] width 56 height 17
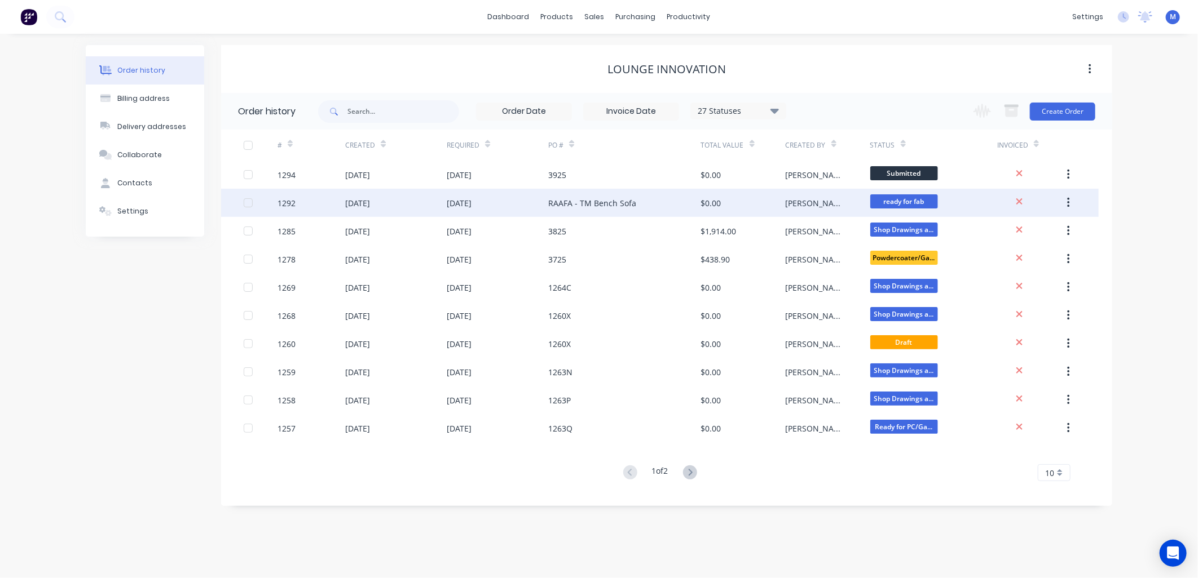
click at [494, 198] on div "15 Sep 2025" at bounding box center [497, 203] width 101 height 28
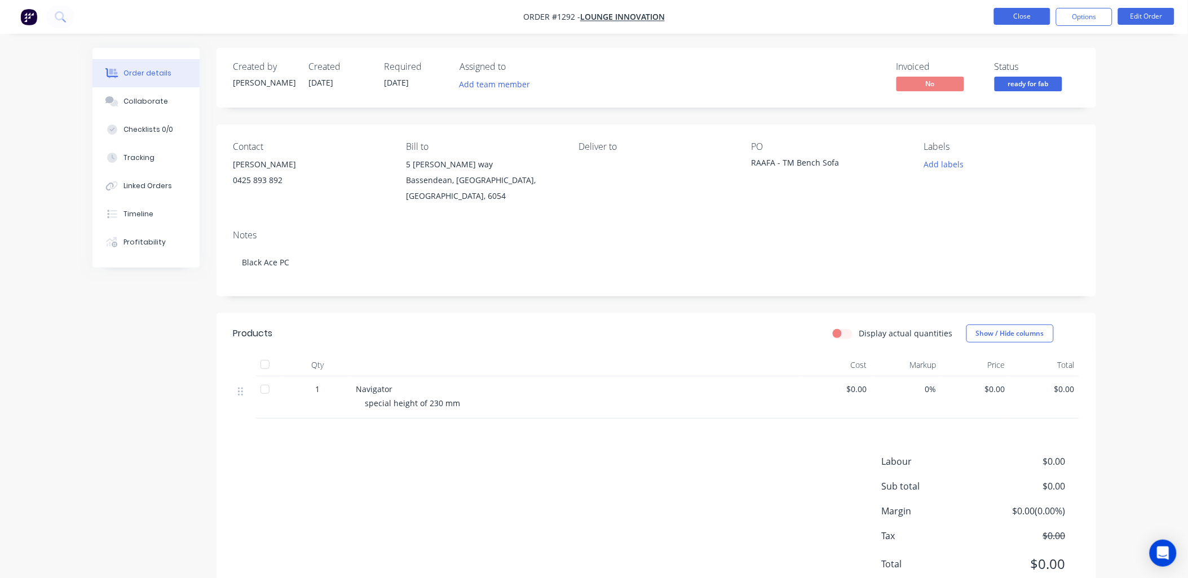
click at [1036, 19] on button "Close" at bounding box center [1022, 16] width 56 height 17
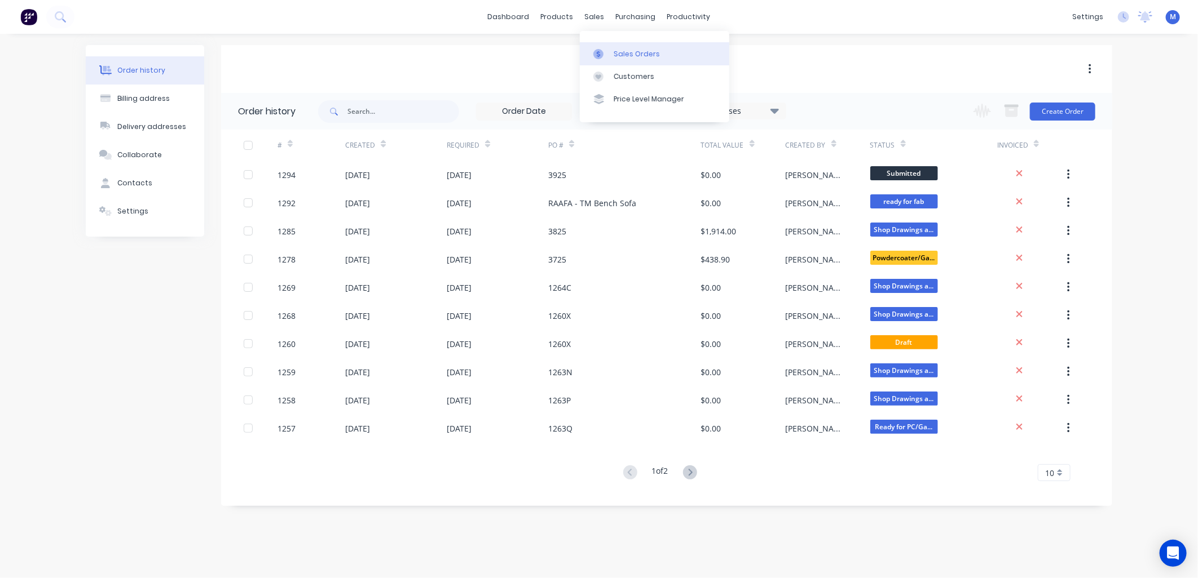
click at [612, 52] on link "Sales Orders" at bounding box center [654, 53] width 149 height 23
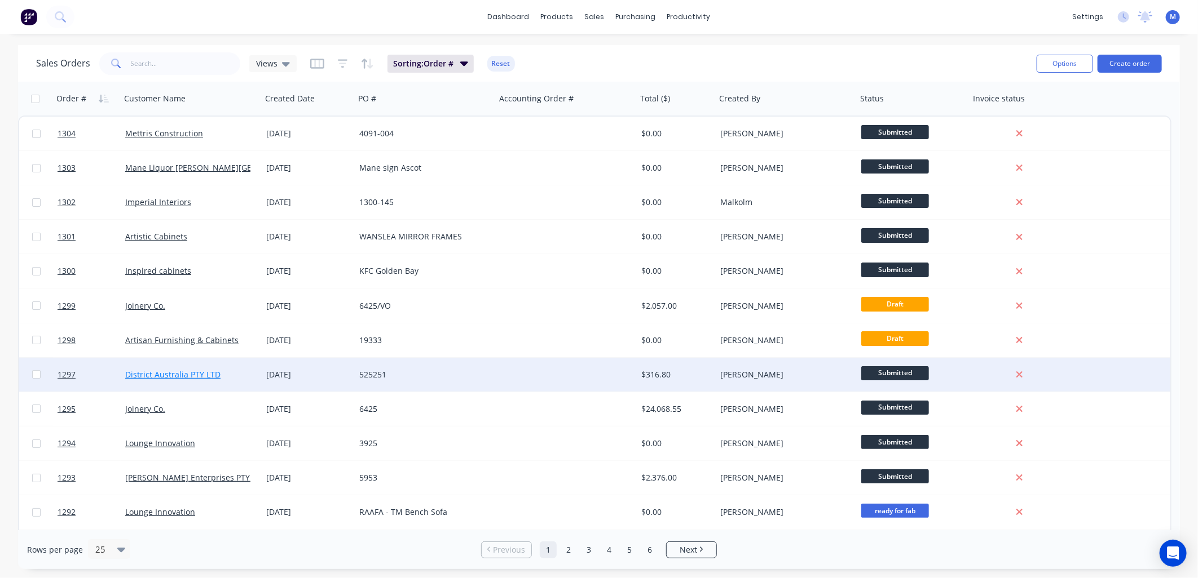
click at [162, 369] on link "District Australia PTY LTD" at bounding box center [172, 374] width 95 height 11
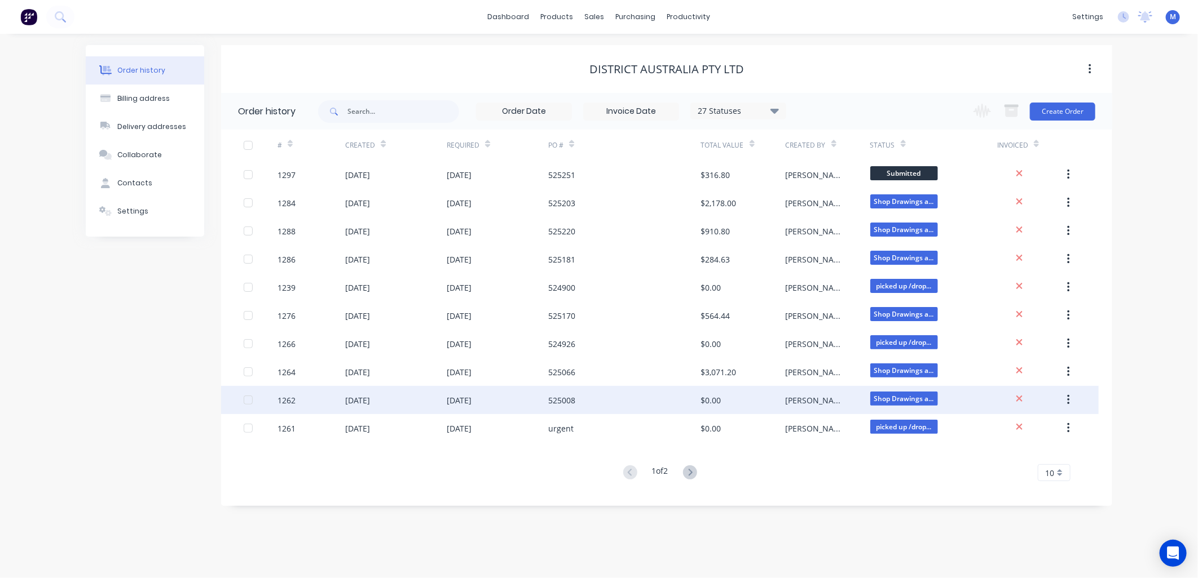
click at [453, 396] on div "[DATE]" at bounding box center [459, 401] width 25 height 12
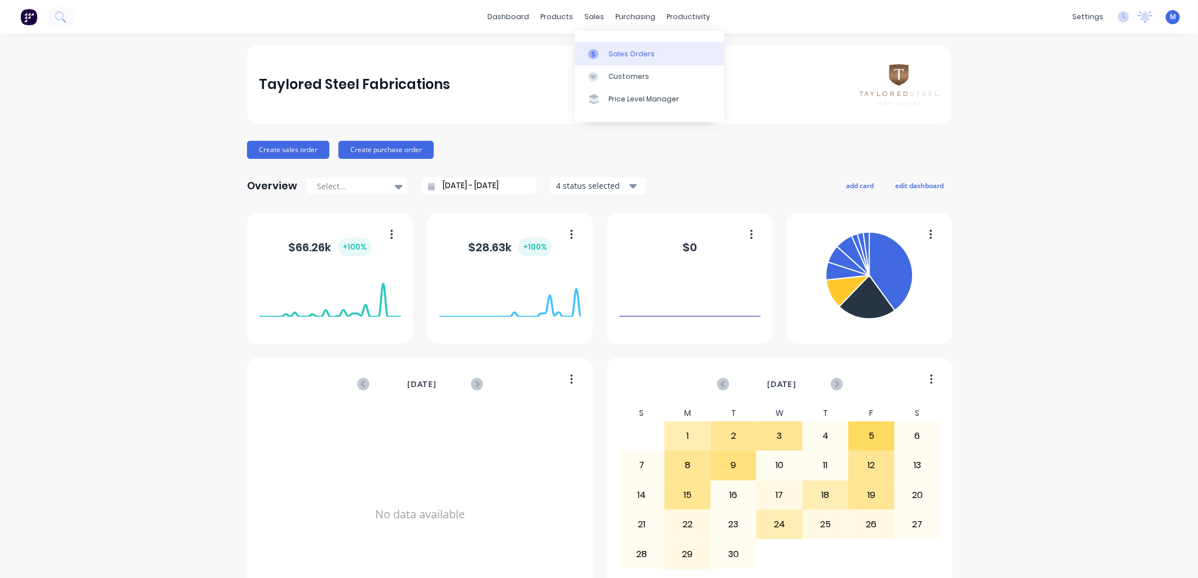
click at [617, 57] on div "Sales Orders" at bounding box center [631, 54] width 46 height 10
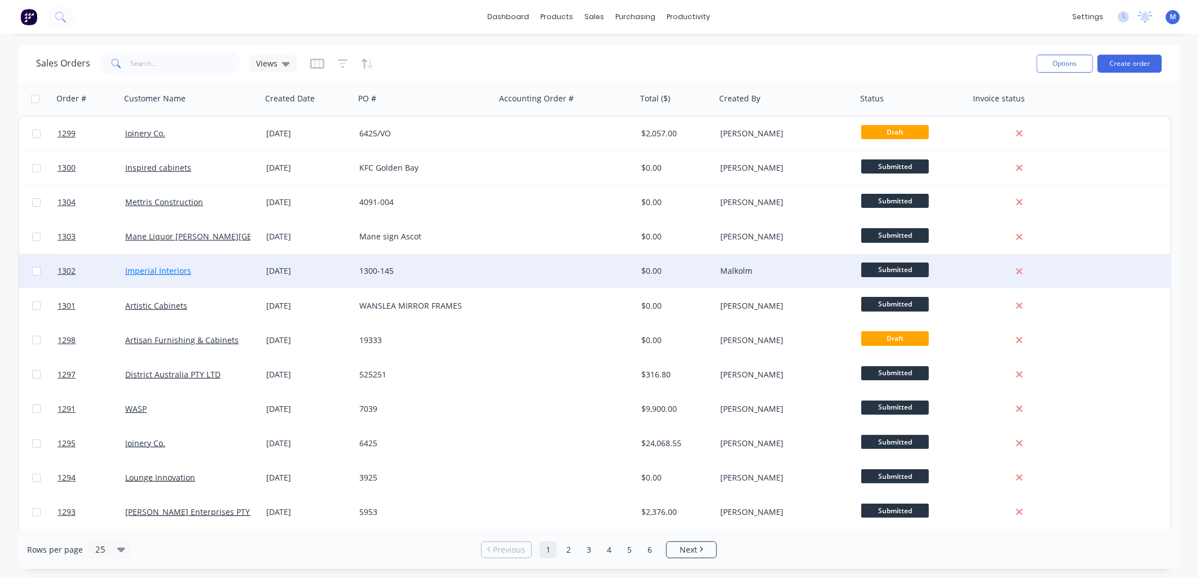
click at [151, 271] on link "Imperial Interiors" at bounding box center [158, 271] width 66 height 11
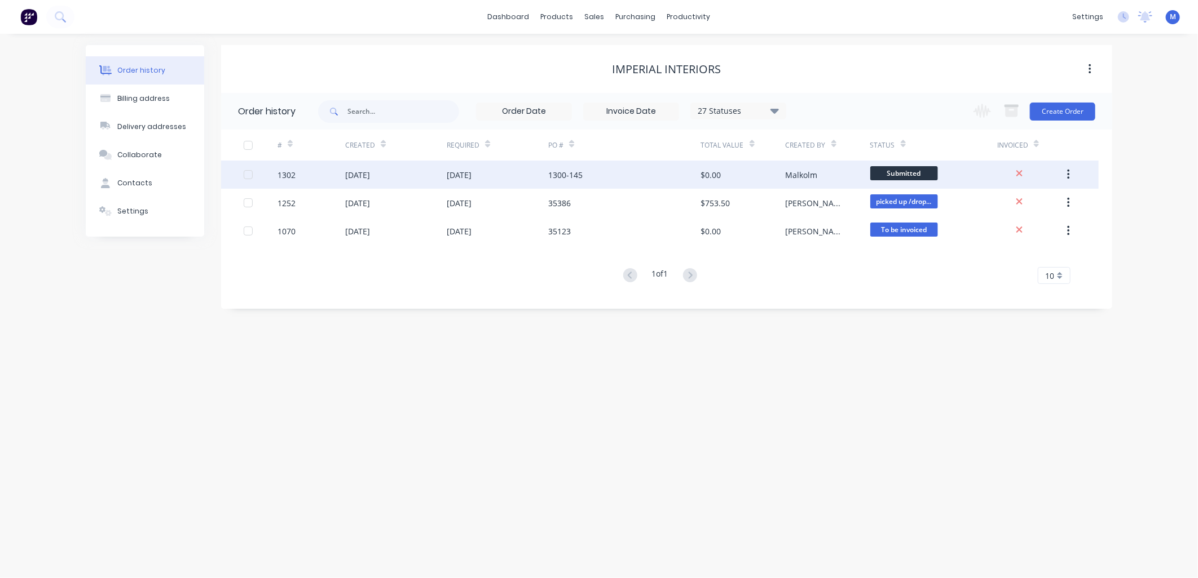
click at [556, 173] on div "1300-145" at bounding box center [565, 175] width 34 height 12
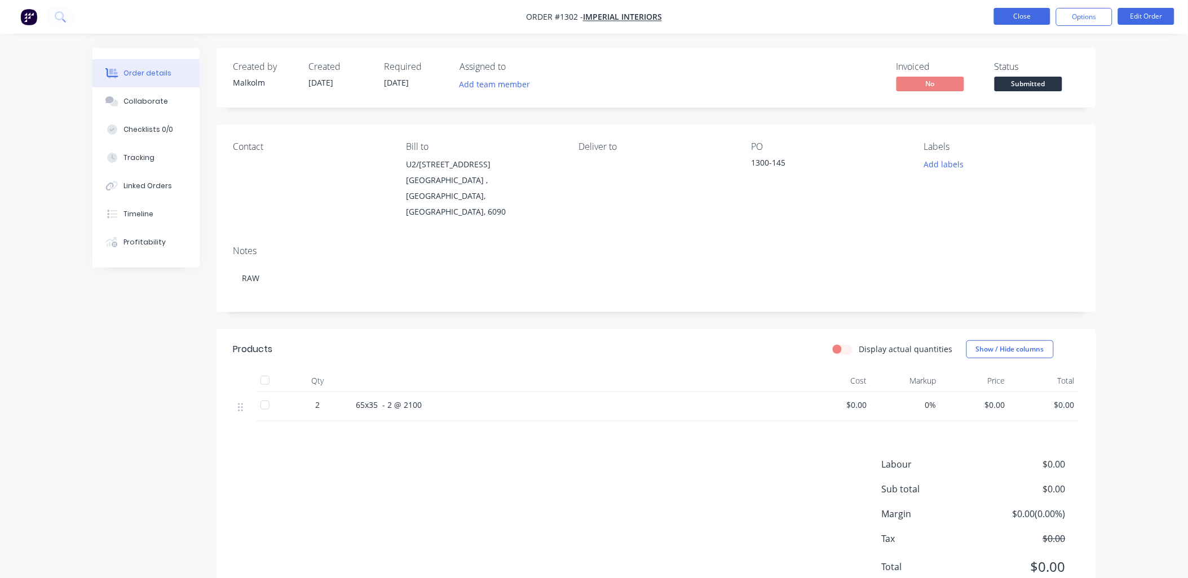
click at [1036, 18] on button "Close" at bounding box center [1022, 16] width 56 height 17
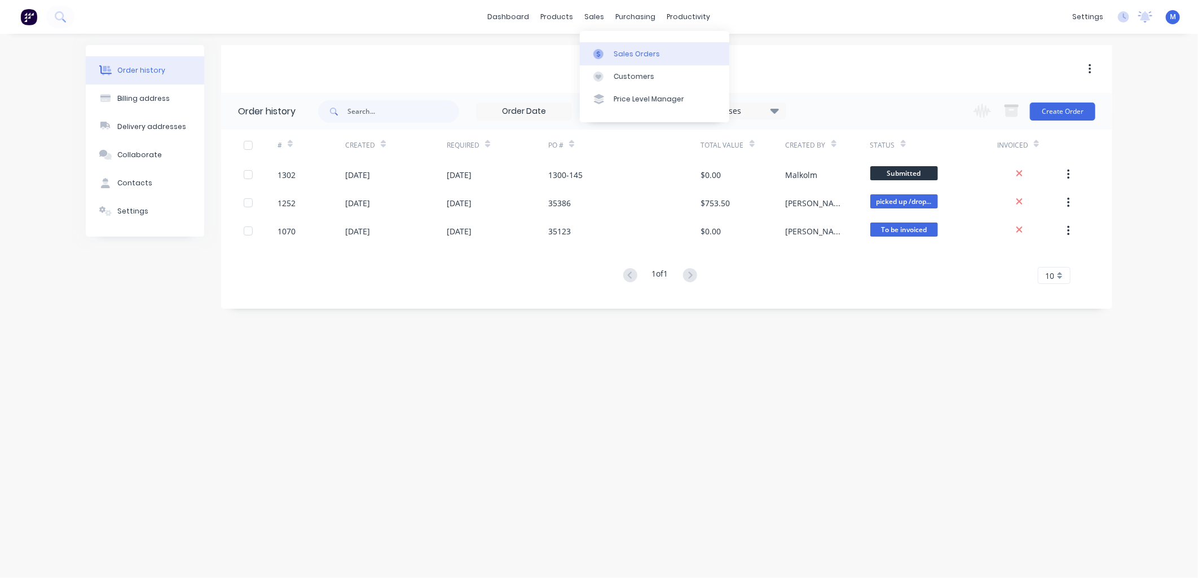
click at [612, 51] on link "Sales Orders" at bounding box center [654, 53] width 149 height 23
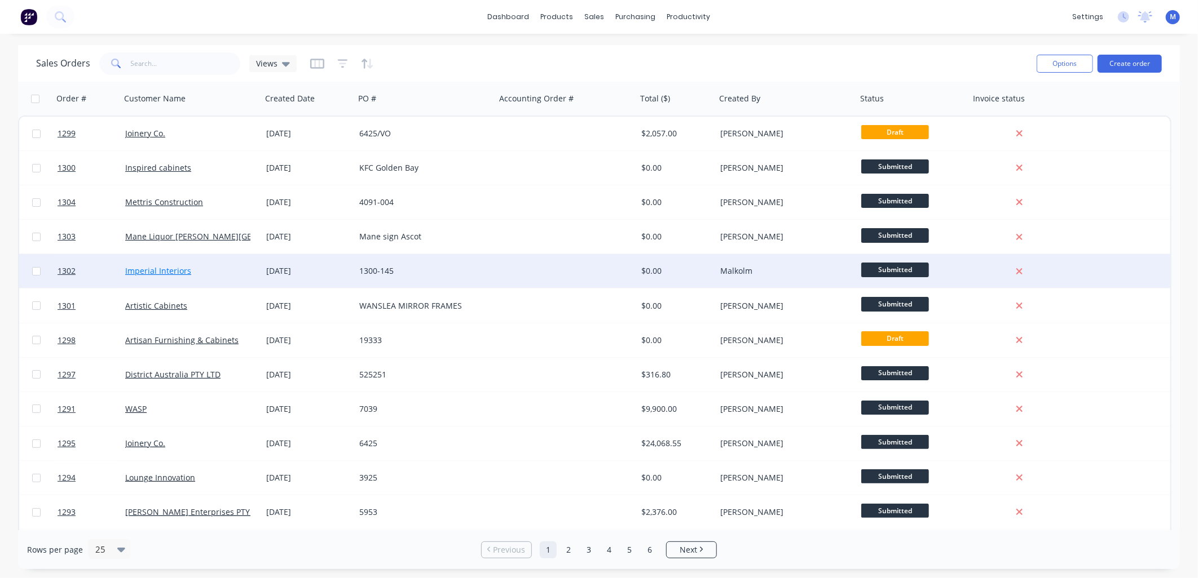
click at [161, 267] on link "Imperial Interiors" at bounding box center [158, 271] width 66 height 11
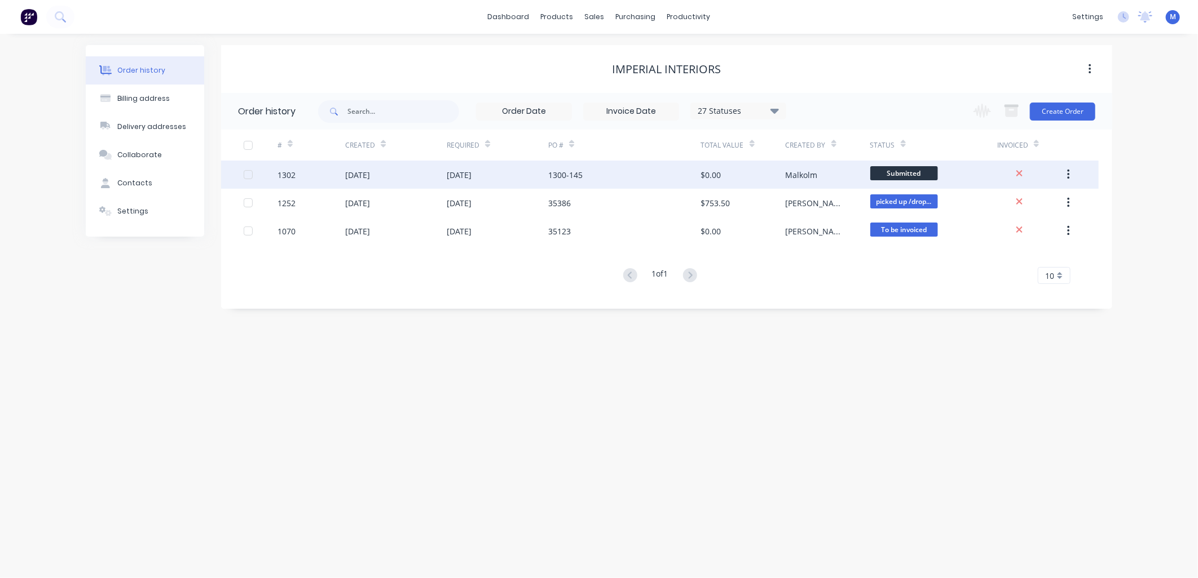
click at [370, 176] on div "[DATE]" at bounding box center [357, 175] width 25 height 12
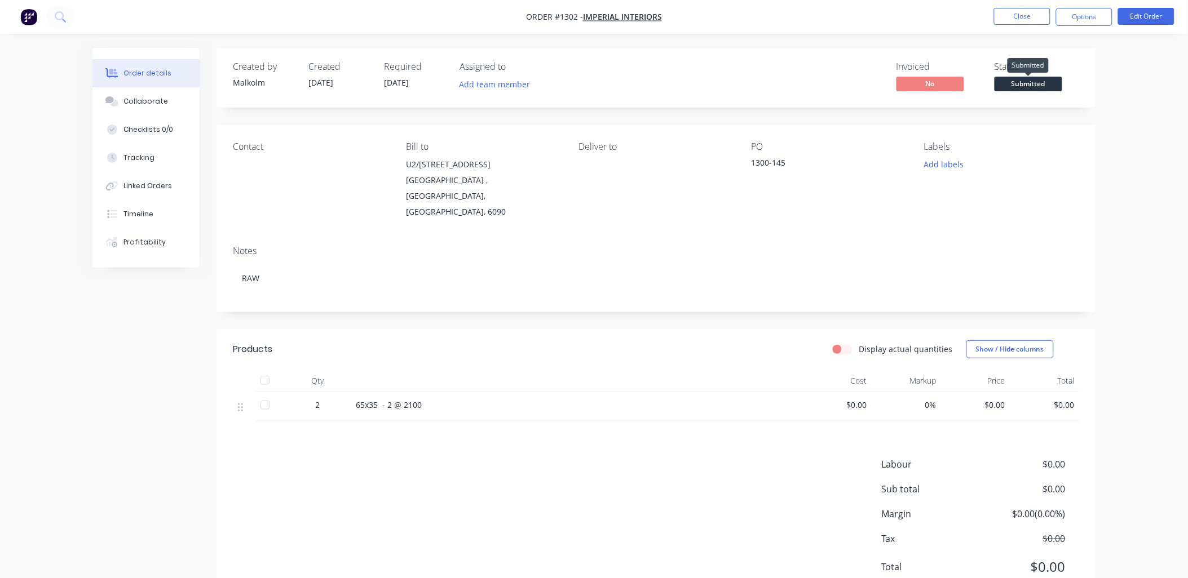
click at [1028, 81] on span "Submitted" at bounding box center [1029, 84] width 68 height 14
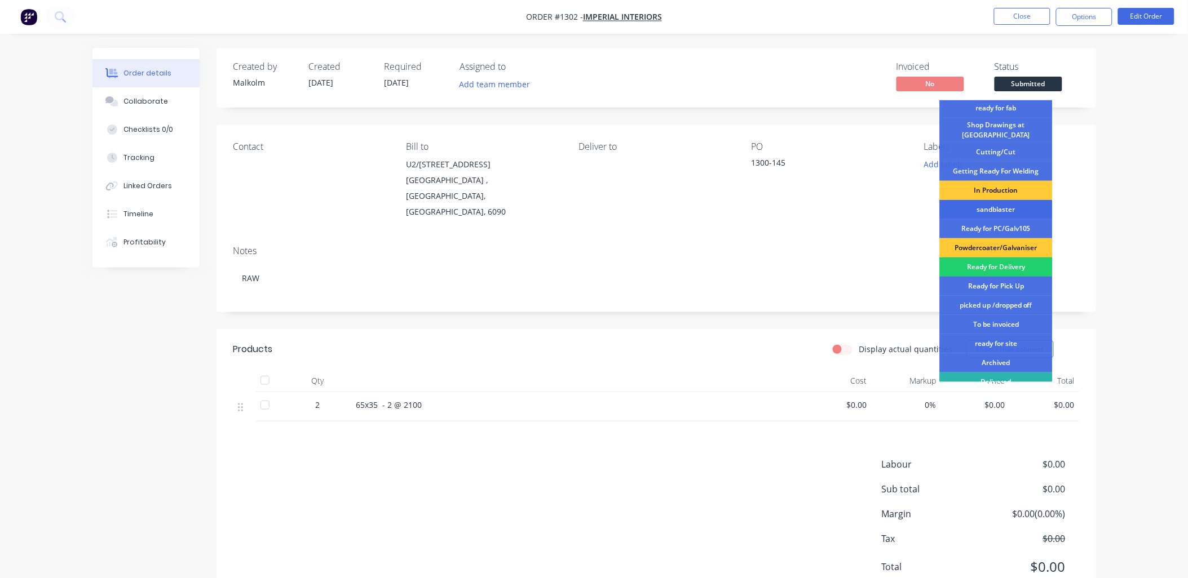
scroll to position [125, 0]
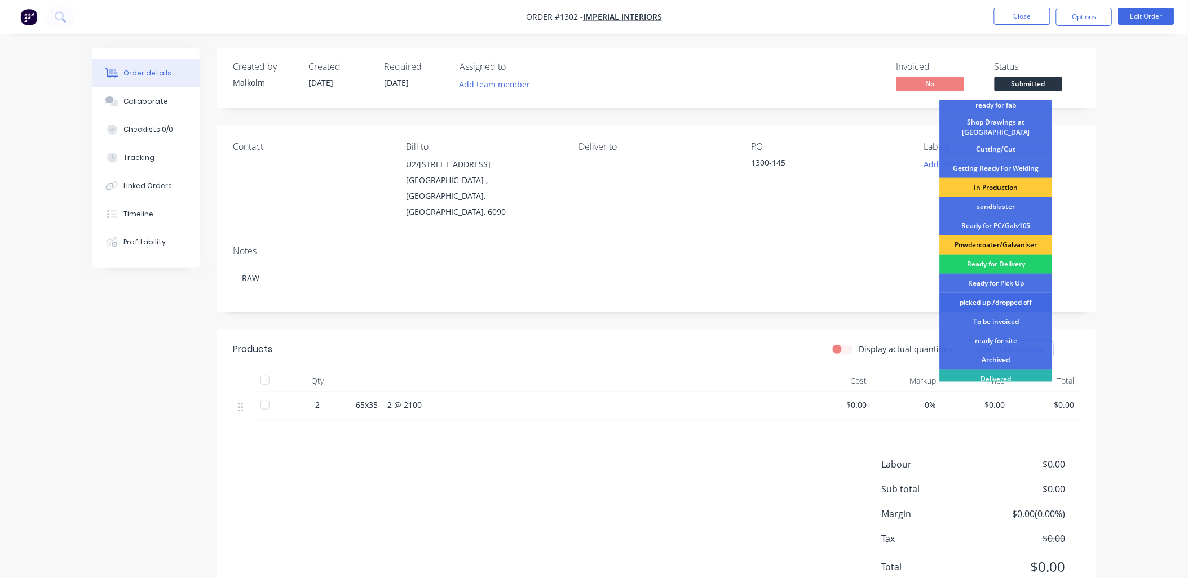
click at [993, 293] on div "picked up /dropped off" at bounding box center [996, 302] width 113 height 19
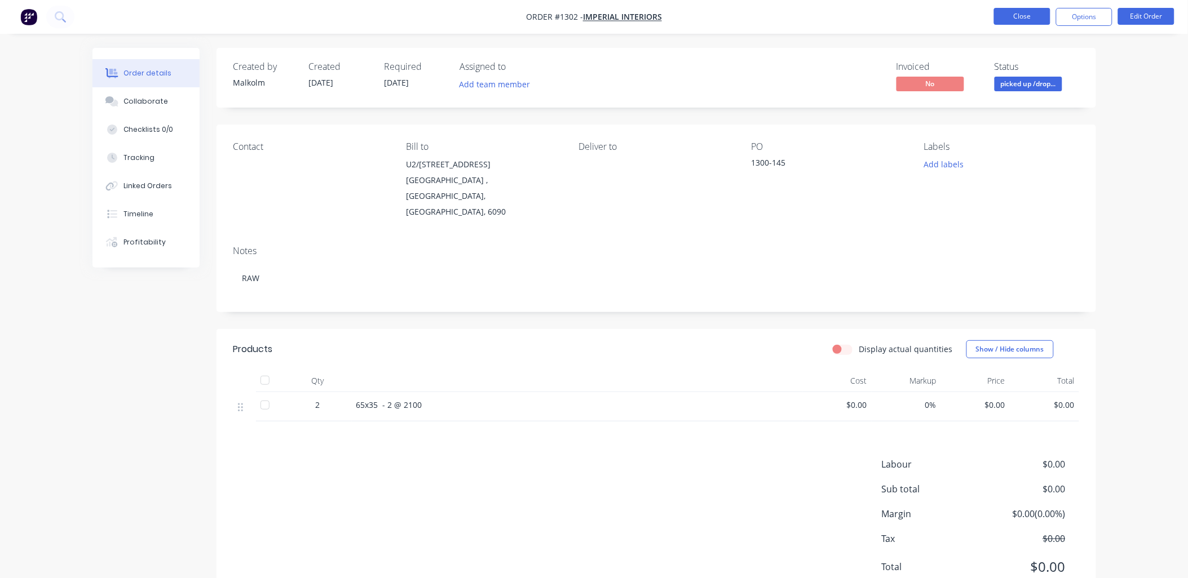
click at [1031, 18] on button "Close" at bounding box center [1022, 16] width 56 height 17
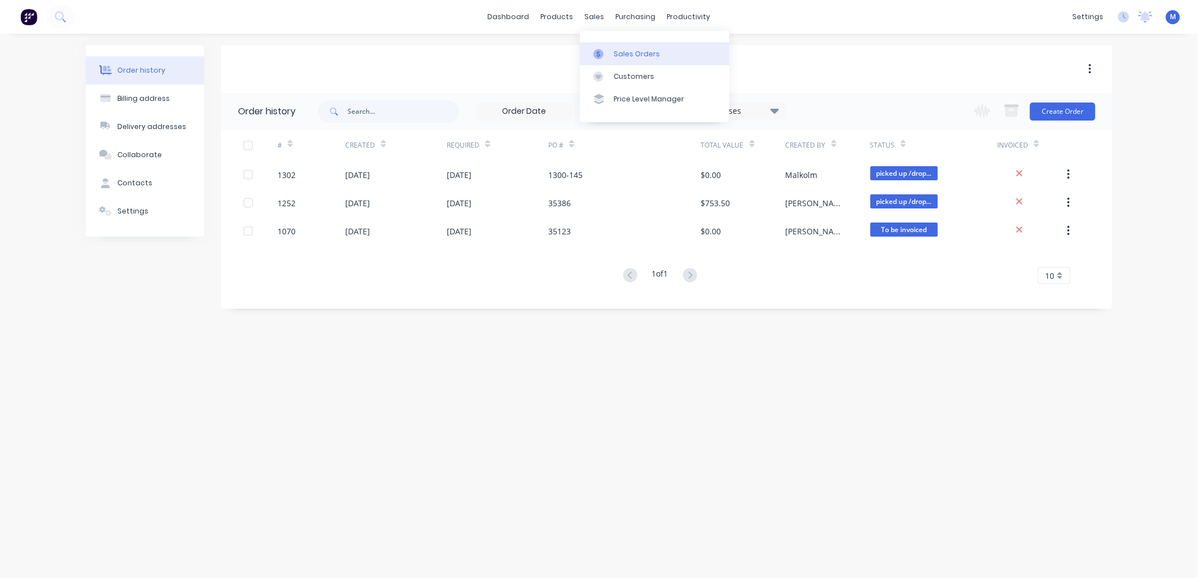
click at [627, 54] on div "Sales Orders" at bounding box center [636, 54] width 46 height 10
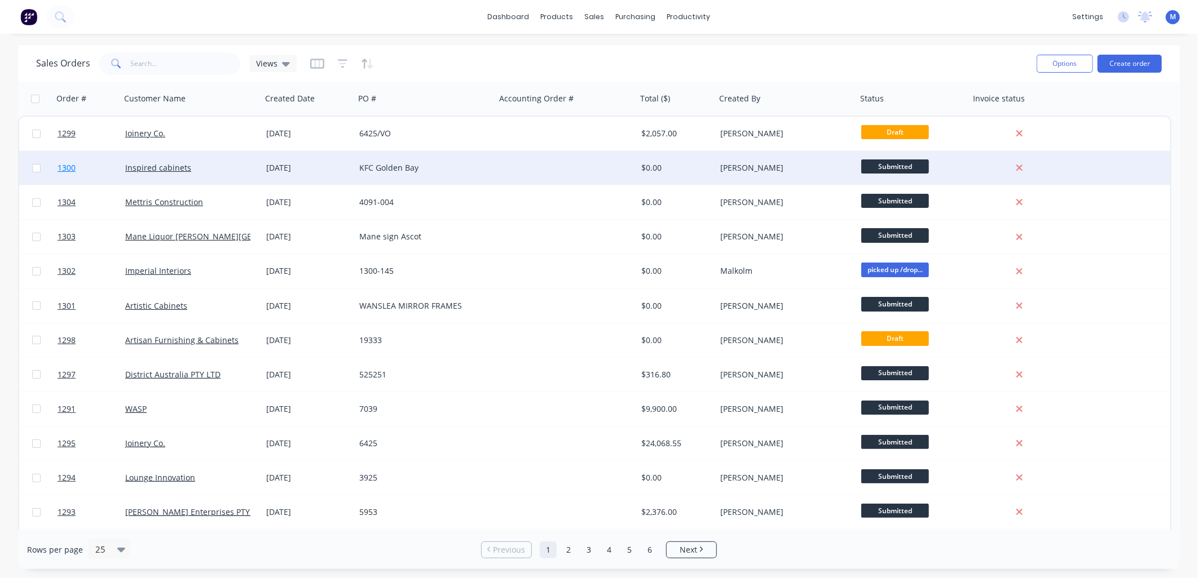
click at [72, 169] on span "1300" at bounding box center [67, 167] width 18 height 11
